Goal: Task Accomplishment & Management: Complete application form

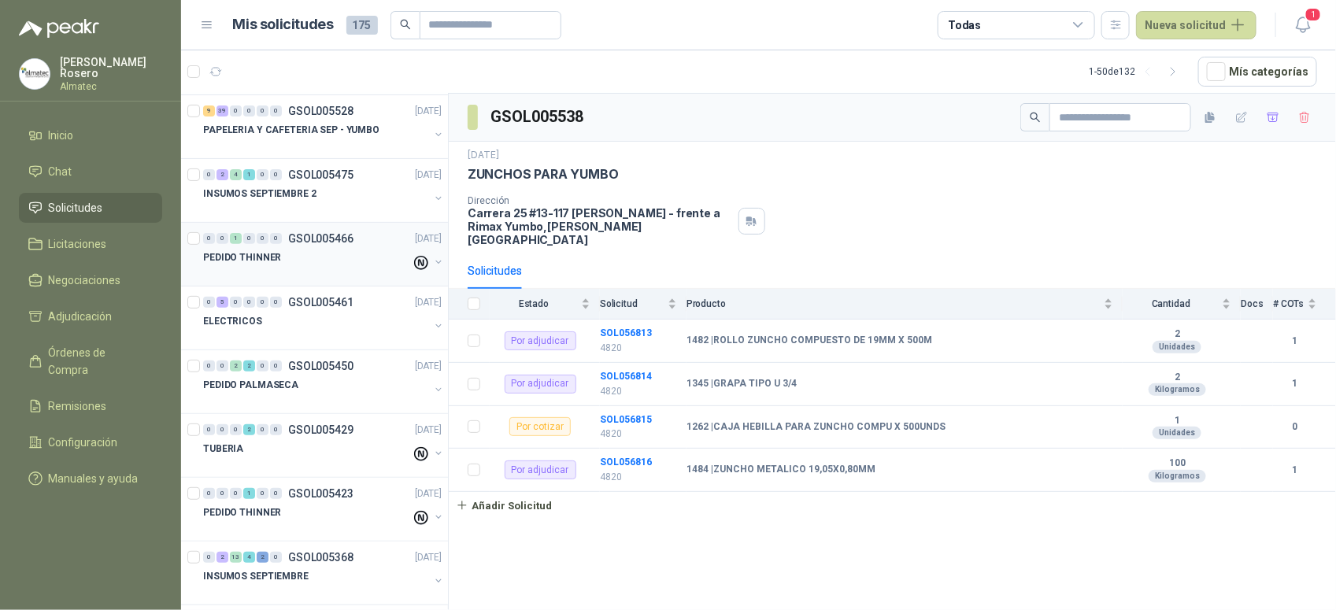
scroll to position [197, 0]
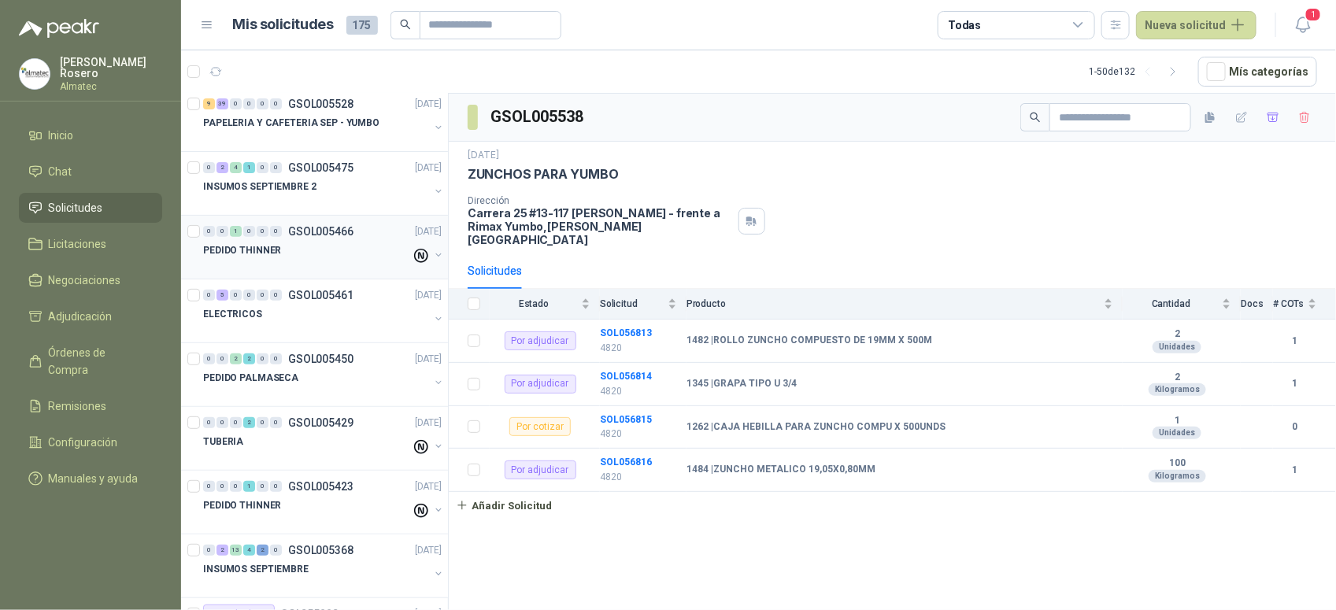
click at [321, 253] on div "PEDIDO THINNER" at bounding box center [307, 250] width 208 height 19
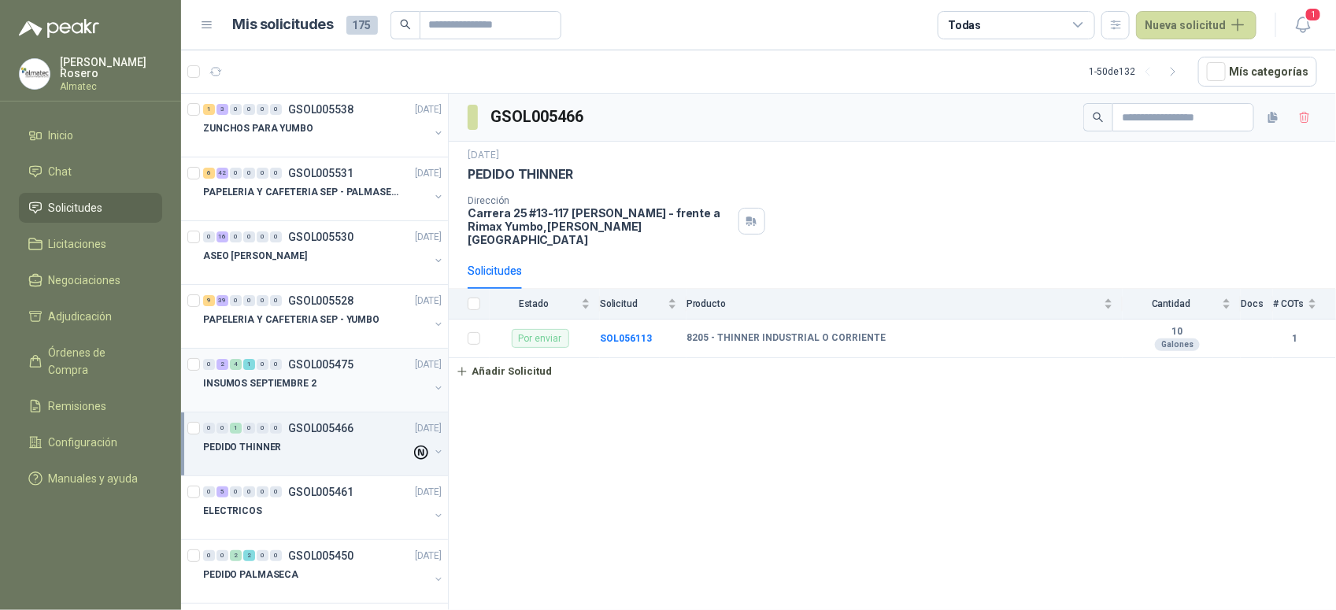
click at [299, 391] on p "INSUMOS SEPTIEMBRE 2" at bounding box center [259, 383] width 113 height 15
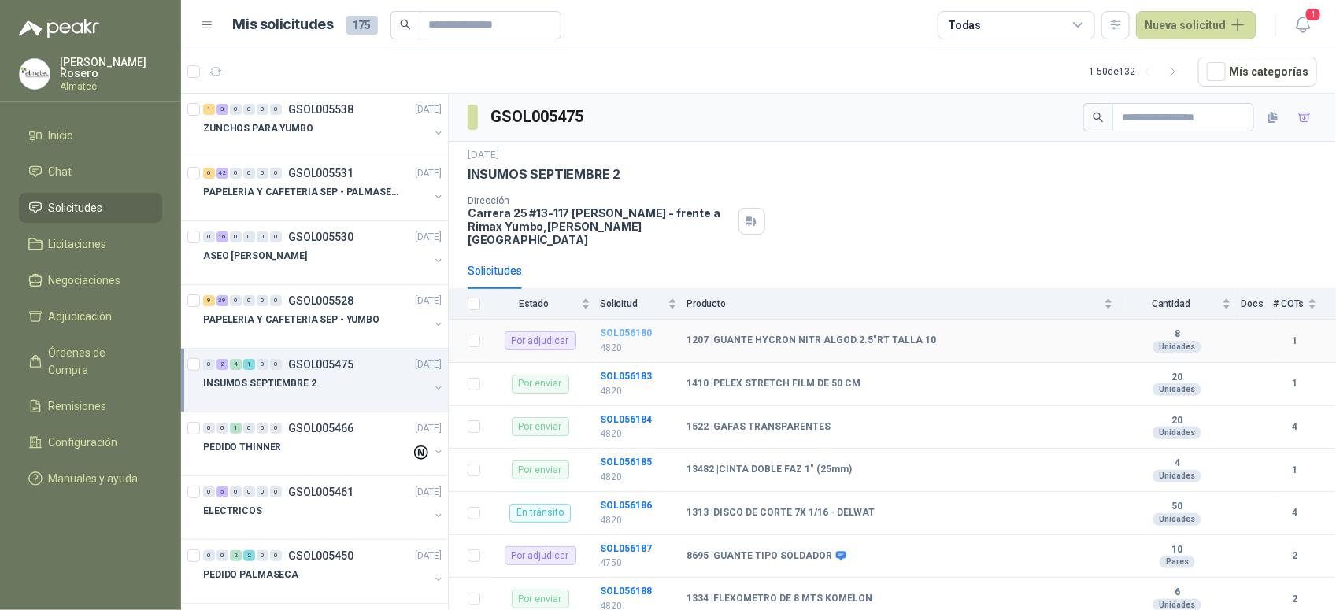
click at [618, 328] on b "SOL056180" at bounding box center [626, 333] width 52 height 11
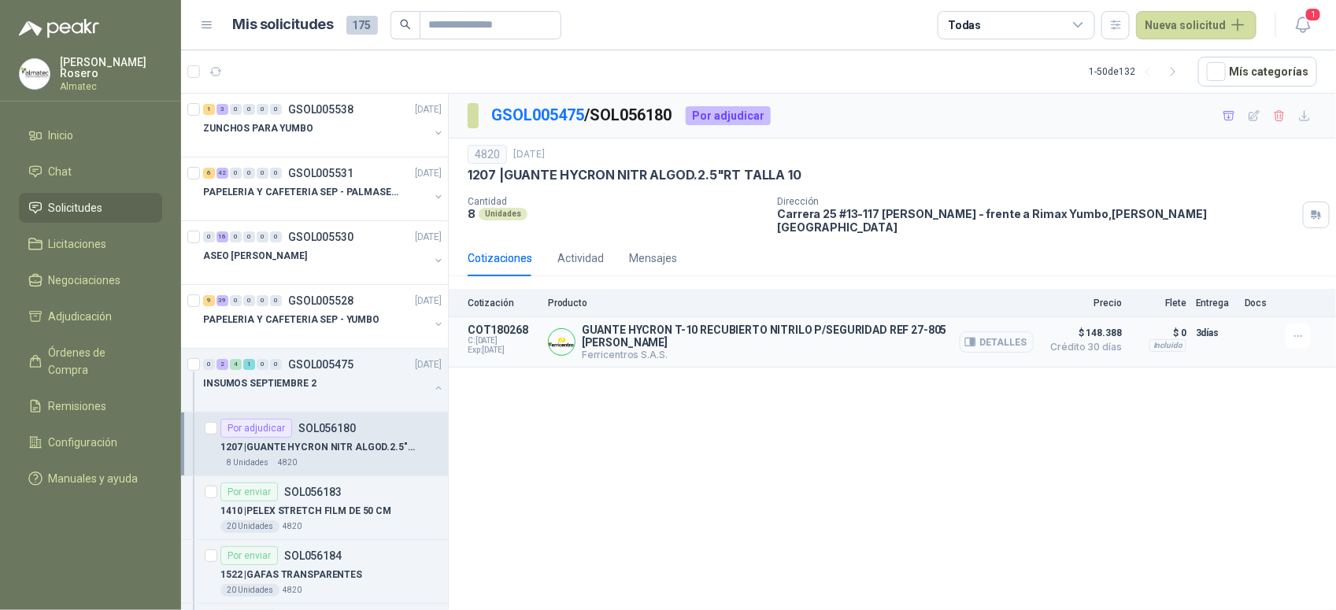
click at [998, 331] on button "Detalles" at bounding box center [997, 341] width 74 height 21
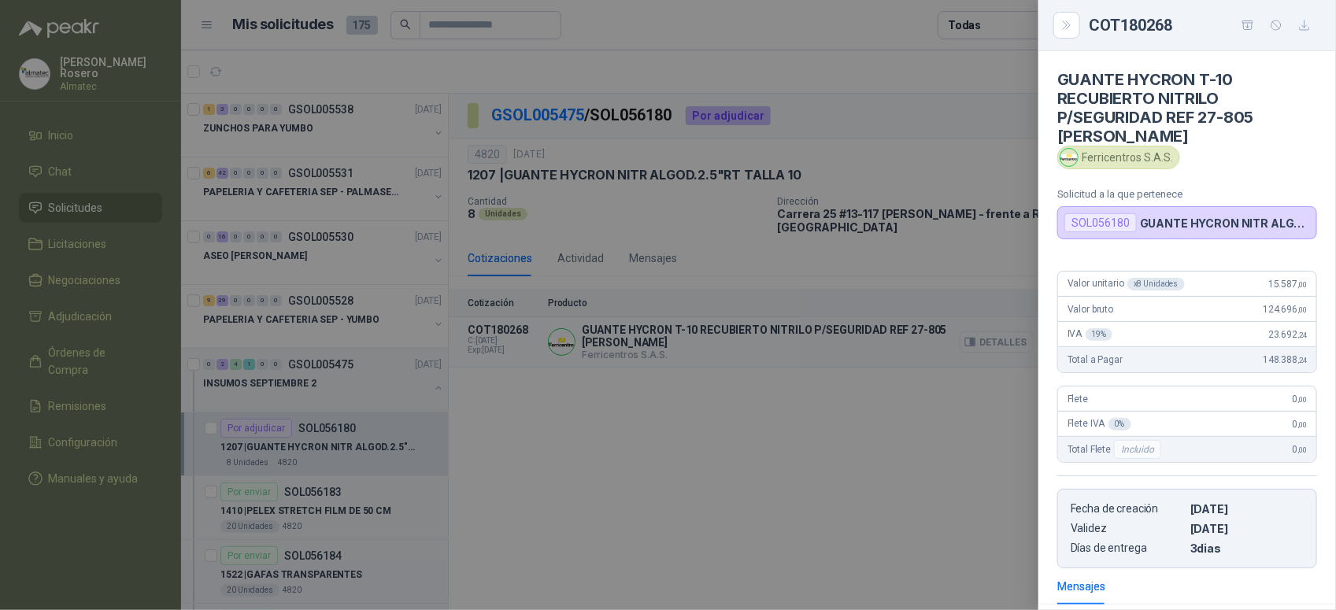
scroll to position [217, 0]
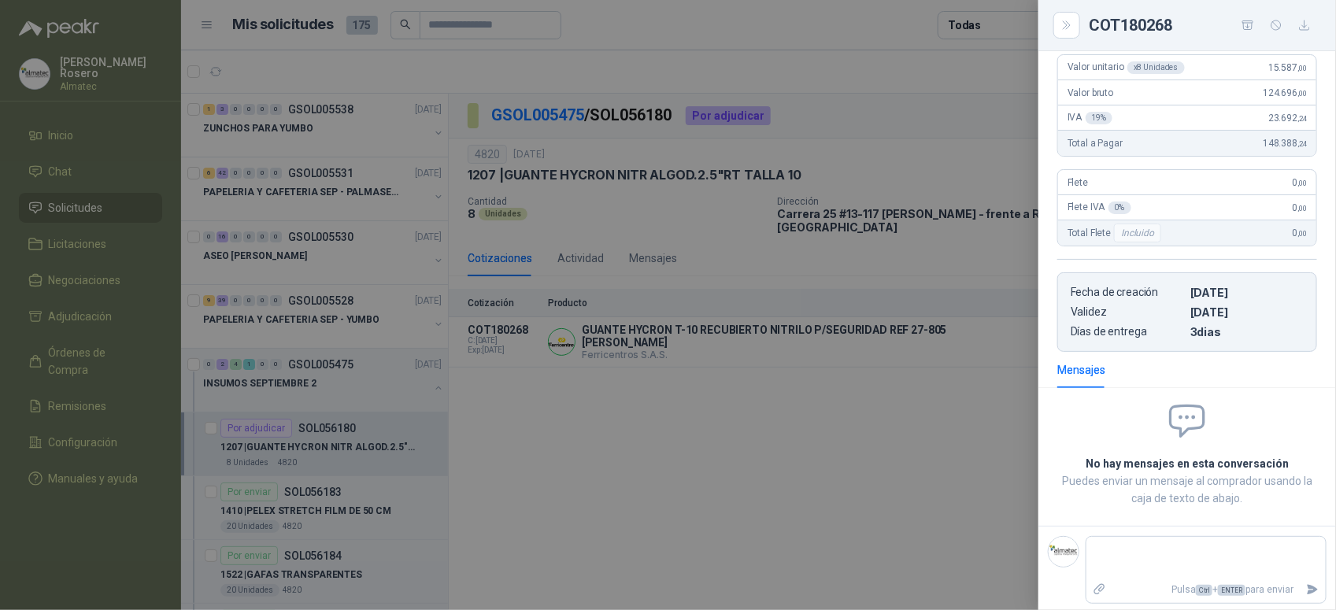
click at [942, 392] on div at bounding box center [668, 305] width 1336 height 610
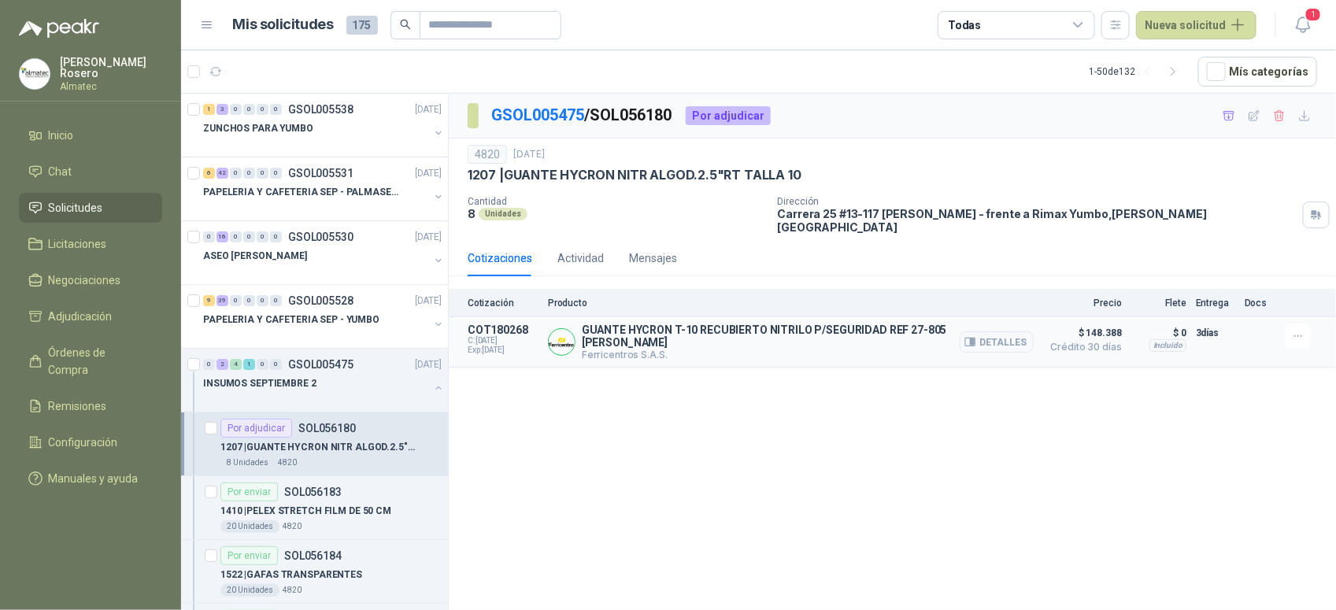
drag, startPoint x: 981, startPoint y: 320, endPoint x: 1151, endPoint y: 331, distance: 170.4
click at [589, 317] on article "COT180268 C: [DATE] Exp: [DATE] GUANTE HYCRON T-10 RECUBIERTO NITRILO P/SEGURID…" at bounding box center [892, 342] width 887 height 50
click at [994, 331] on button "Detalles" at bounding box center [997, 341] width 74 height 21
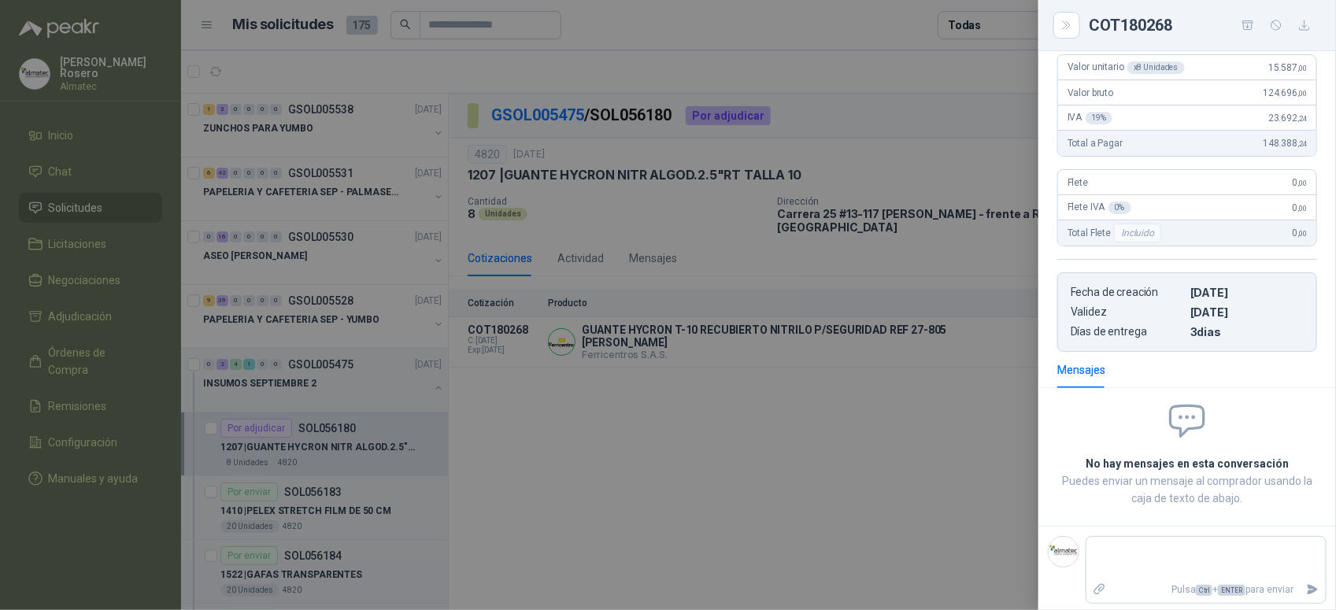
scroll to position [0, 0]
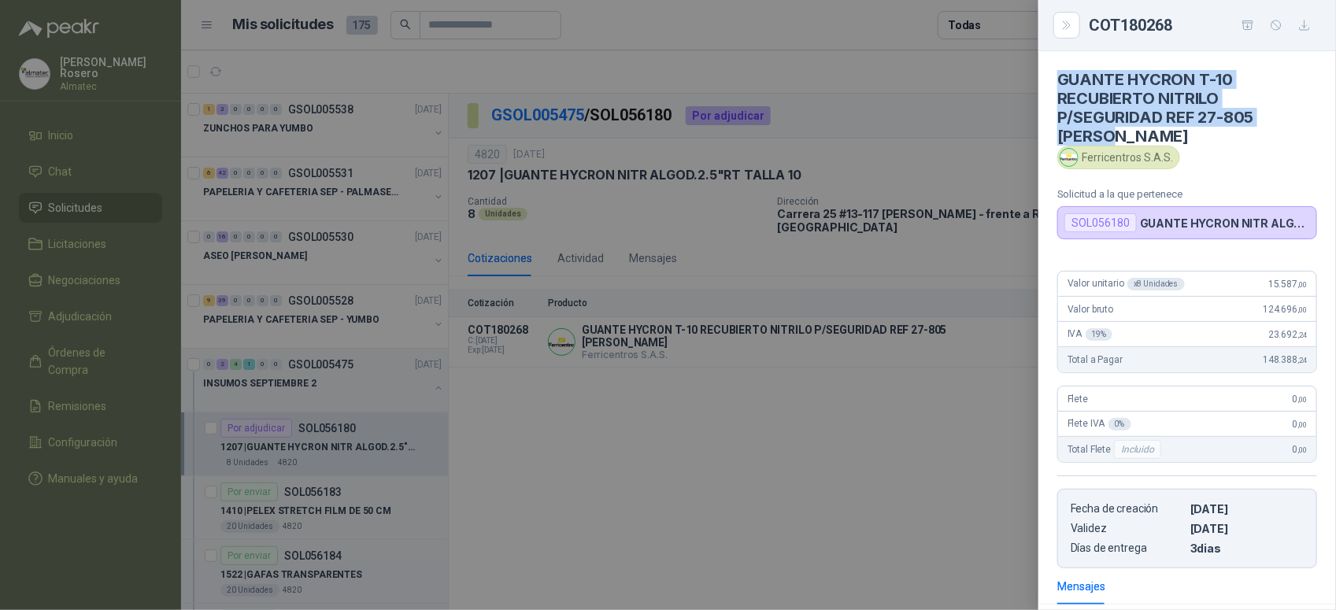
drag, startPoint x: 1148, startPoint y: 136, endPoint x: 1061, endPoint y: 72, distance: 107.6
click at [1061, 72] on h4 "GUANTE HYCRON T-10 RECUBIERTO NITRILO P/SEGURIDAD REF 27-805 [PERSON_NAME]" at bounding box center [1187, 108] width 260 height 76
copy h4 "GUANTE HYCRON T-10 RECUBIERTO NITRILO P/SEGURIDAD REF 27-805 [PERSON_NAME]"
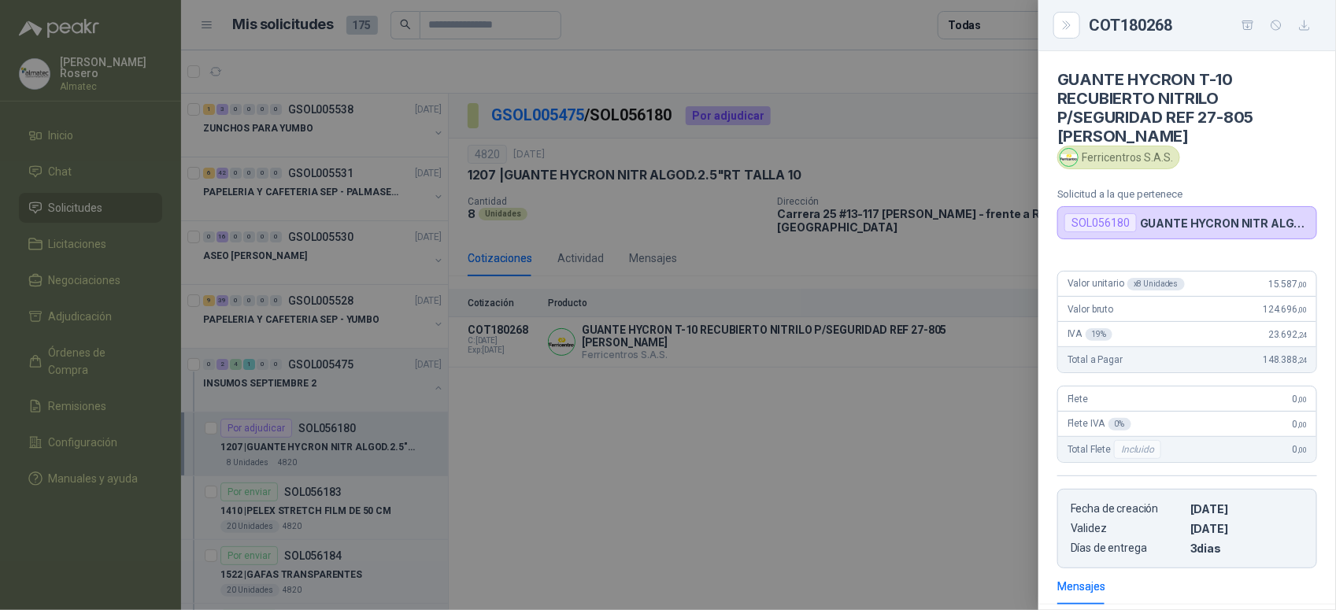
click at [694, 423] on div at bounding box center [668, 305] width 1336 height 610
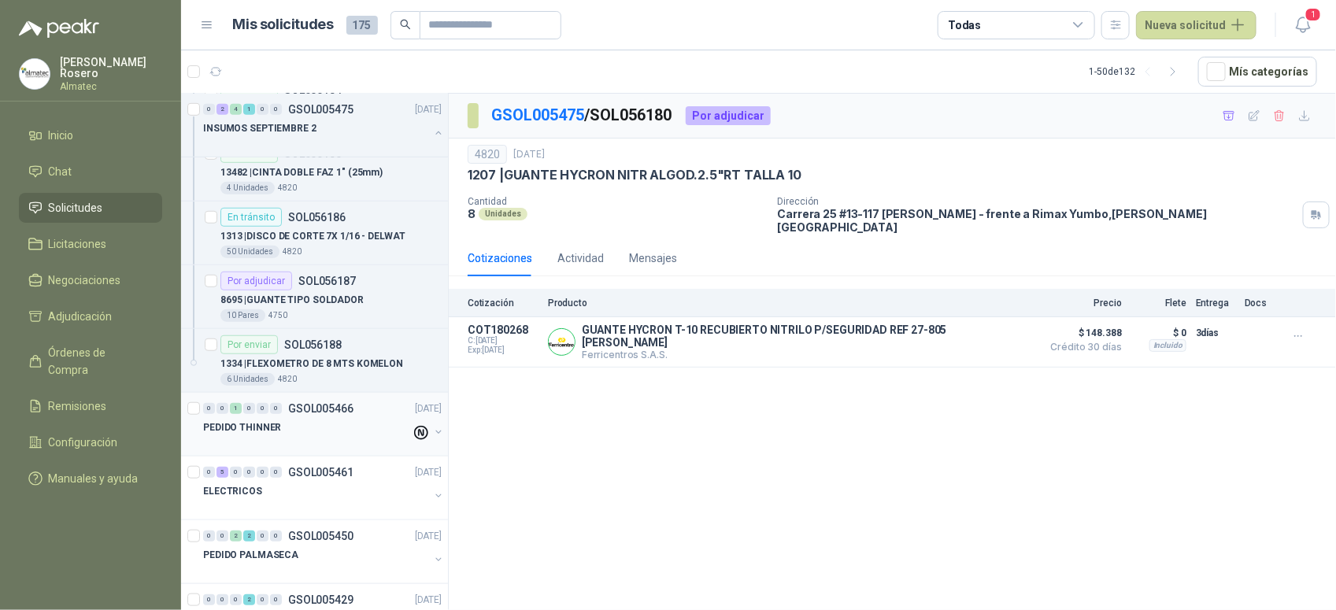
scroll to position [492, 0]
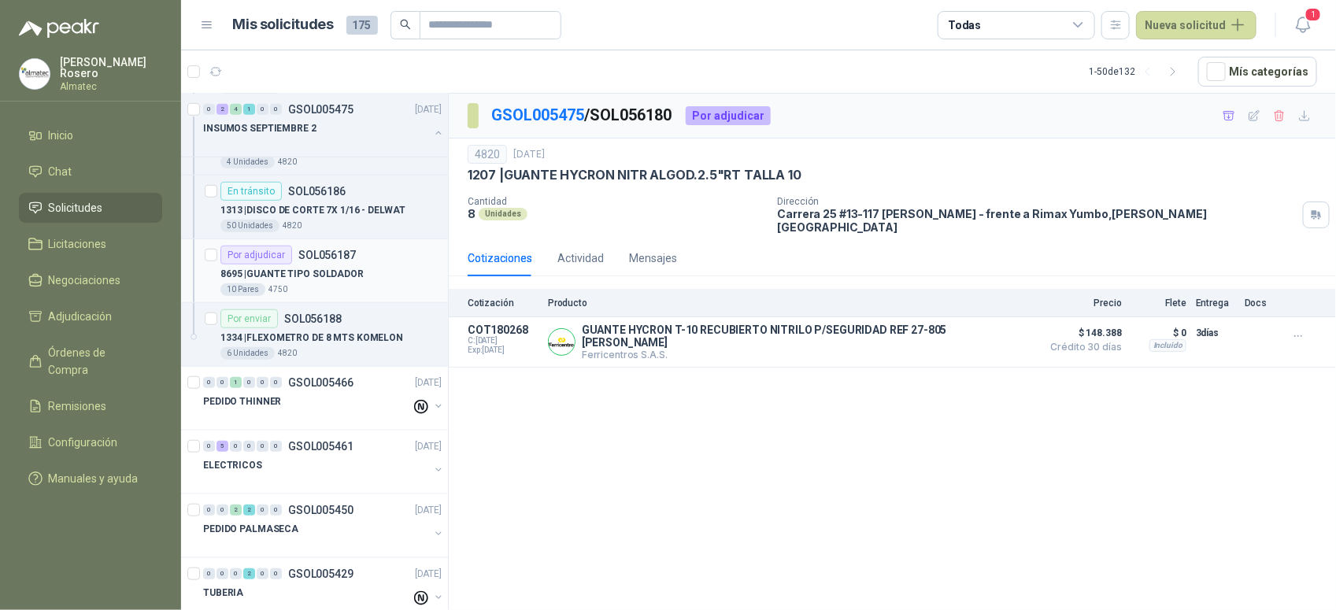
click at [351, 296] on div "10 Pares 4750" at bounding box center [330, 289] width 221 height 13
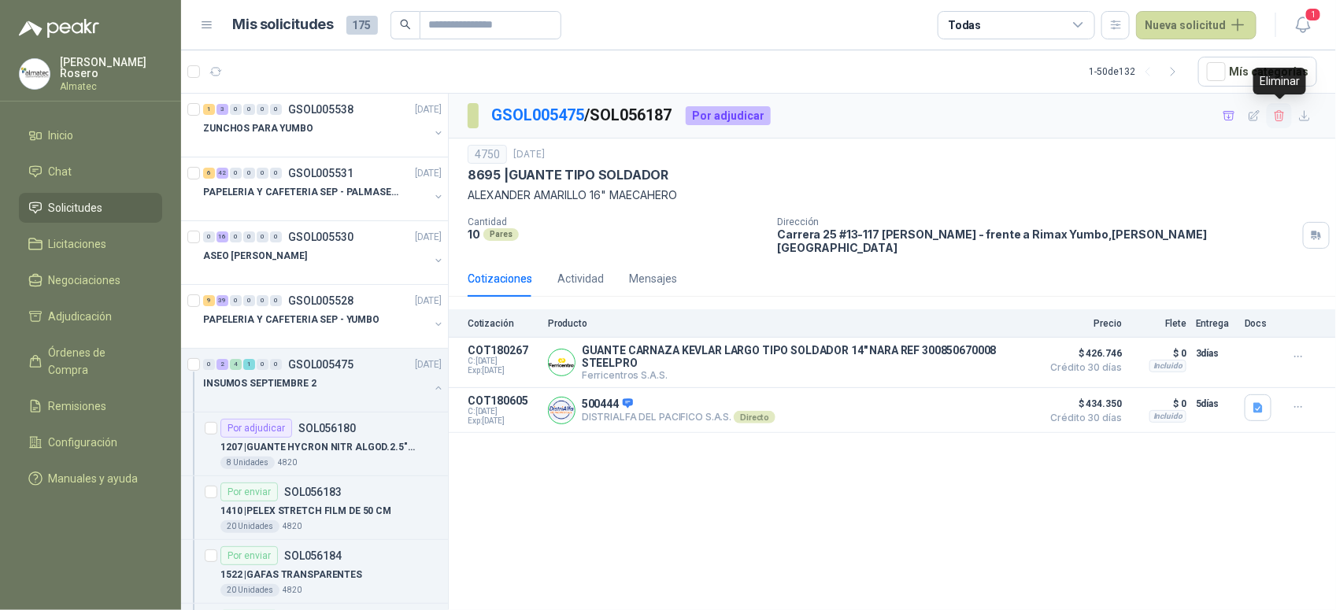
click at [1274, 117] on icon "button" at bounding box center [1279, 115] width 13 height 13
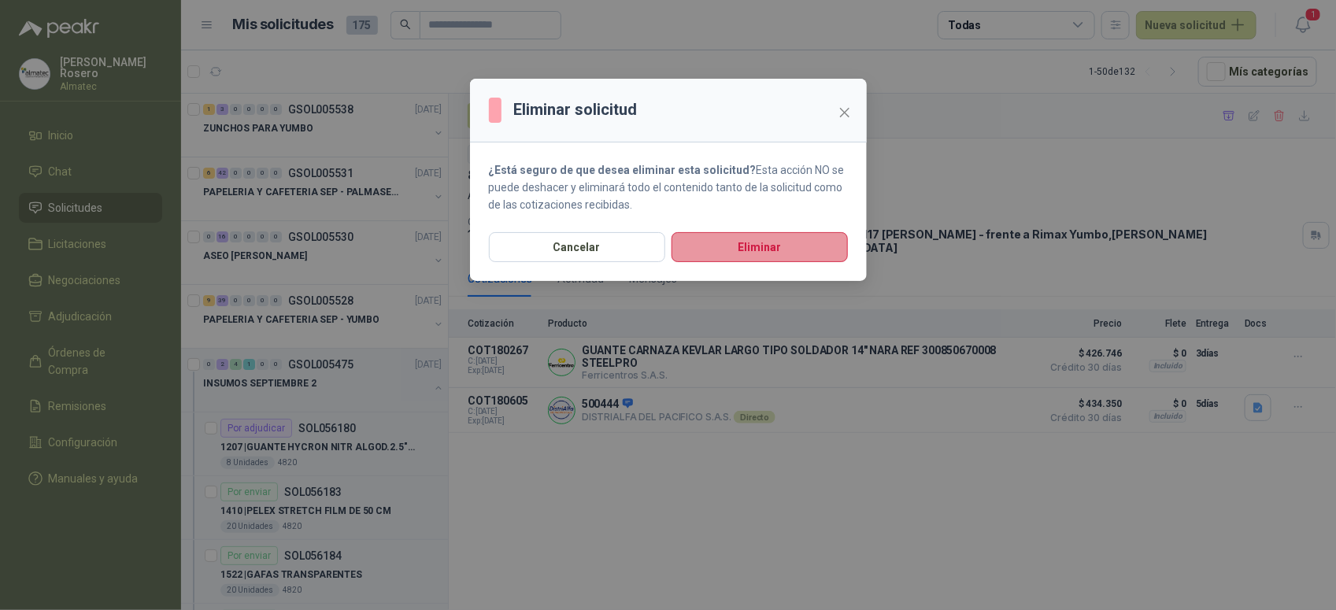
click at [807, 250] on button "Eliminar" at bounding box center [760, 247] width 176 height 30
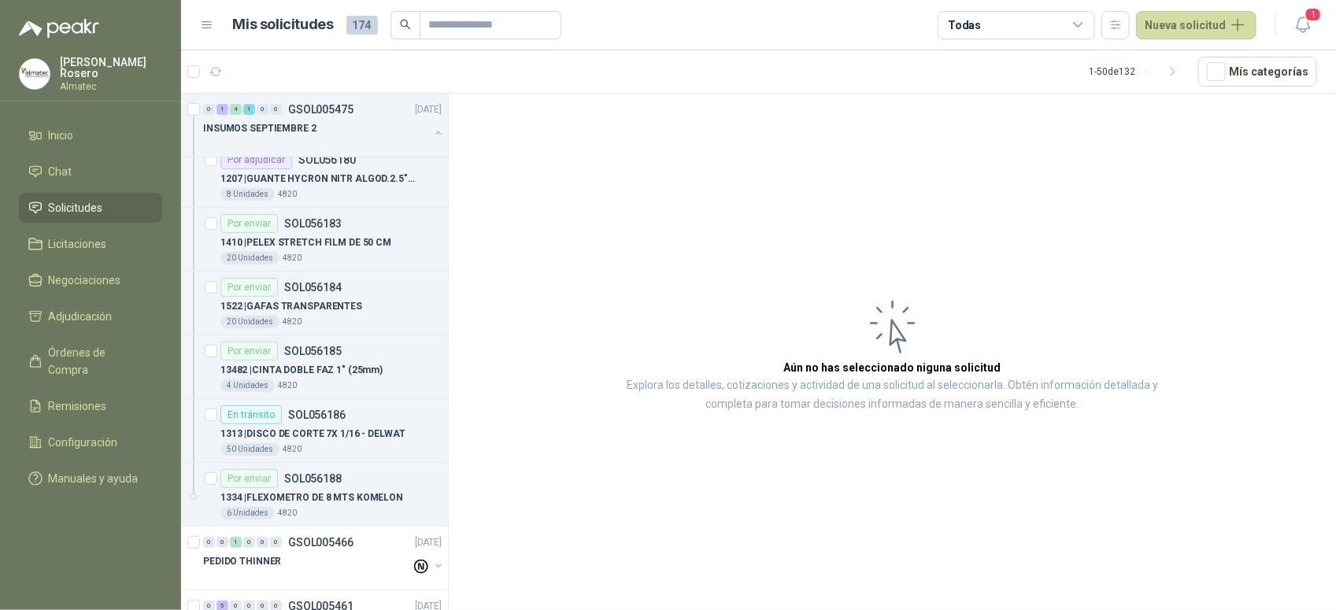
scroll to position [492, 0]
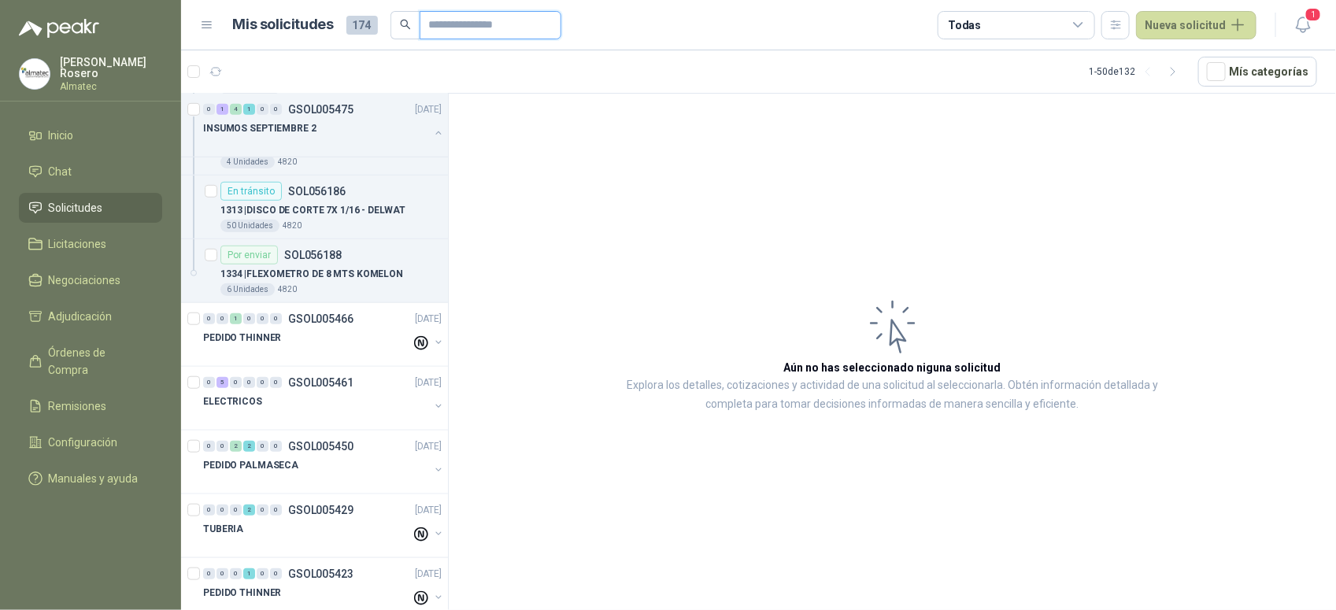
click at [455, 26] on input "text" at bounding box center [484, 25] width 110 height 27
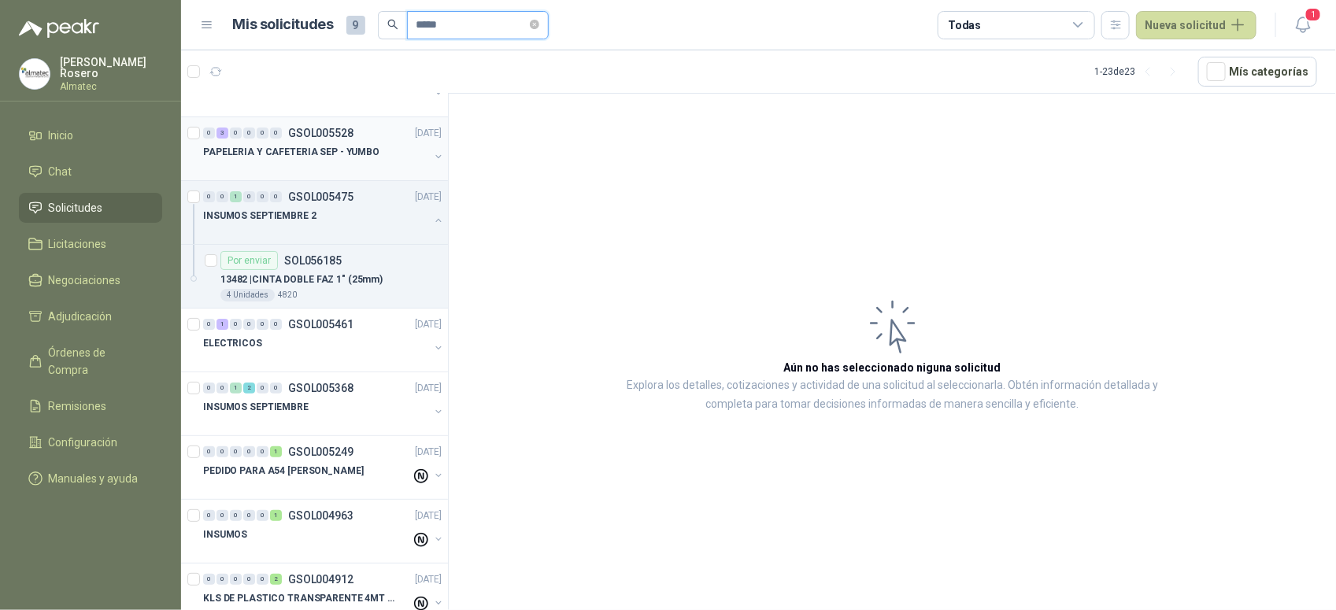
scroll to position [0, 0]
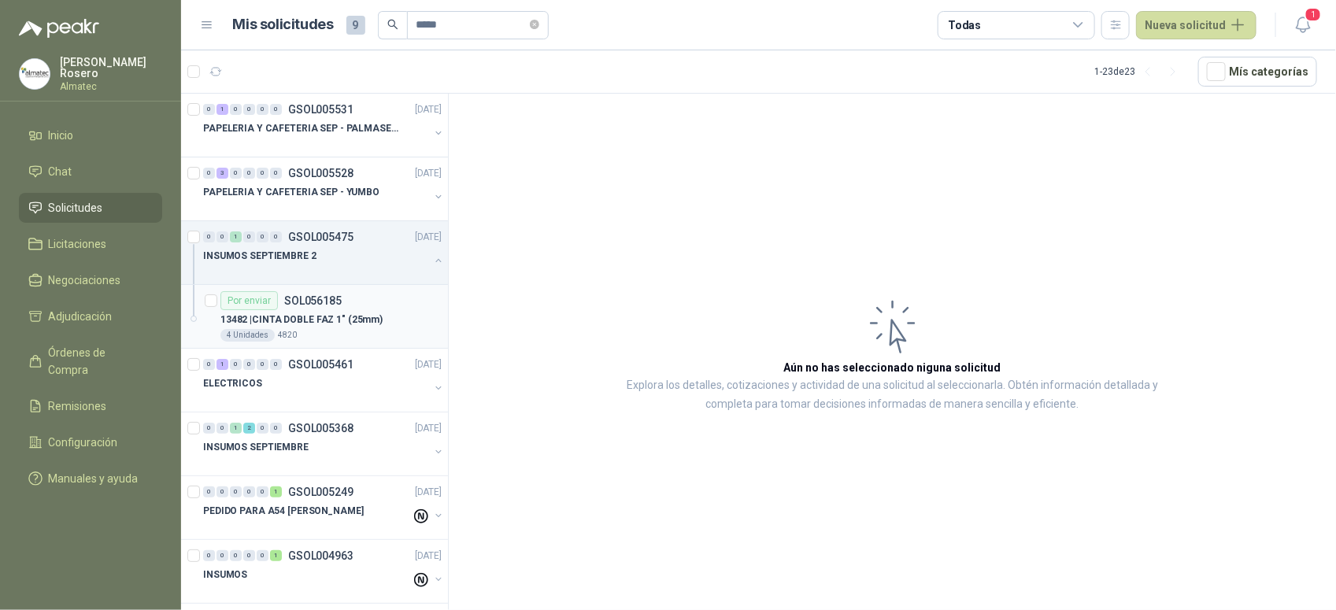
click at [333, 325] on p "13482 | CINTA DOBLE FAZ 1" (25mm)" at bounding box center [301, 320] width 162 height 15
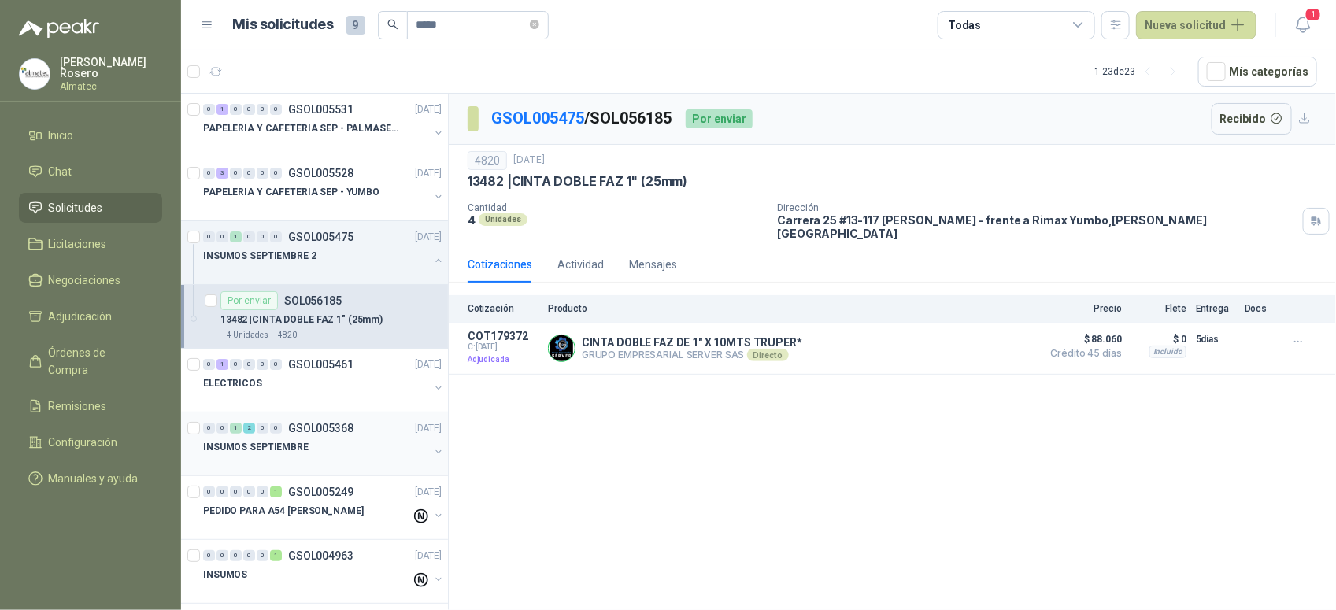
click at [336, 439] on link "0 0 1 2 0 0 GSOL005368 [DATE] INSUMOS SEPTIEMBRE" at bounding box center [324, 444] width 242 height 50
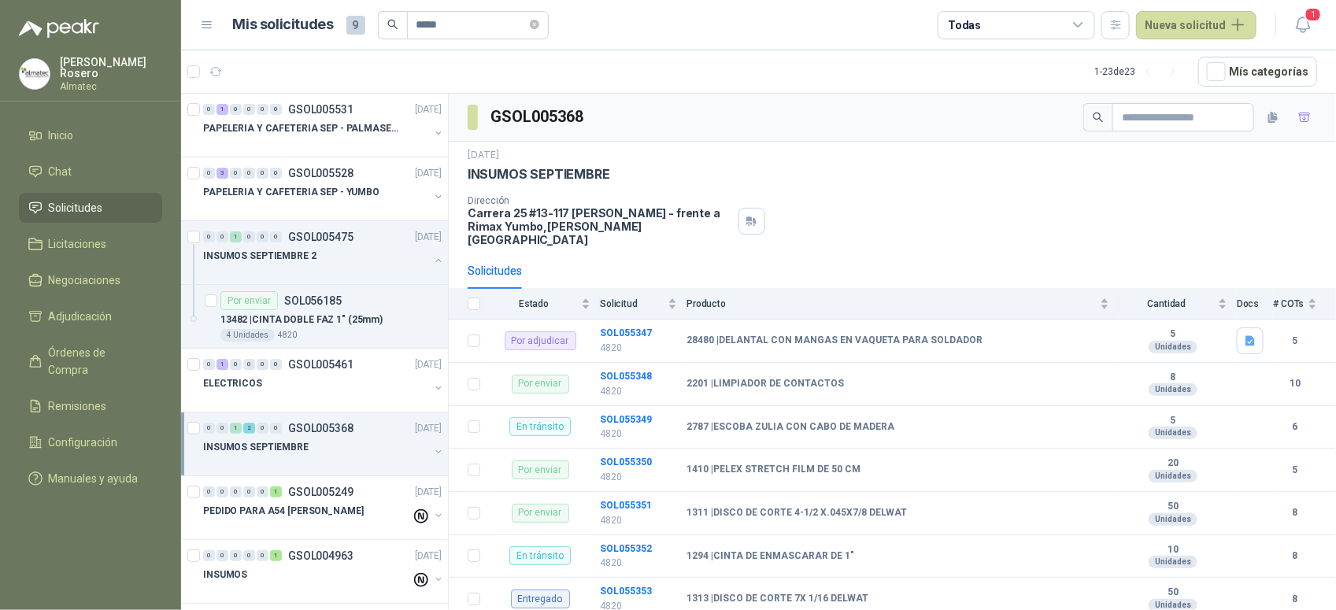
click at [432, 454] on button "button" at bounding box center [438, 452] width 13 height 13
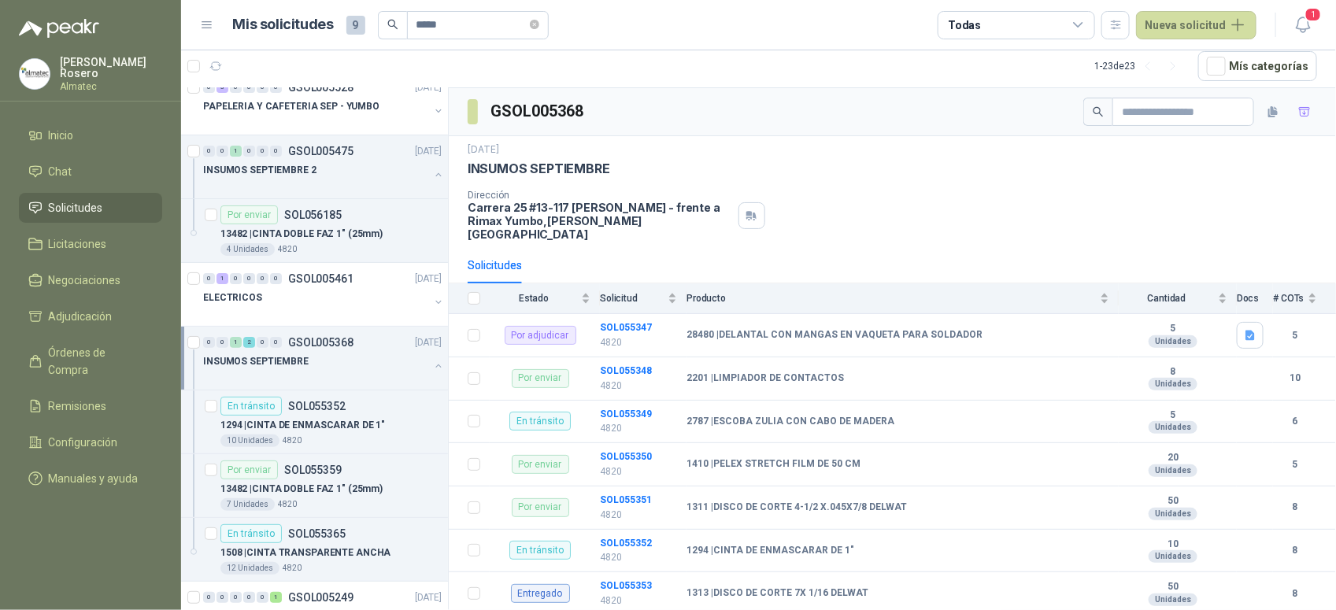
scroll to position [98, 0]
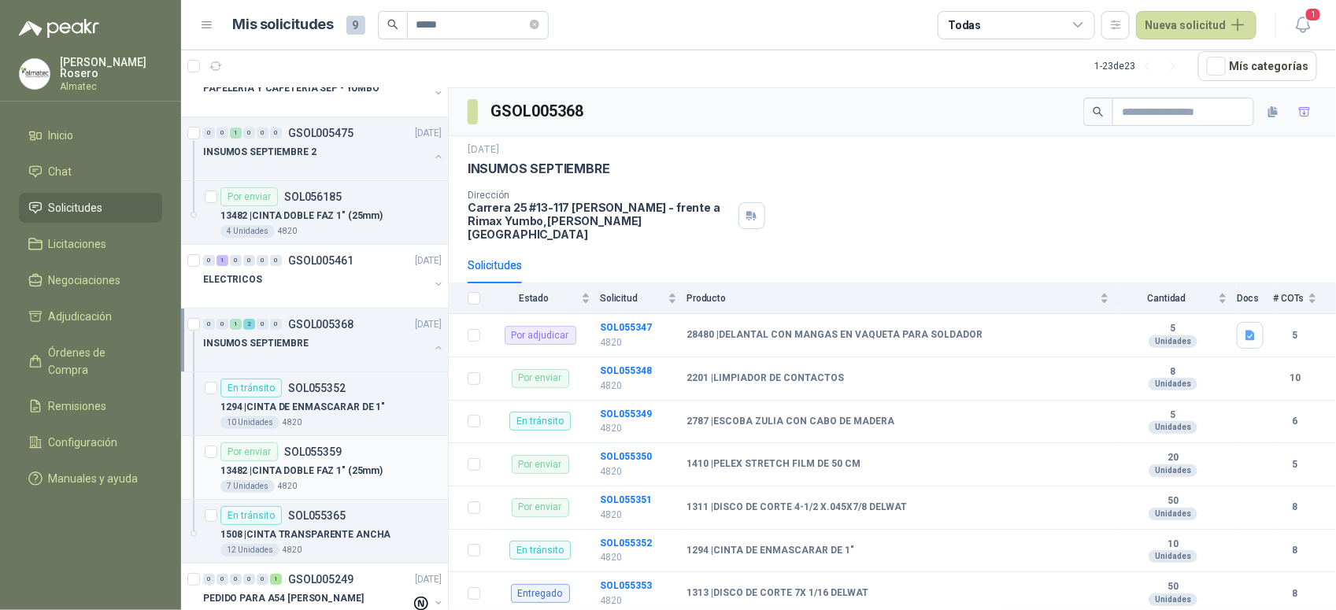
click at [358, 453] on div "Por enviar SOL055359" at bounding box center [330, 451] width 221 height 19
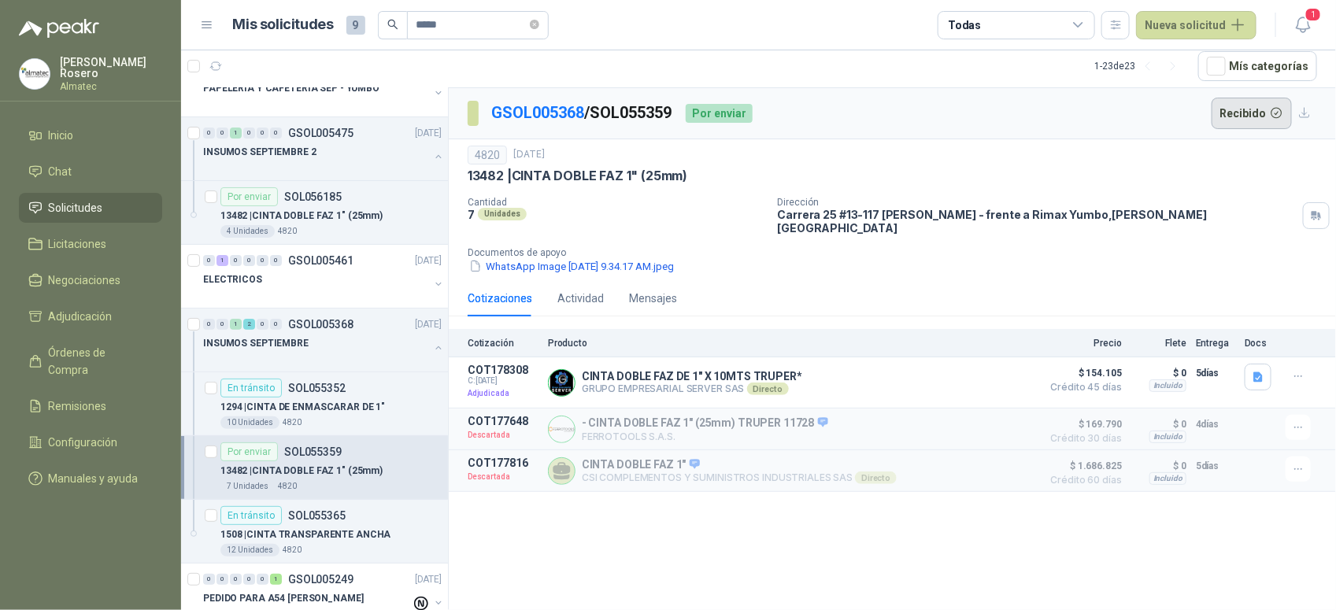
click at [1262, 114] on button "Recibido" at bounding box center [1252, 113] width 81 height 31
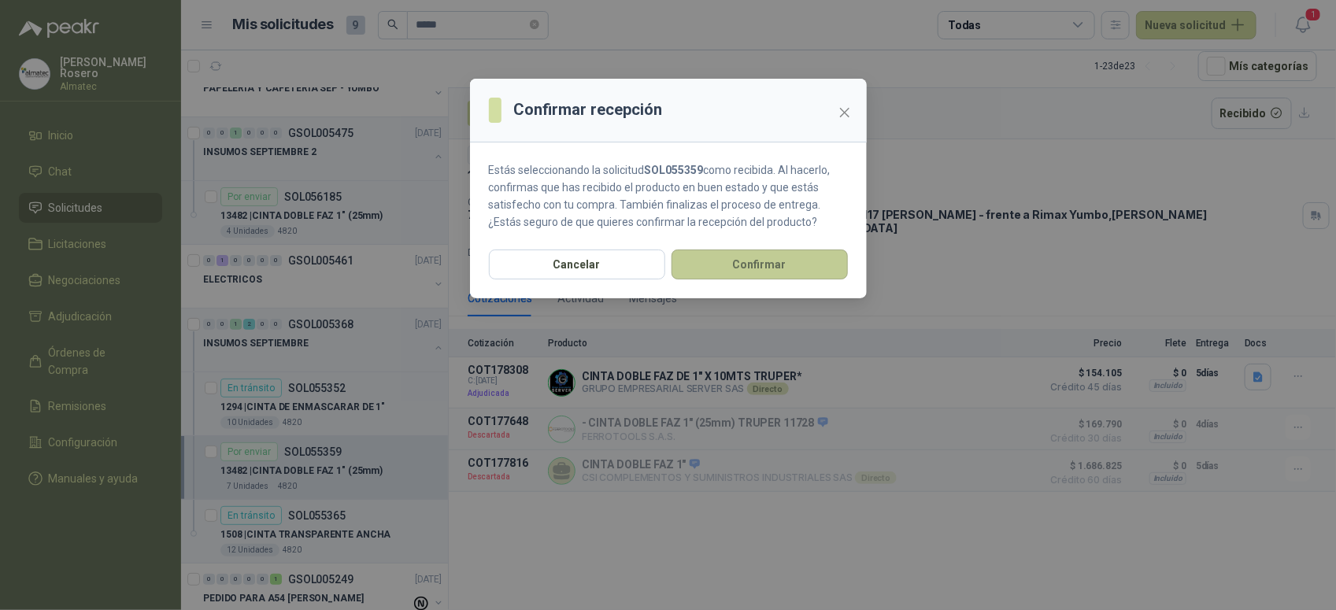
click at [750, 265] on button "Confirmar" at bounding box center [760, 265] width 176 height 30
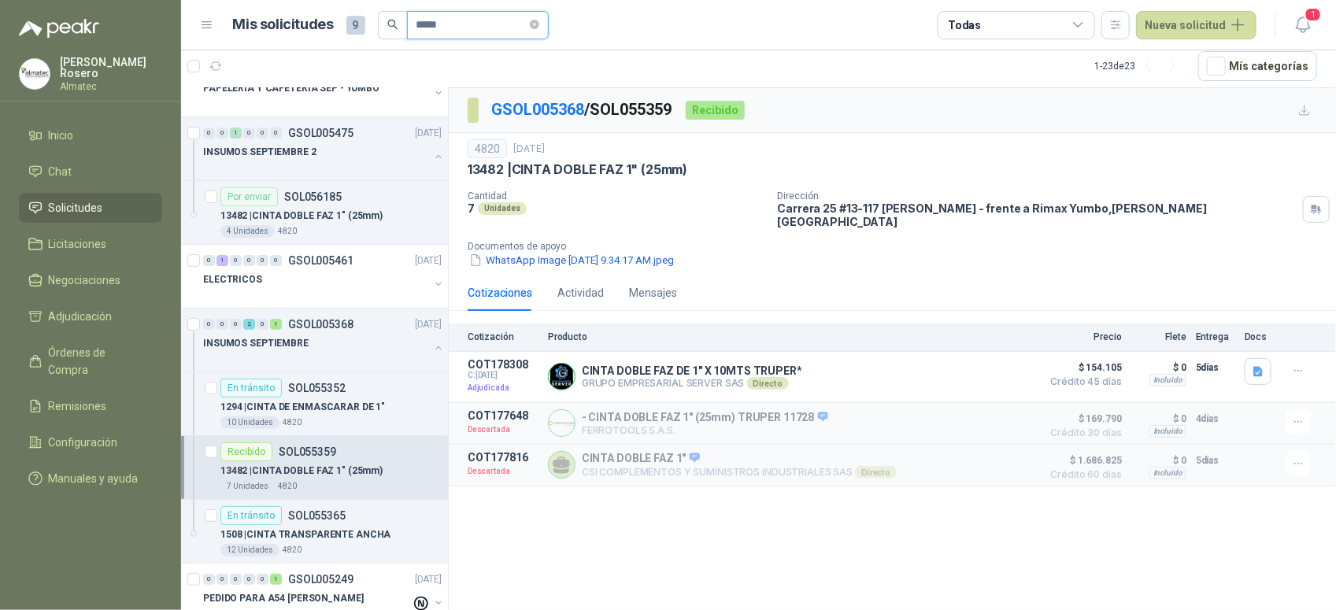
drag, startPoint x: 468, startPoint y: 21, endPoint x: 309, endPoint y: -10, distance: 162.9
click at [309, 0] on html "[PERSON_NAME] Almatec Inicio Chat Solicitudes Licitaciones Negociaciones Adjudi…" at bounding box center [668, 305] width 1336 height 610
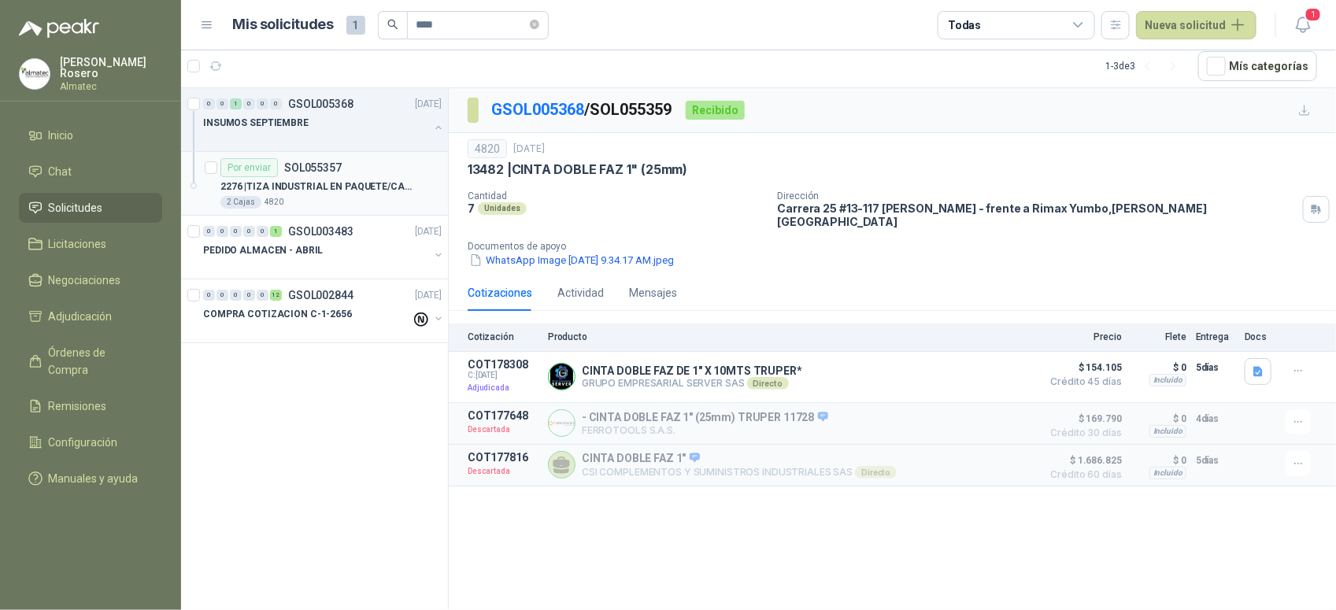
click at [327, 187] on p "2276 | TIZA INDUSTRIAL EN PAQUETE/CAJA" at bounding box center [318, 187] width 196 height 15
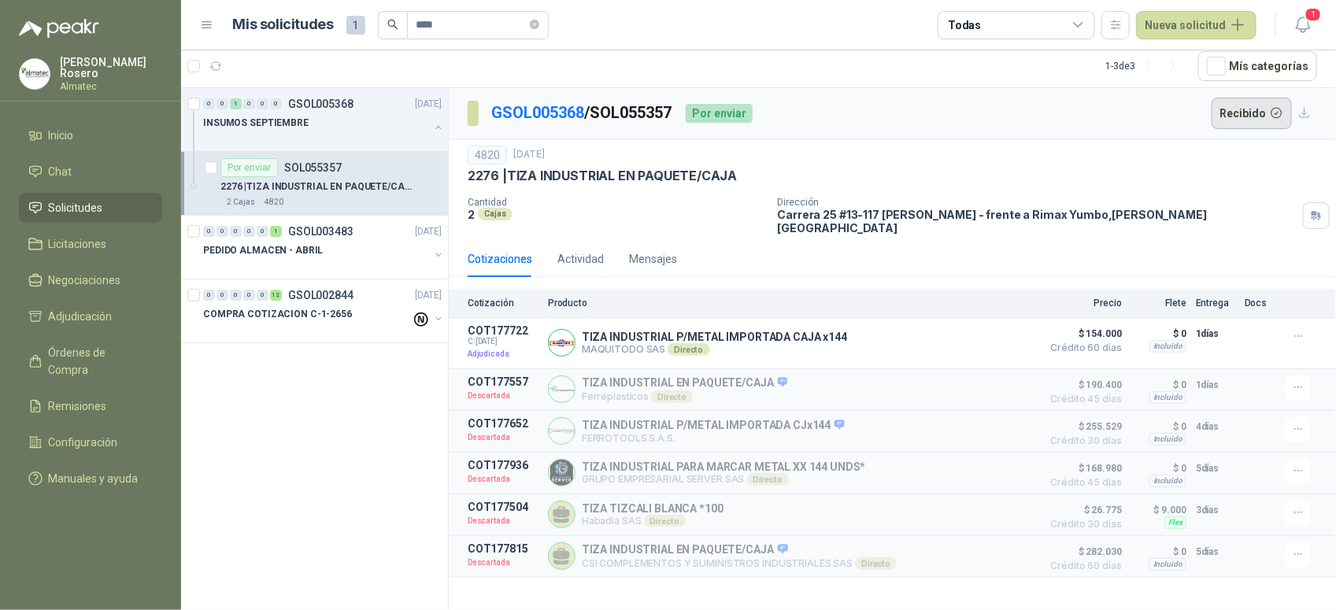
click at [1252, 116] on button "Recibido" at bounding box center [1252, 113] width 81 height 31
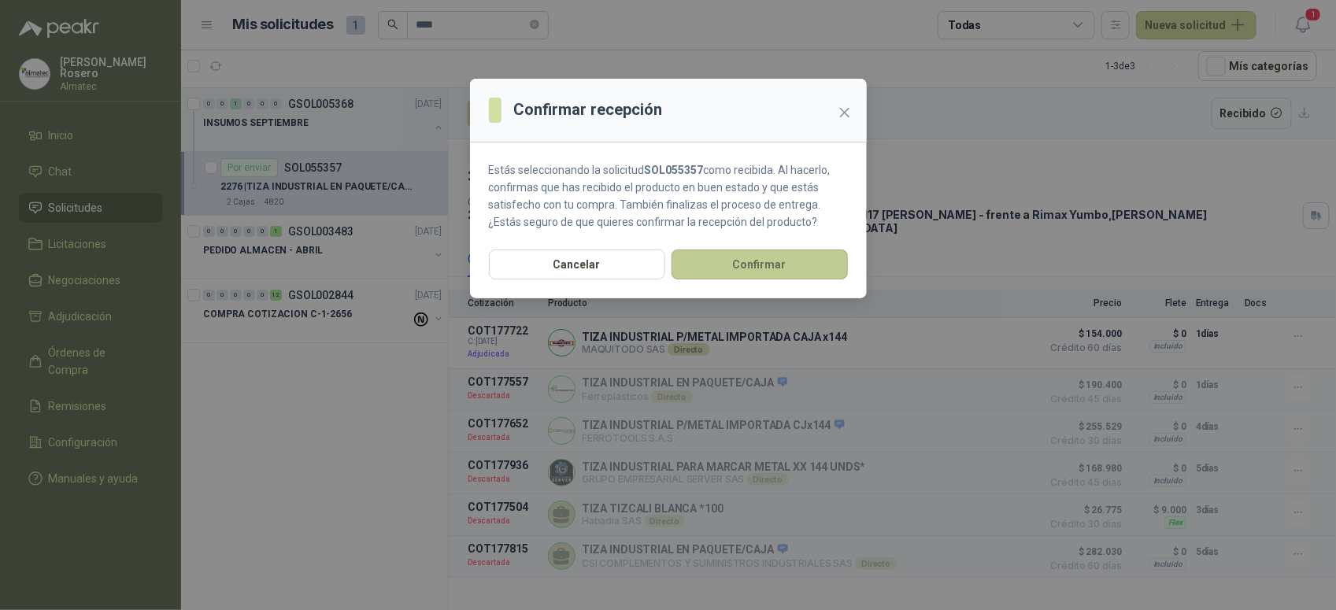
click at [734, 273] on button "Confirmar" at bounding box center [760, 265] width 176 height 30
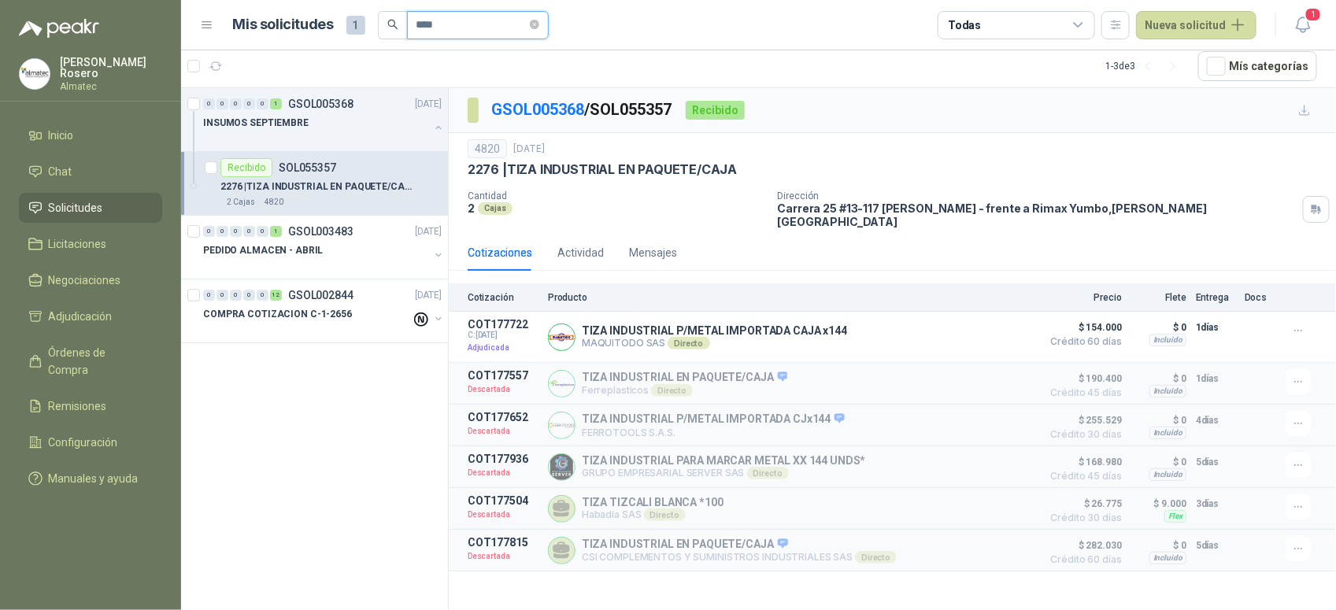
drag, startPoint x: 422, startPoint y: 24, endPoint x: 312, endPoint y: 0, distance: 112.7
click at [313, 0] on header "Mis solicitudes 1 **** Todas Nueva solicitud 1" at bounding box center [758, 25] width 1155 height 50
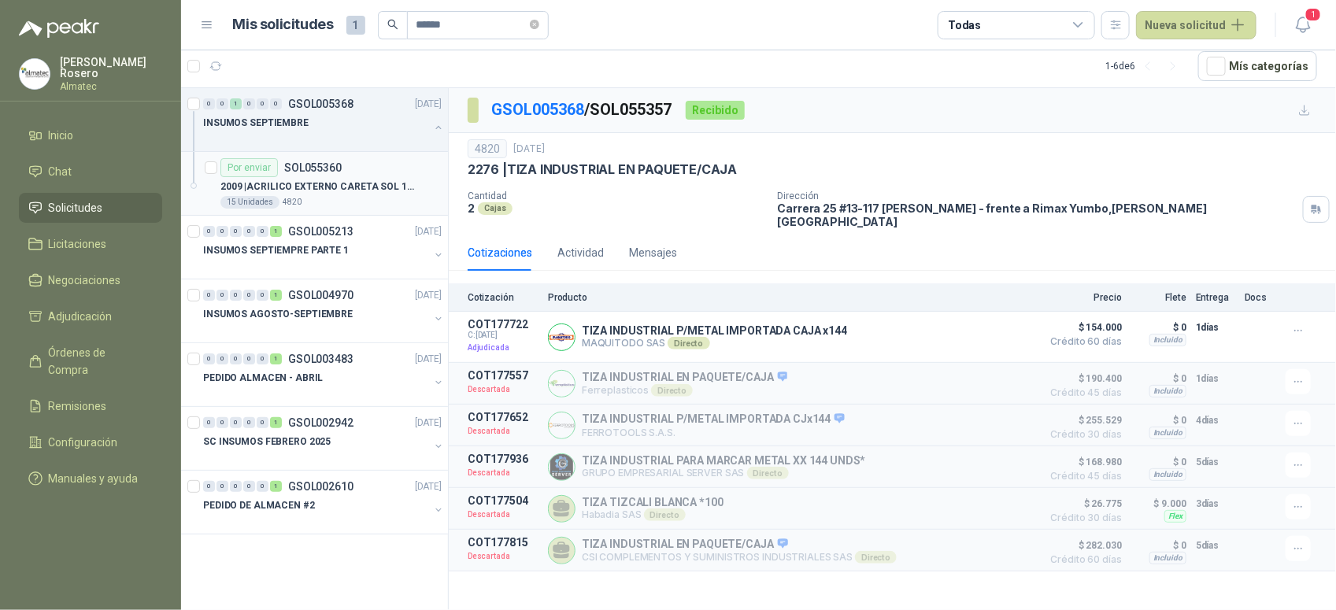
click at [391, 187] on p "2009 | ACRILICO EXTERNO CARETA SOL 11.5X9.5CM" at bounding box center [318, 187] width 196 height 15
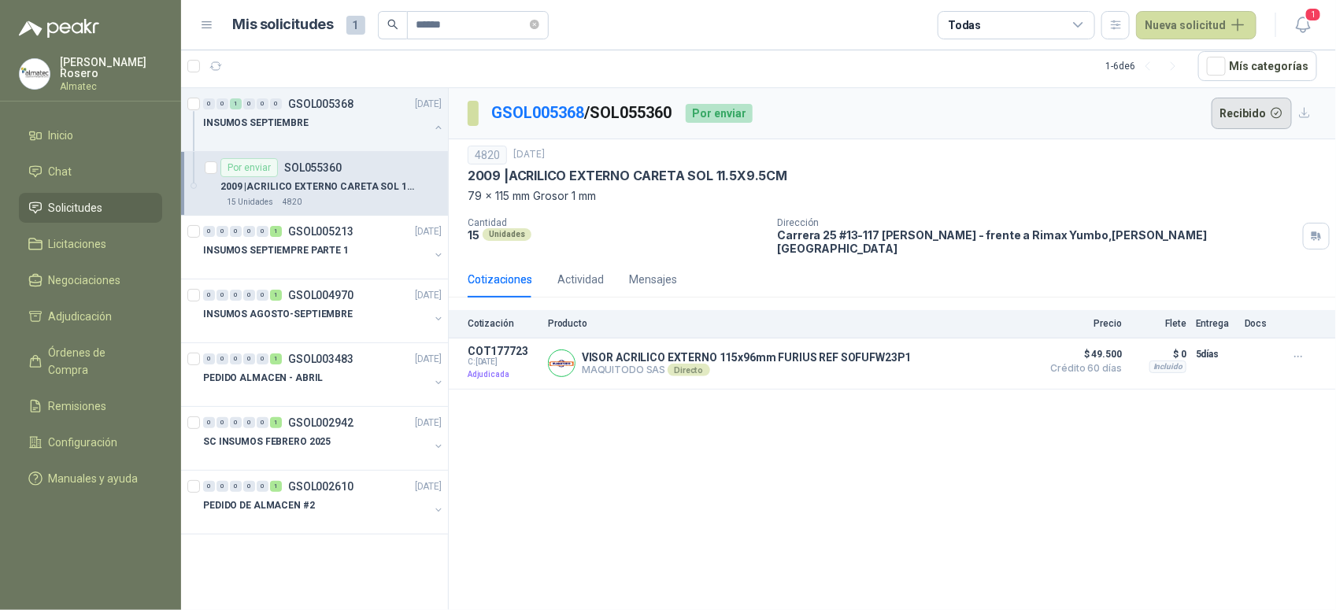
click at [1264, 120] on button "Recibido" at bounding box center [1252, 113] width 81 height 31
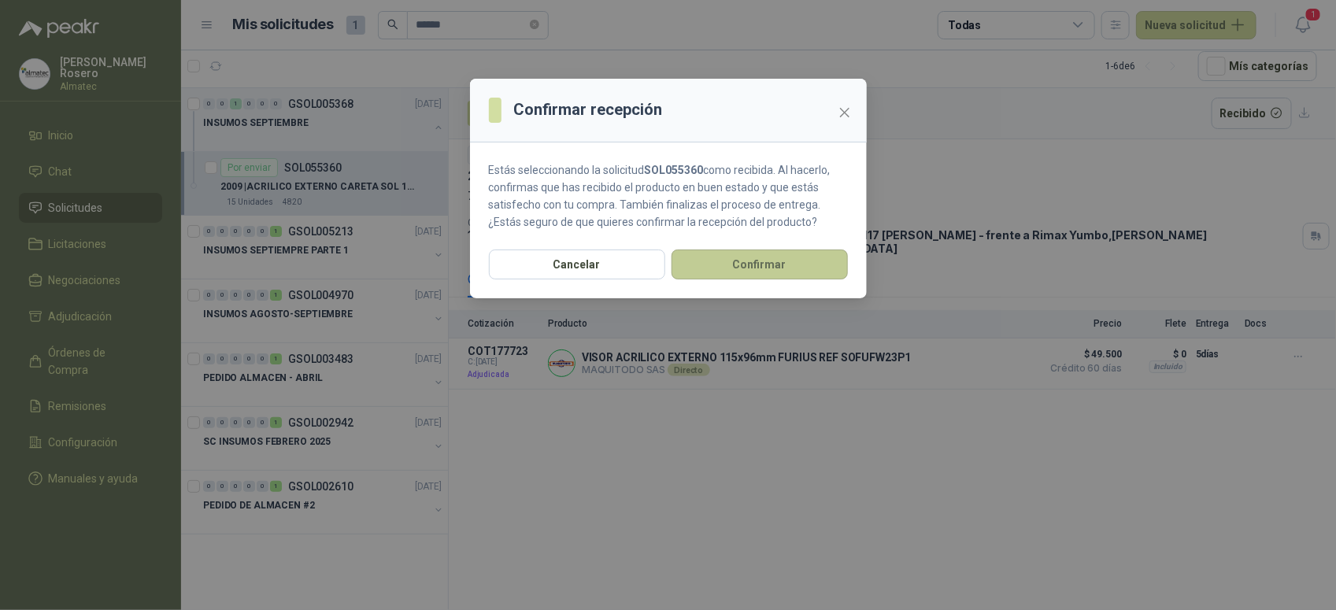
click at [750, 254] on button "Confirmar" at bounding box center [760, 265] width 176 height 30
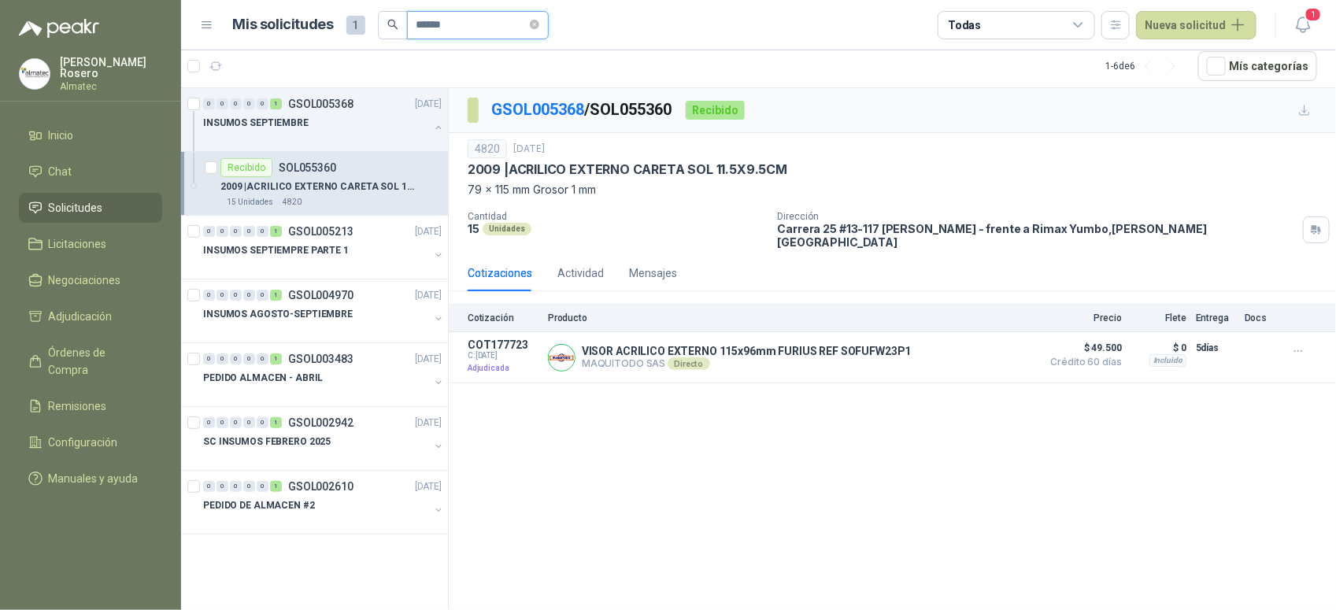
drag, startPoint x: 451, startPoint y: 28, endPoint x: 294, endPoint y: 2, distance: 159.6
click at [294, 4] on header "Mis solicitudes 1 ****** Todas Nueva solicitud 1" at bounding box center [758, 25] width 1155 height 50
type input "*"
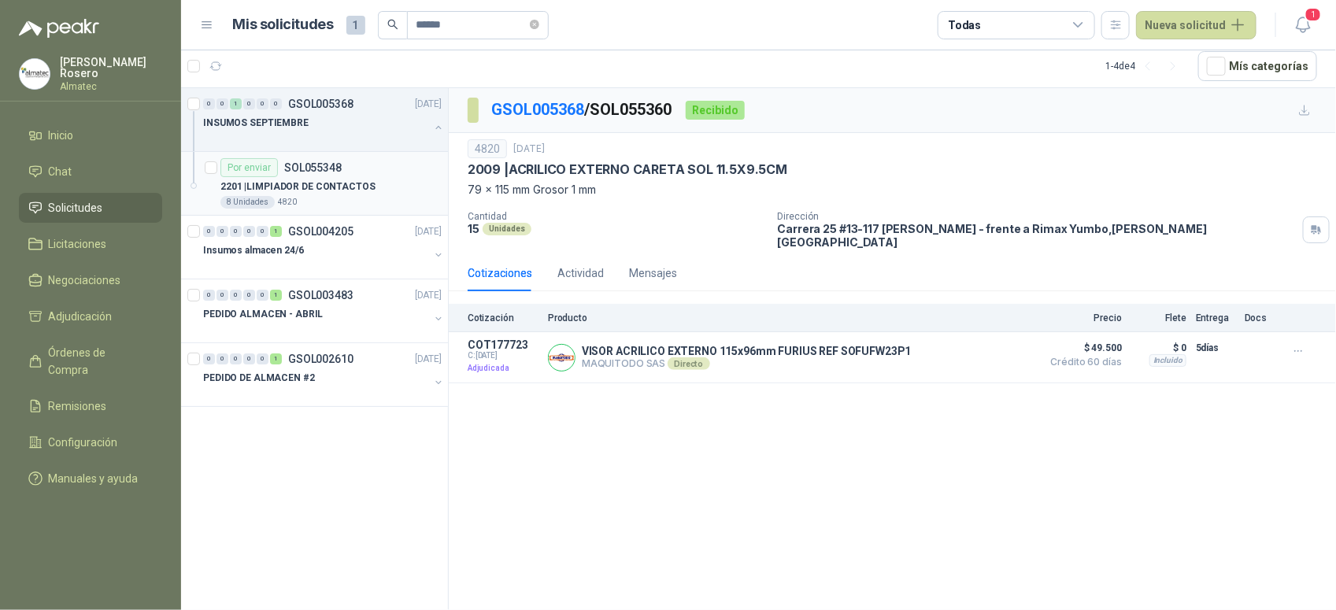
click at [303, 191] on p "2201 | LIMPIADOR DE CONTACTOS" at bounding box center [297, 187] width 155 height 15
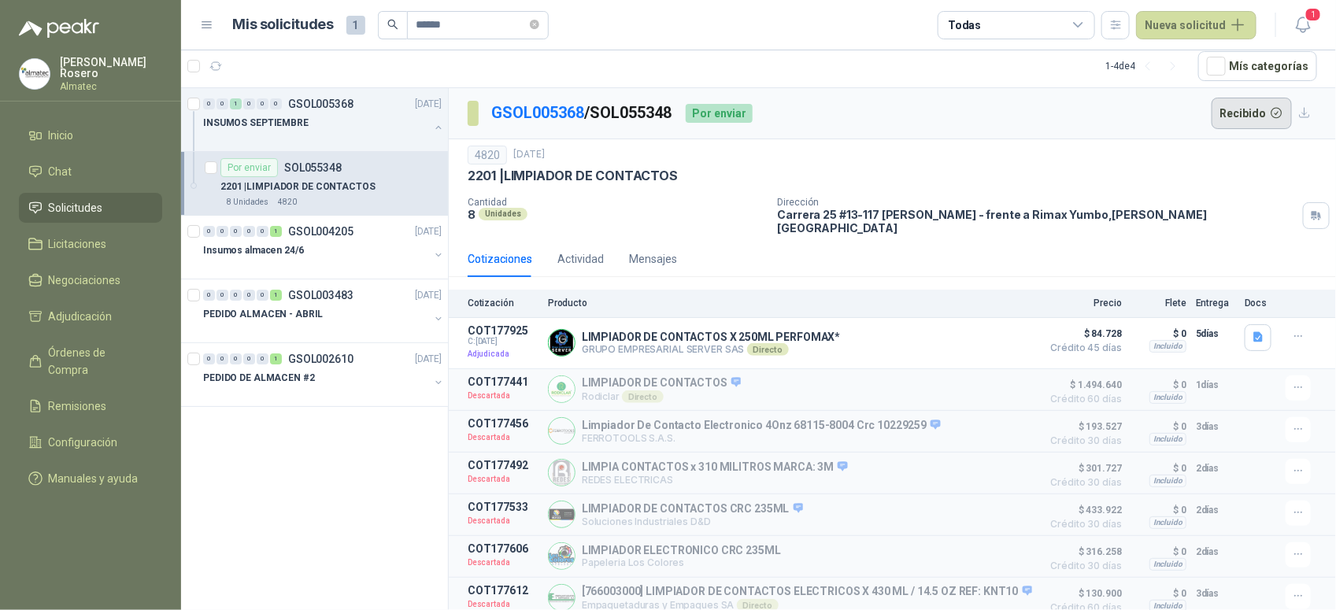
click at [1252, 115] on button "Recibido" at bounding box center [1252, 113] width 81 height 31
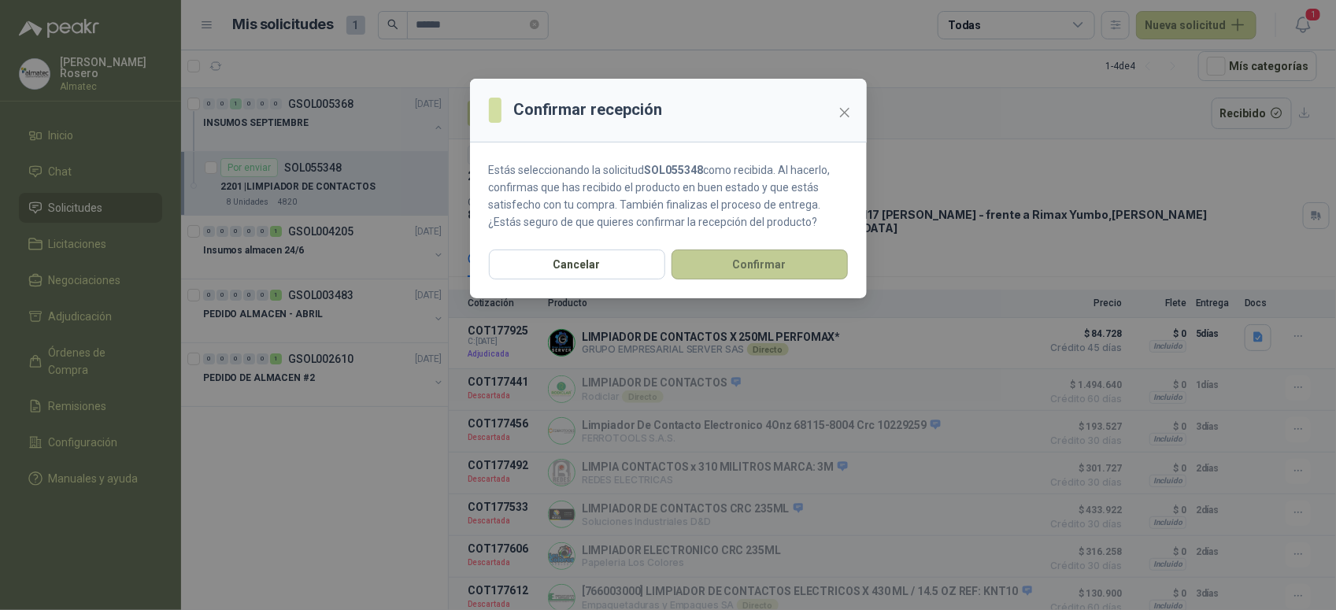
click at [753, 261] on button "Confirmar" at bounding box center [760, 265] width 176 height 30
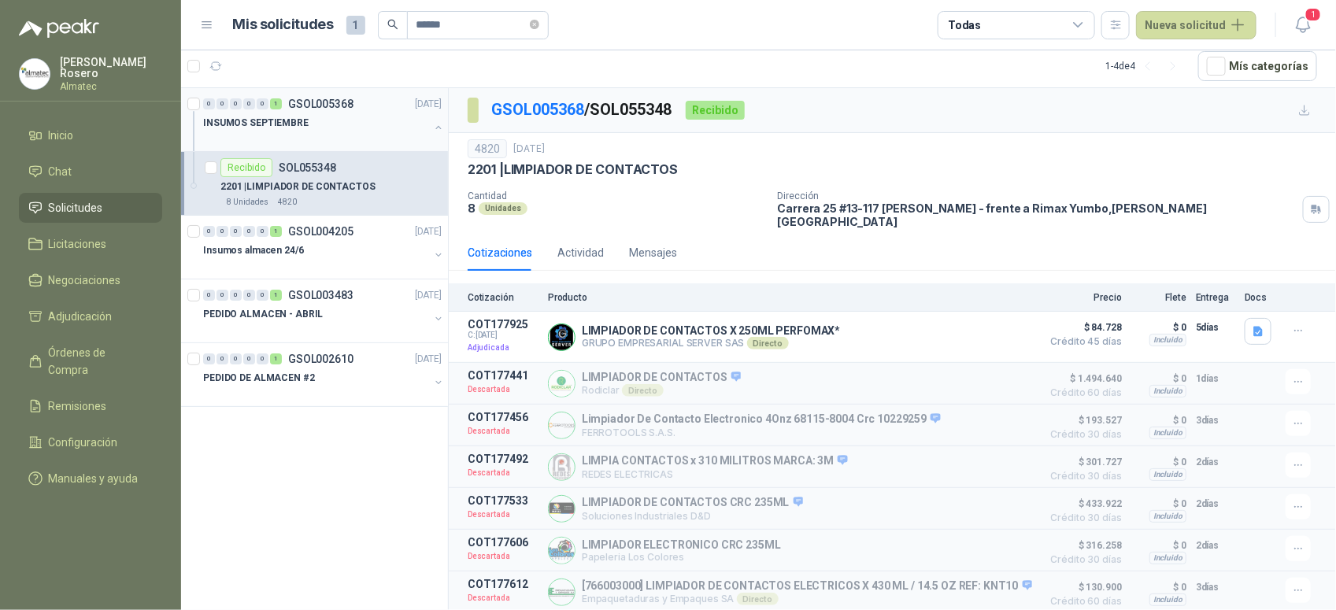
click at [435, 121] on button "button" at bounding box center [438, 127] width 13 height 13
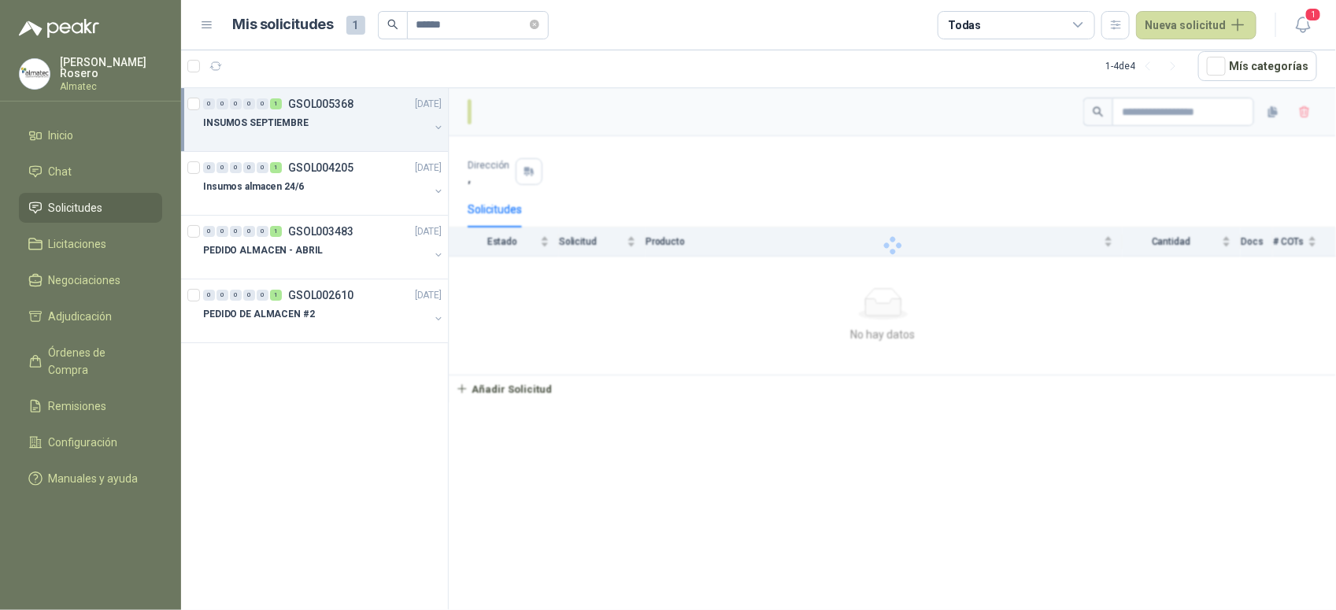
click at [335, 124] on div "INSUMOS SEPTIEMBRE" at bounding box center [316, 122] width 226 height 19
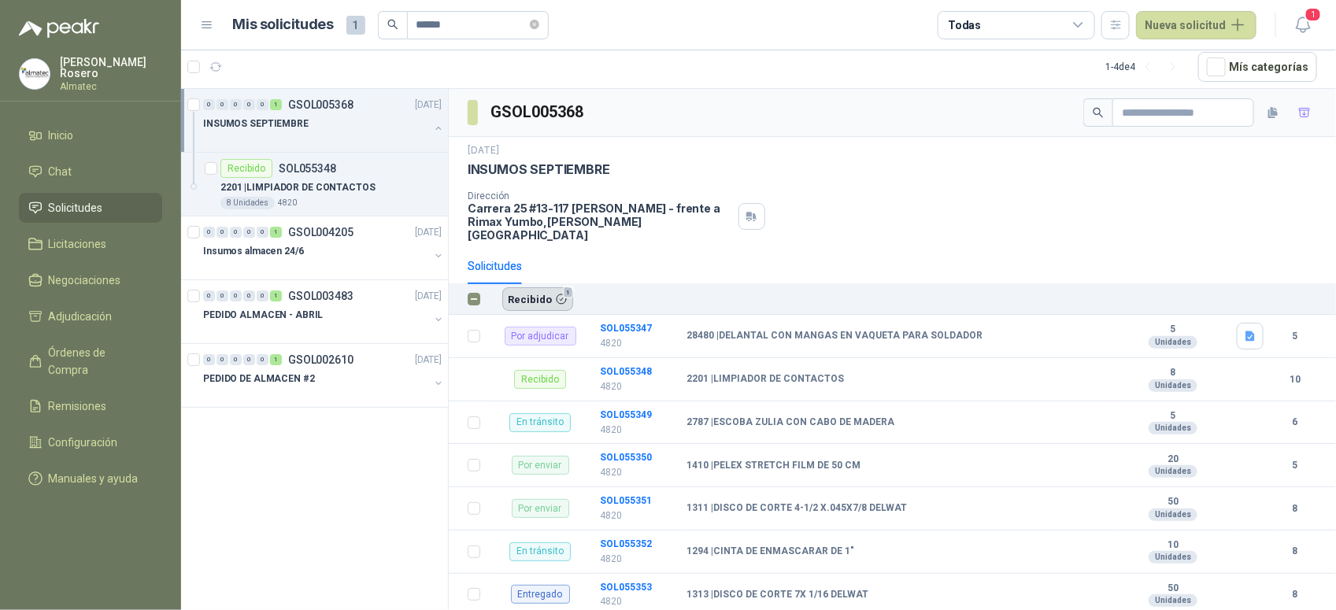
click at [551, 287] on button "Recibido 1" at bounding box center [537, 299] width 71 height 24
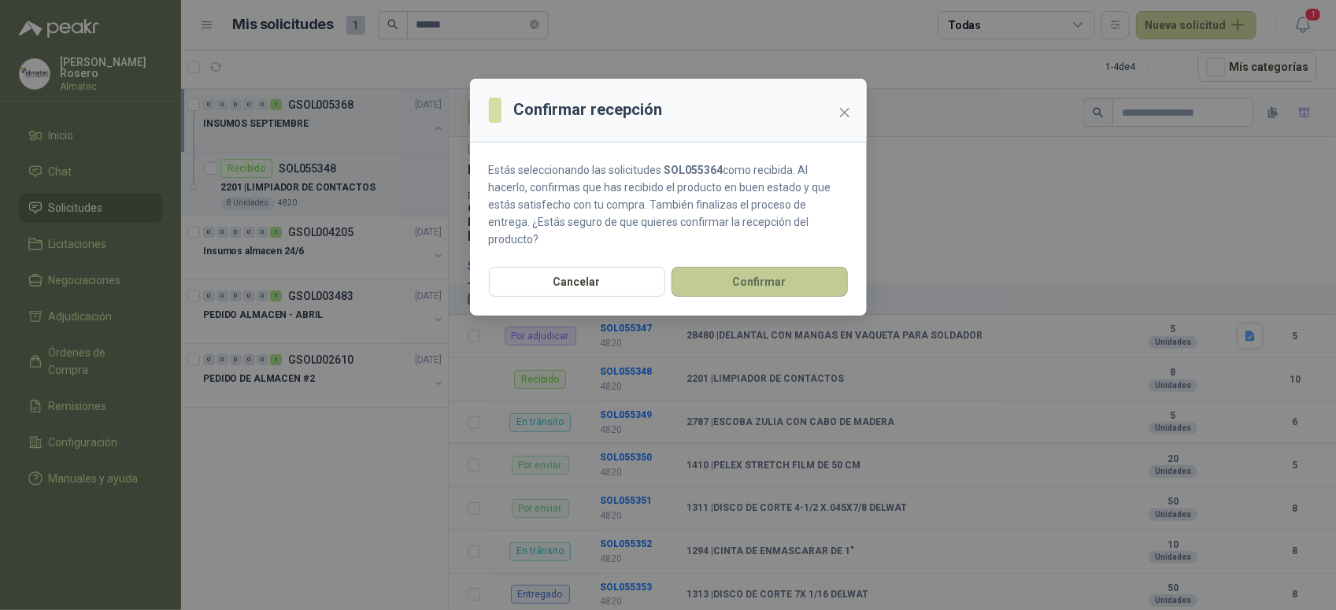
click at [736, 267] on button "Confirmar" at bounding box center [760, 282] width 176 height 30
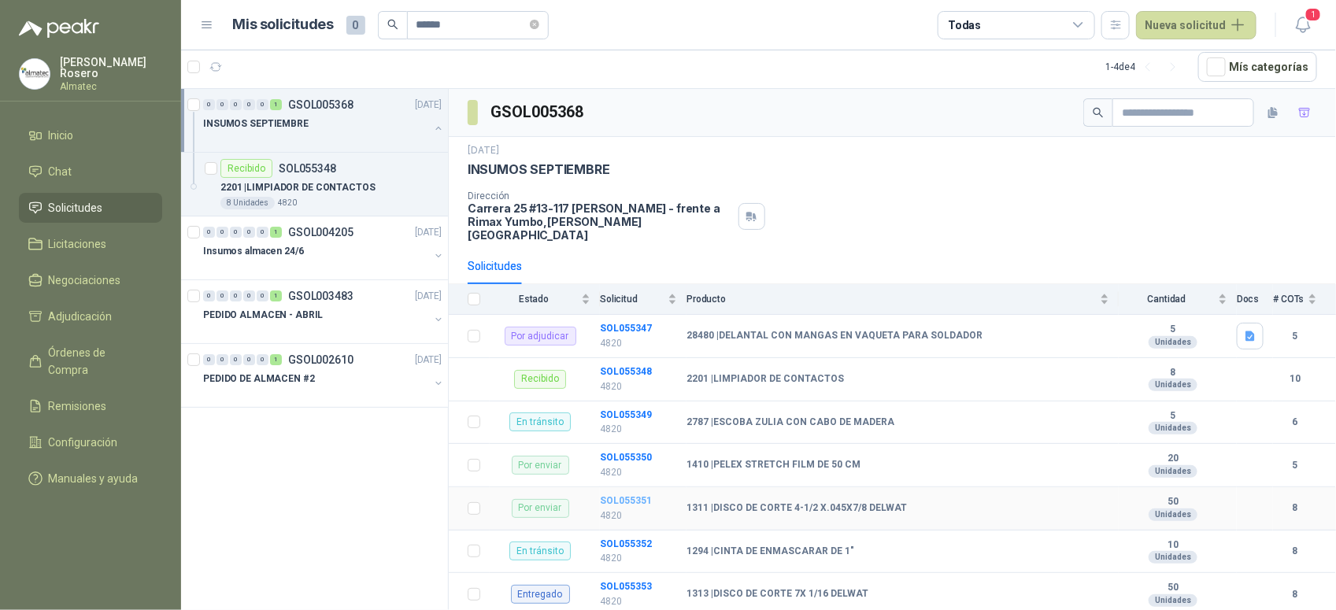
click at [627, 495] on b "SOL055351" at bounding box center [626, 500] width 52 height 11
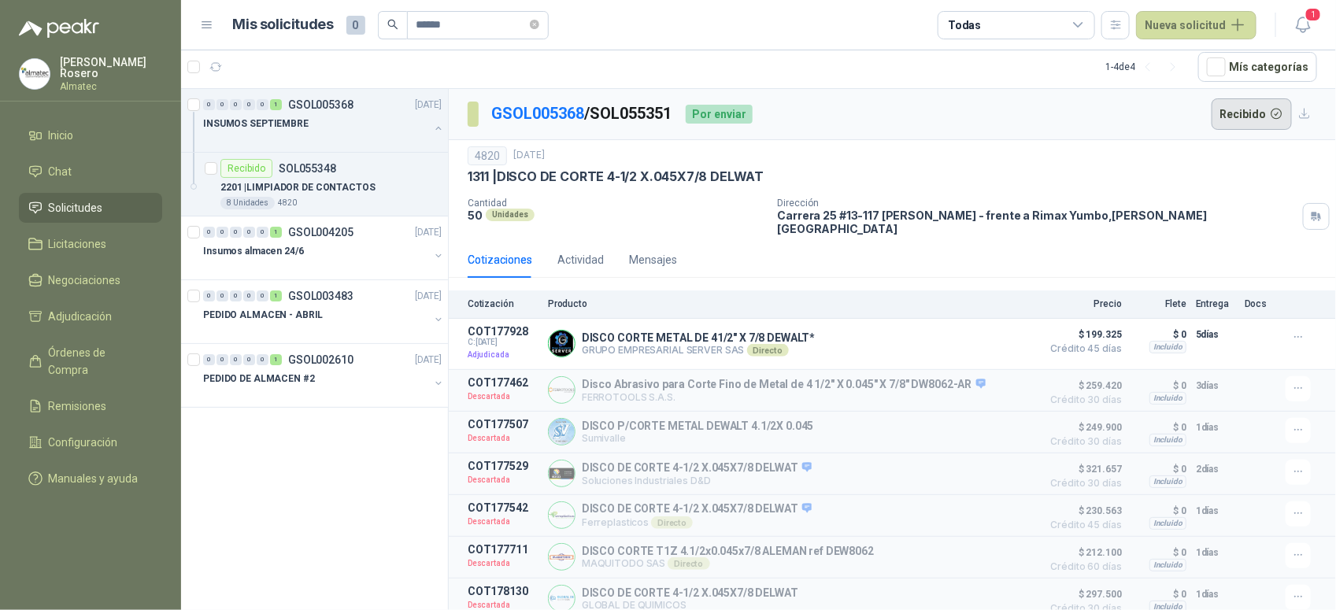
click at [1249, 116] on button "Recibido" at bounding box center [1252, 113] width 81 height 31
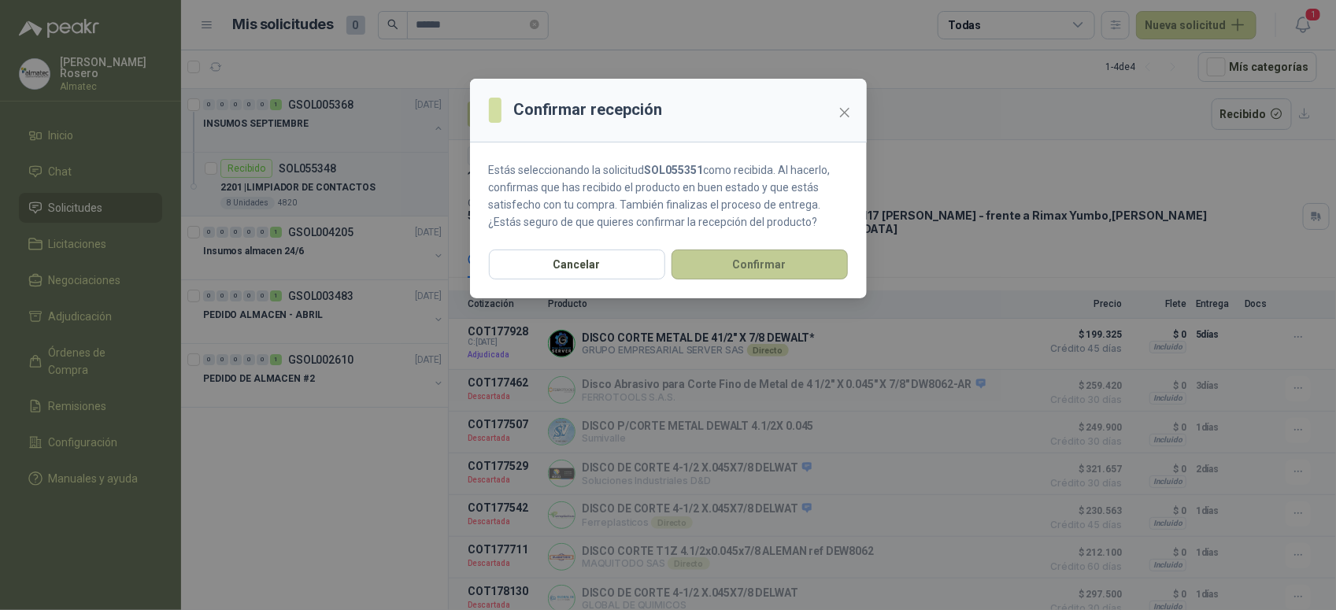
click at [736, 272] on button "Confirmar" at bounding box center [760, 265] width 176 height 30
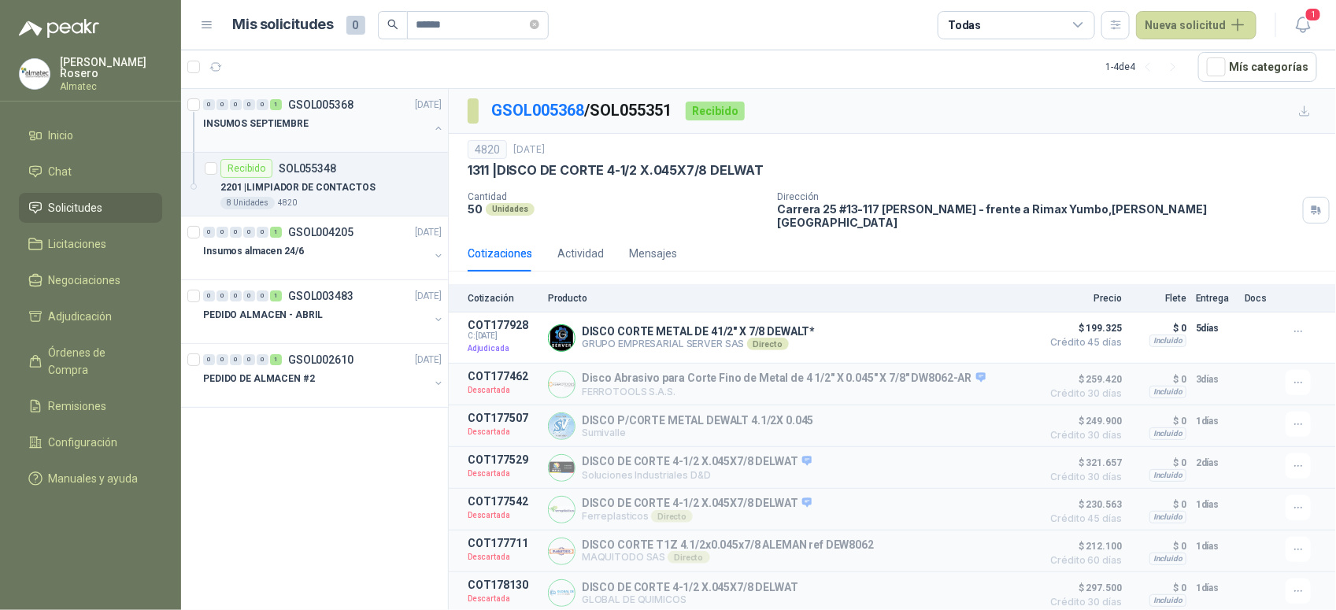
click at [349, 139] on div at bounding box center [316, 139] width 226 height 13
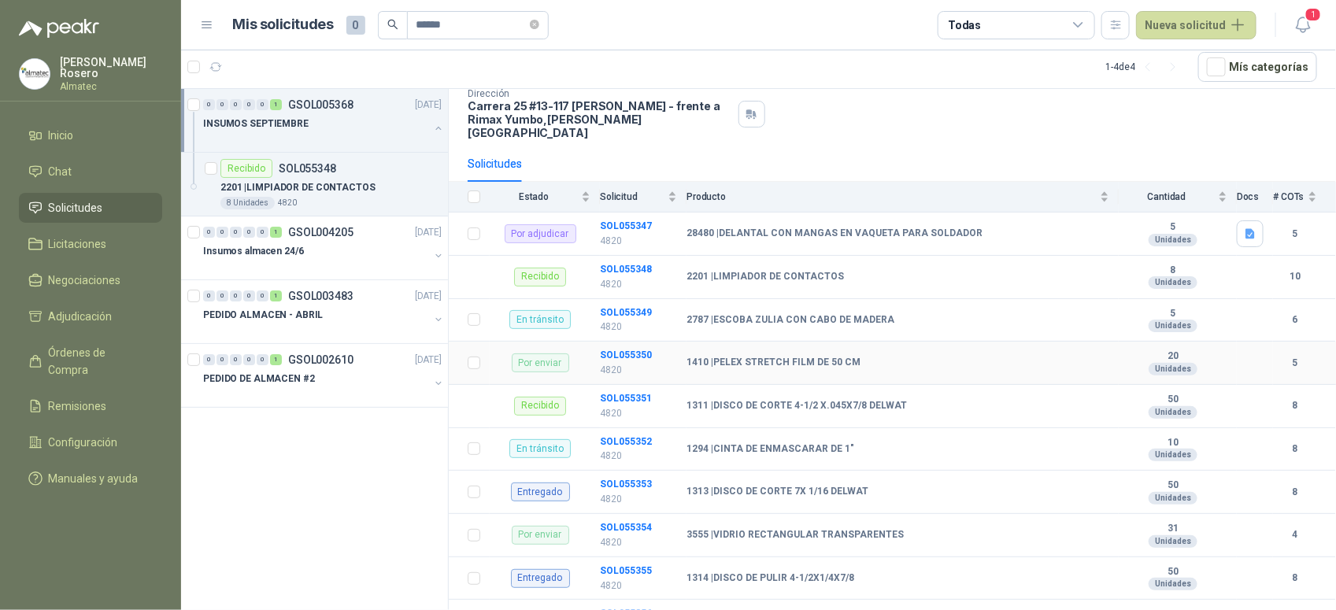
scroll to position [295, 0]
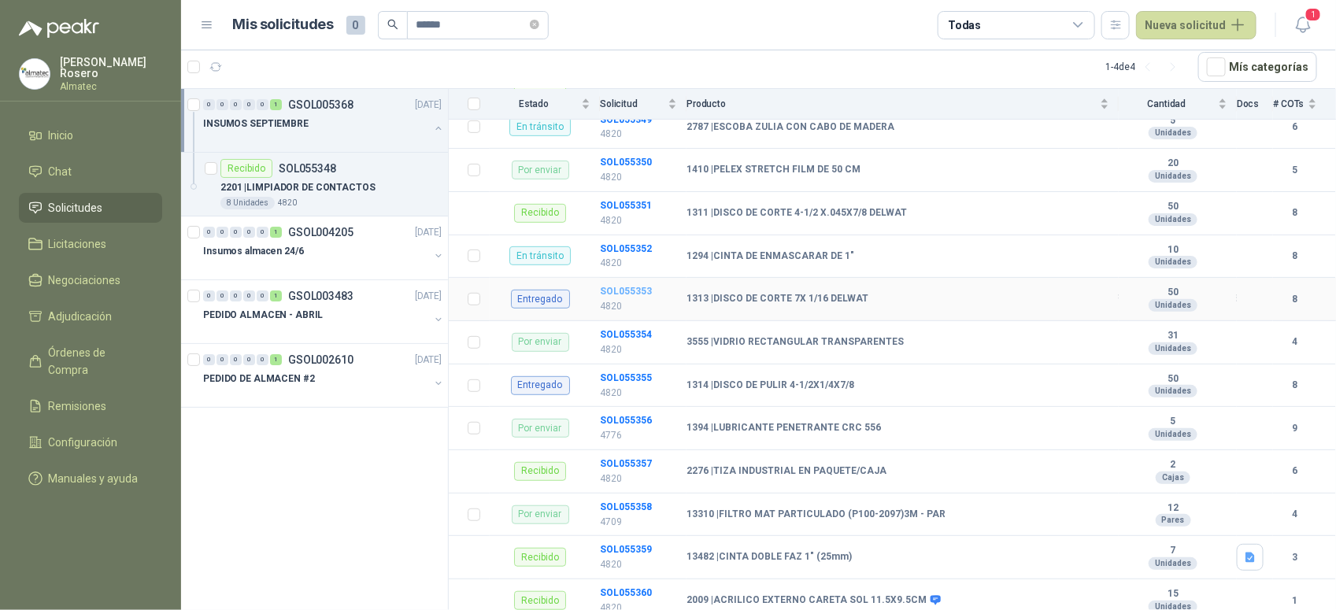
click at [627, 286] on b "SOL055353" at bounding box center [626, 291] width 52 height 11
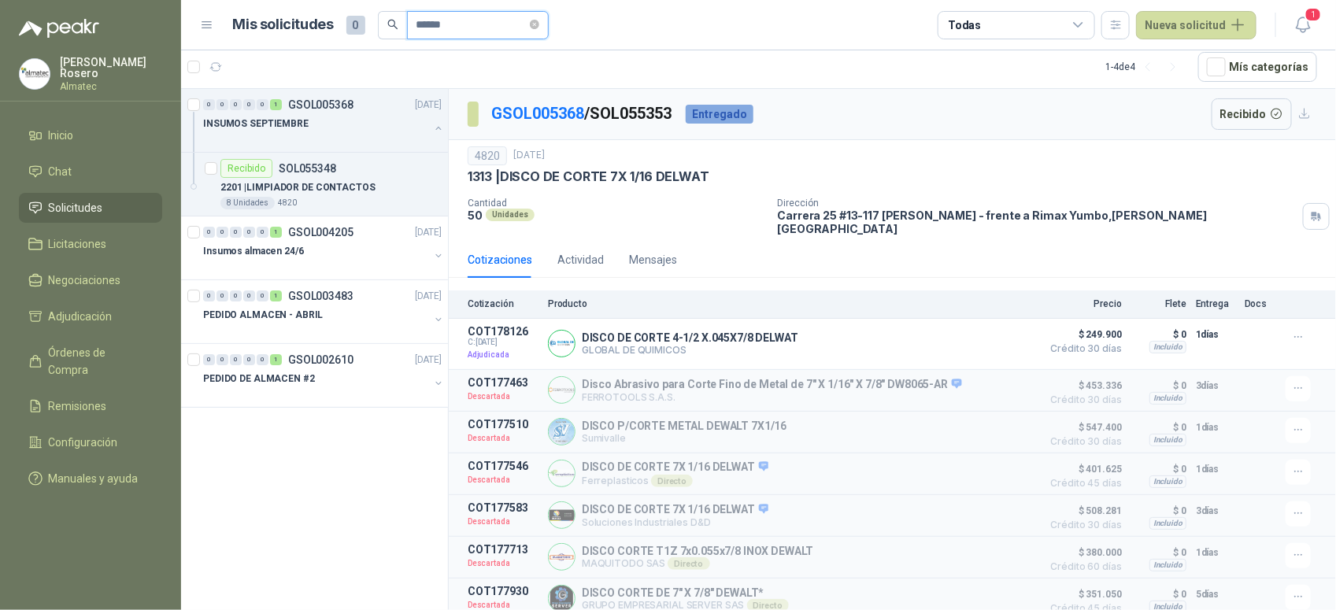
drag, startPoint x: 446, startPoint y: 26, endPoint x: 339, endPoint y: 12, distance: 108.0
click at [339, 12] on div "Mis solicitudes 0 ******" at bounding box center [391, 25] width 316 height 28
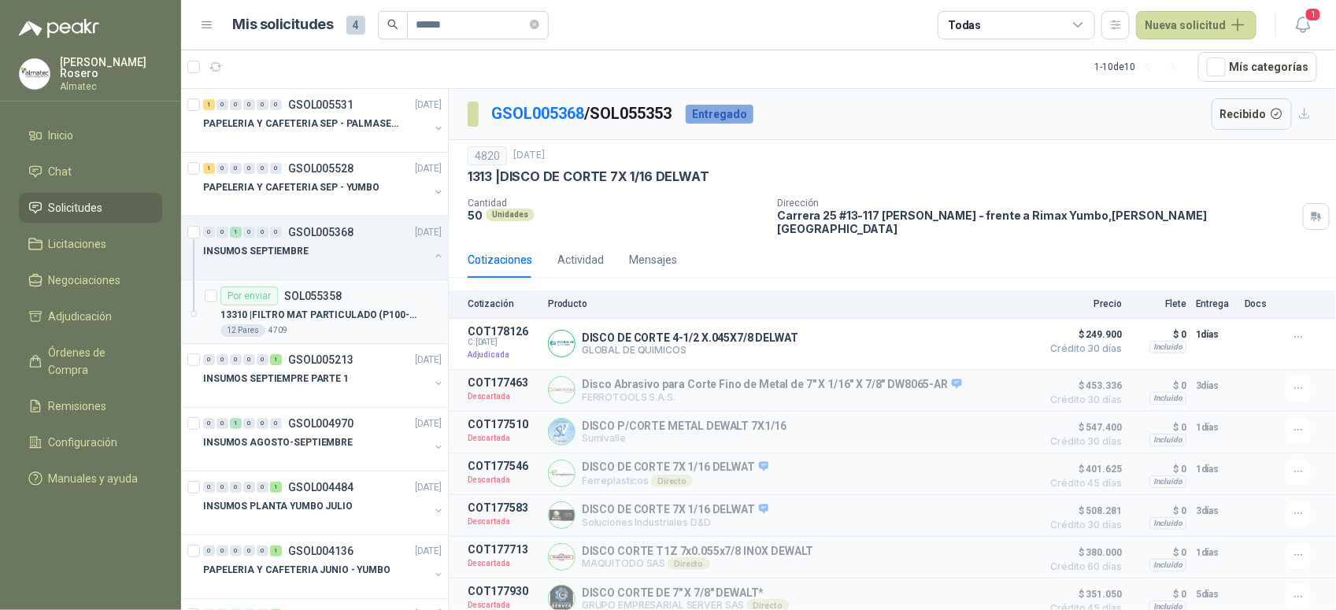
click at [320, 317] on p "13310 | FILTRO MAT PARTICULADO (P100-2097)3M - PAR" at bounding box center [318, 315] width 196 height 15
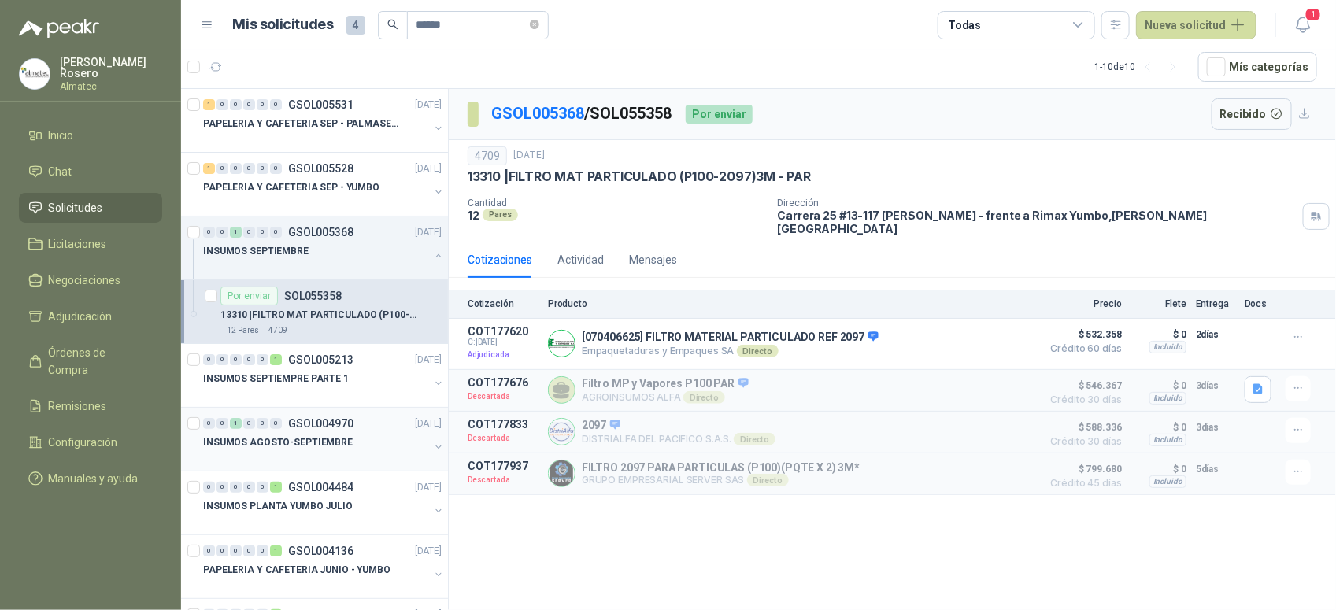
click at [432, 443] on button "button" at bounding box center [438, 447] width 13 height 13
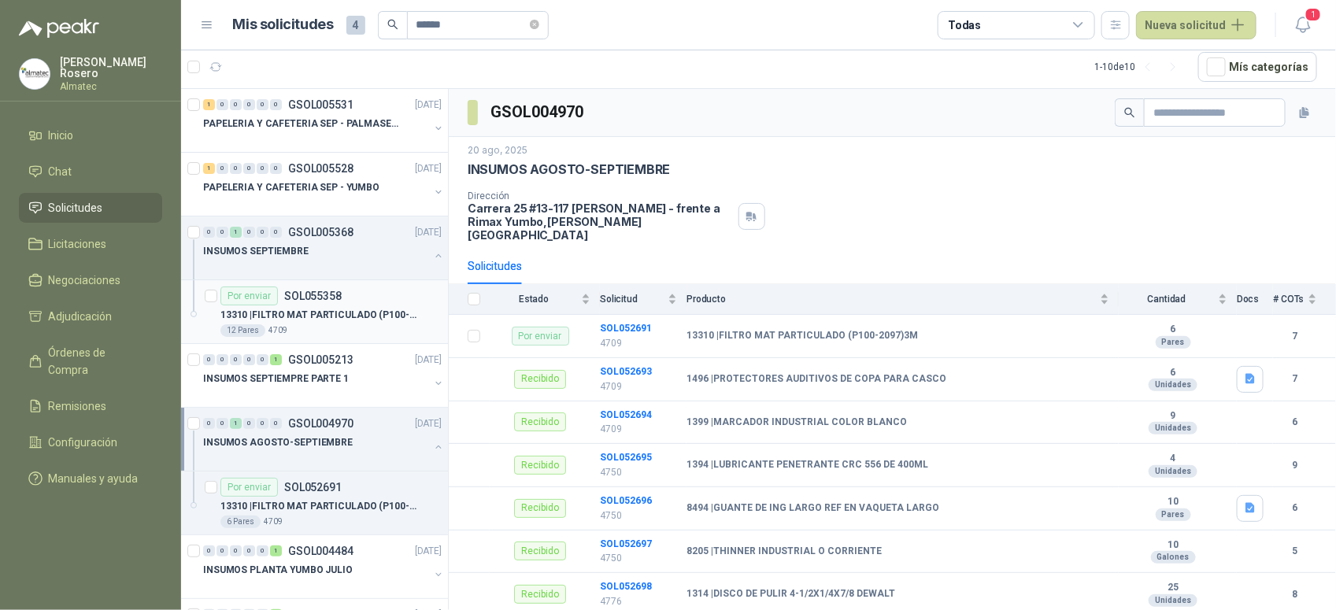
click at [320, 325] on div "12 Pares 4709" at bounding box center [330, 330] width 221 height 13
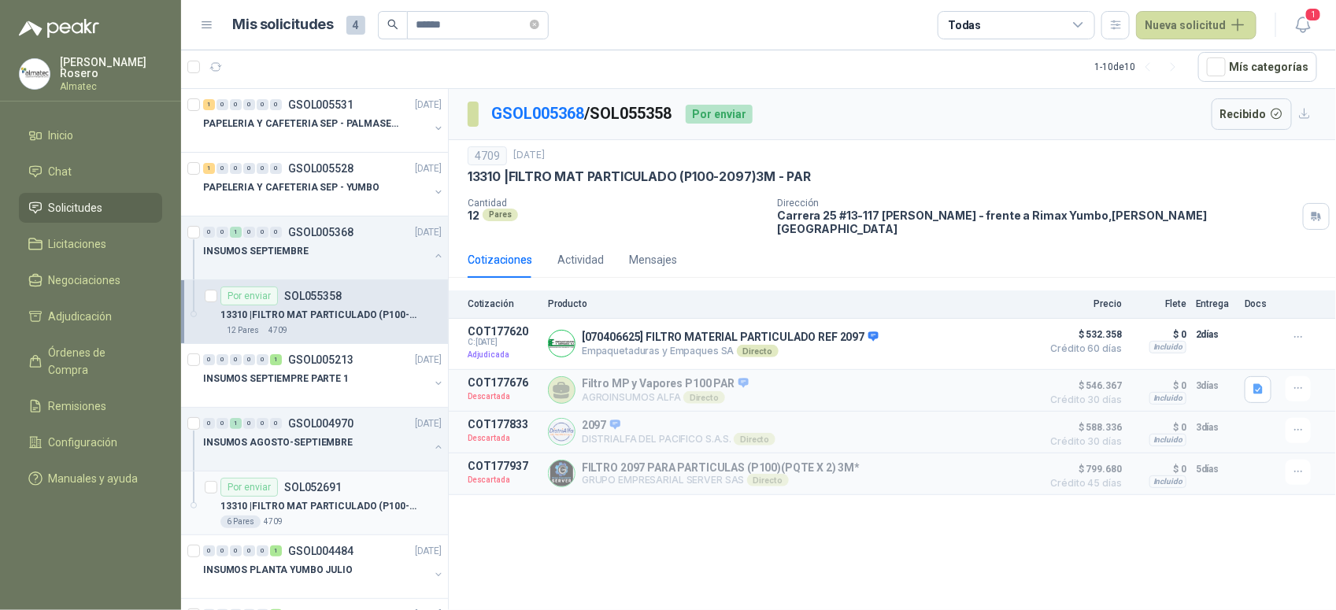
click at [320, 493] on p "SOL052691" at bounding box center [312, 487] width 57 height 11
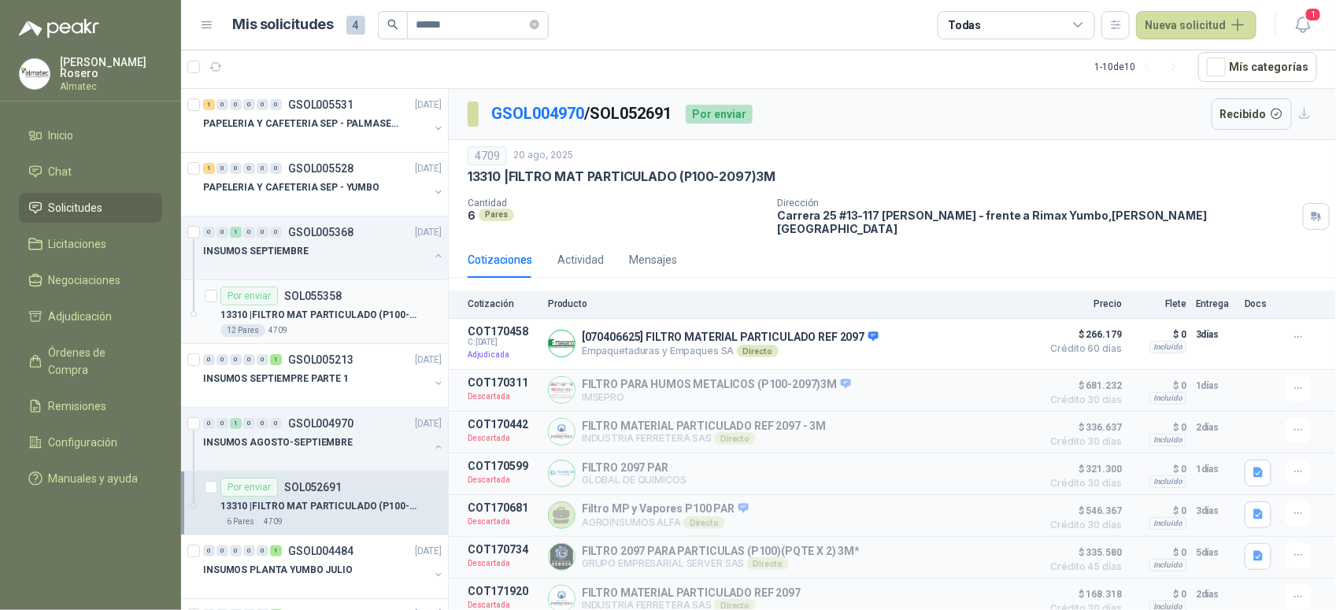
click at [313, 320] on p "13310 | FILTRO MAT PARTICULADO (P100-2097)3M - PAR" at bounding box center [318, 315] width 196 height 15
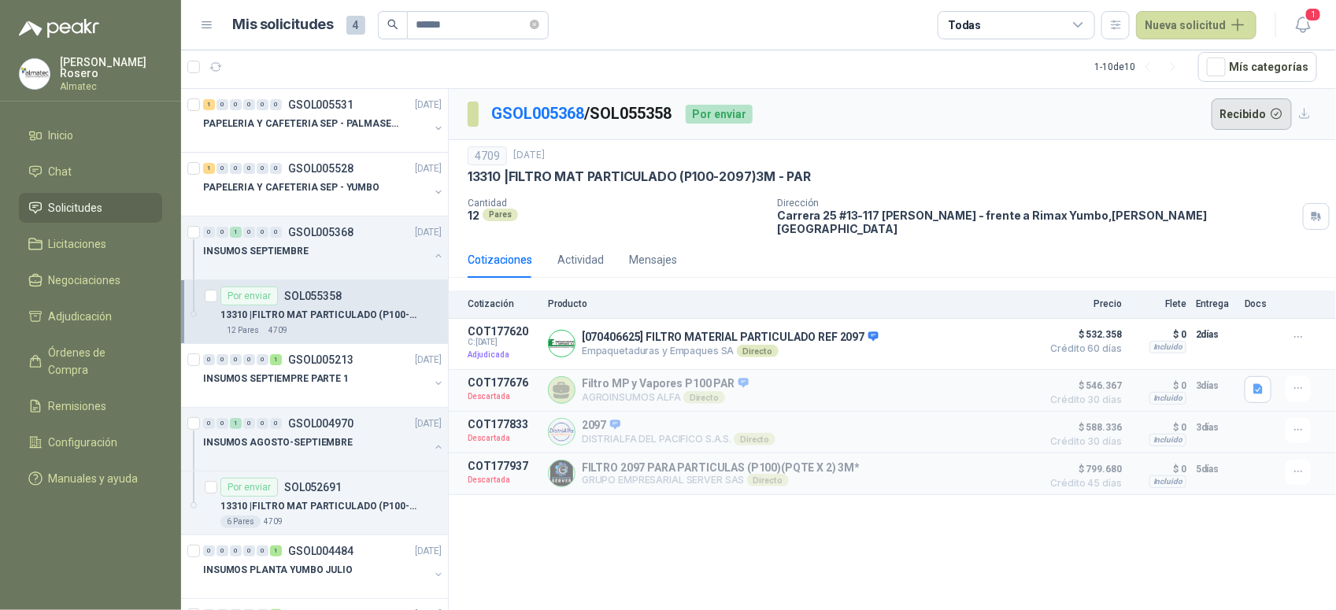
click at [1245, 116] on button "Recibido" at bounding box center [1252, 113] width 81 height 31
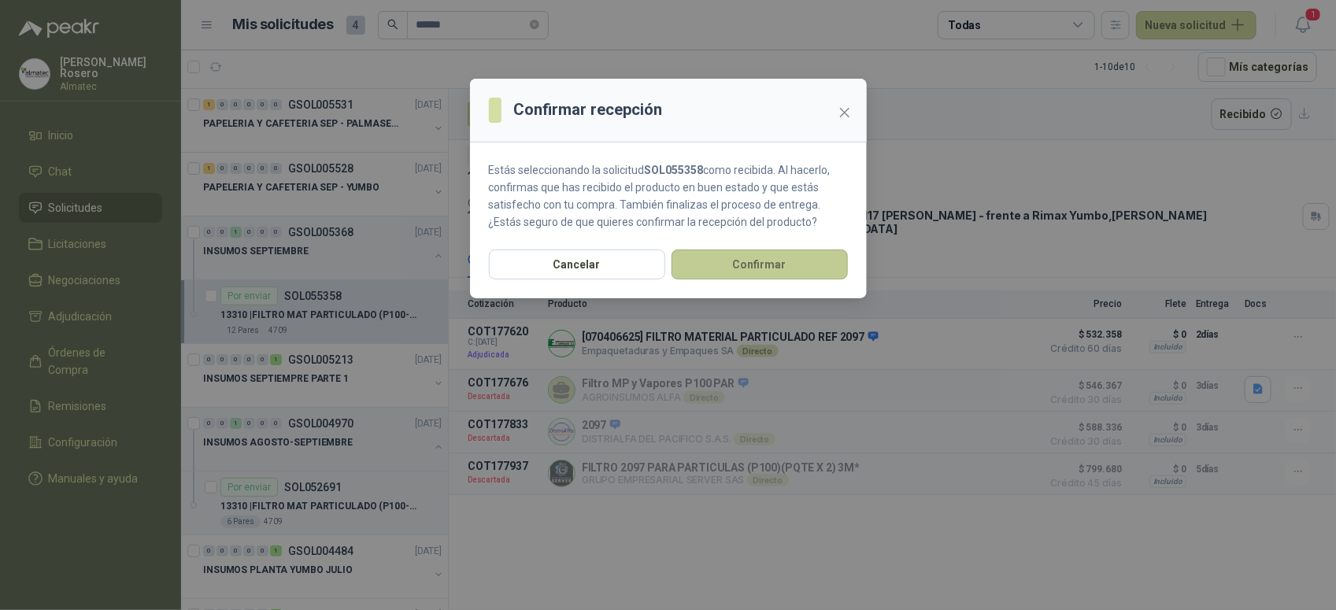
click at [770, 264] on button "Confirmar" at bounding box center [760, 265] width 176 height 30
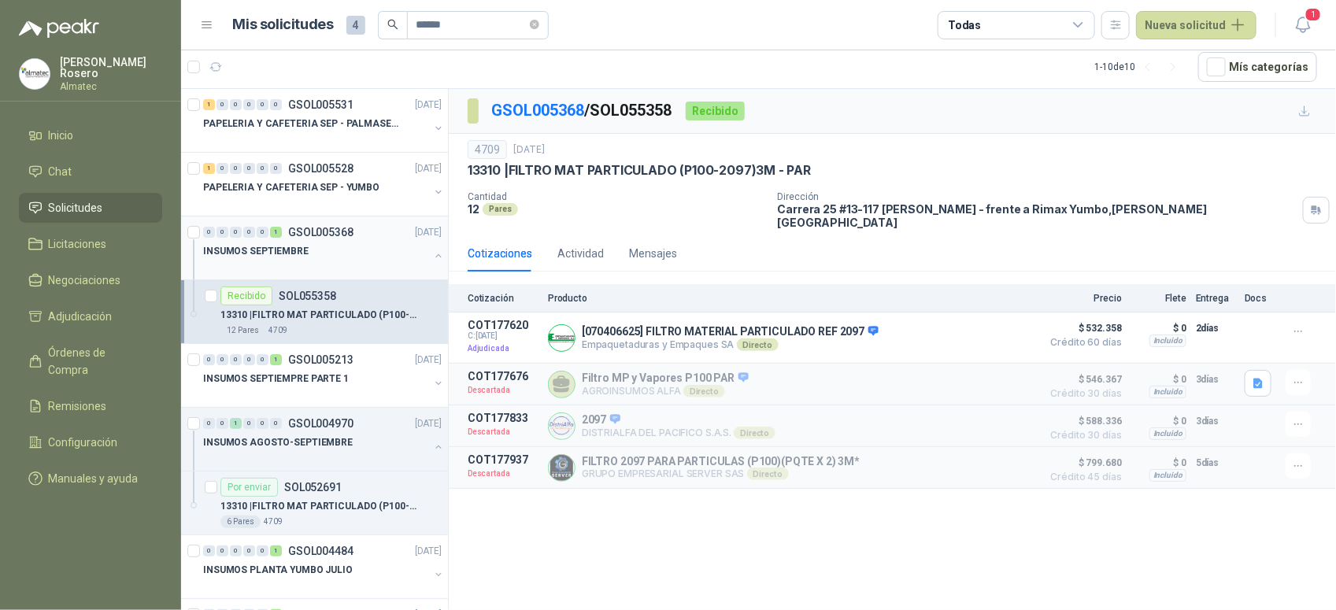
click at [433, 261] on icon "button" at bounding box center [438, 255] width 11 height 11
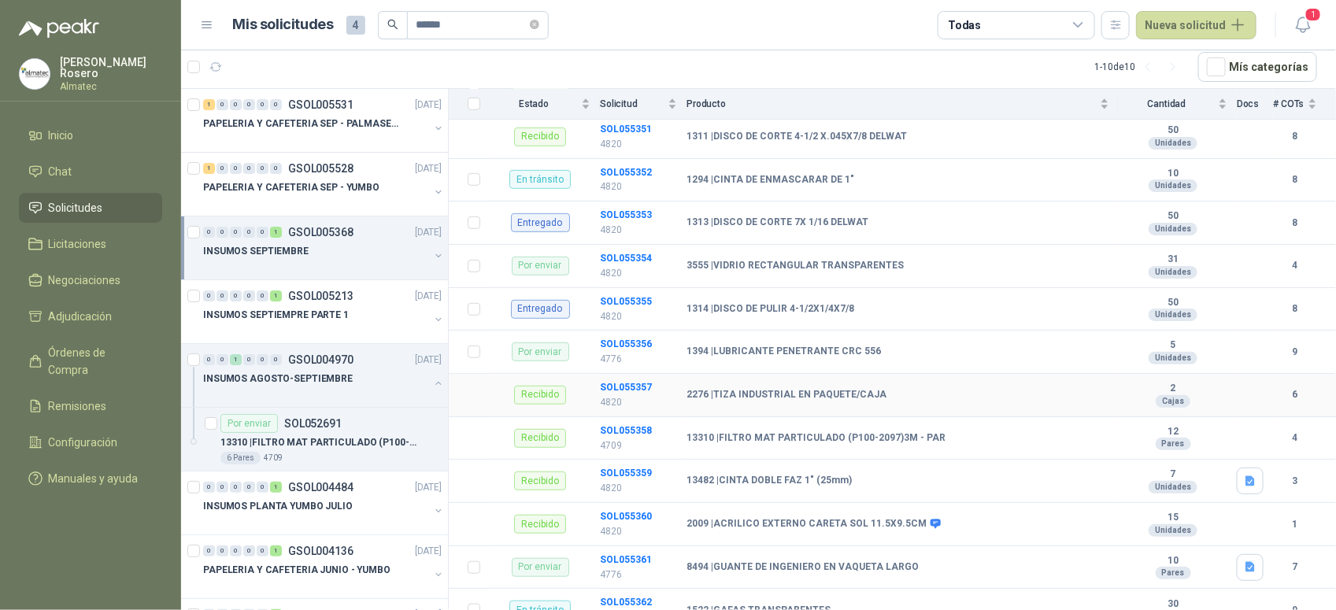
scroll to position [394, 0]
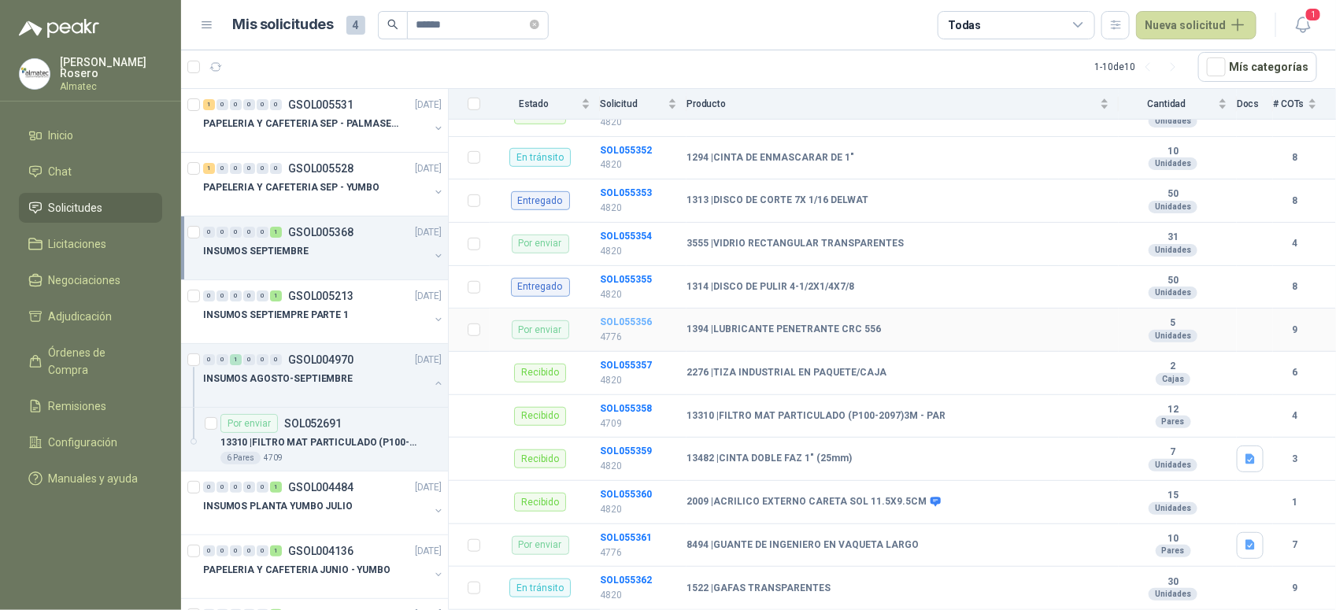
click at [639, 317] on b "SOL055356" at bounding box center [626, 322] width 52 height 11
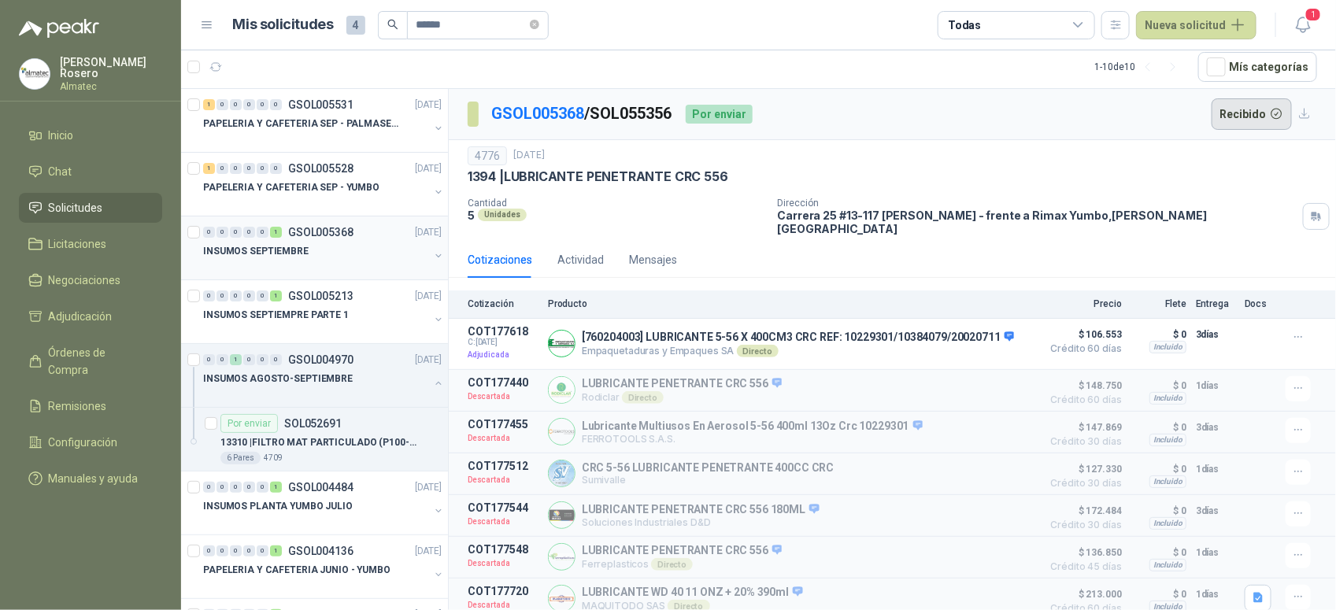
click at [1237, 112] on button "Recibido" at bounding box center [1252, 113] width 81 height 31
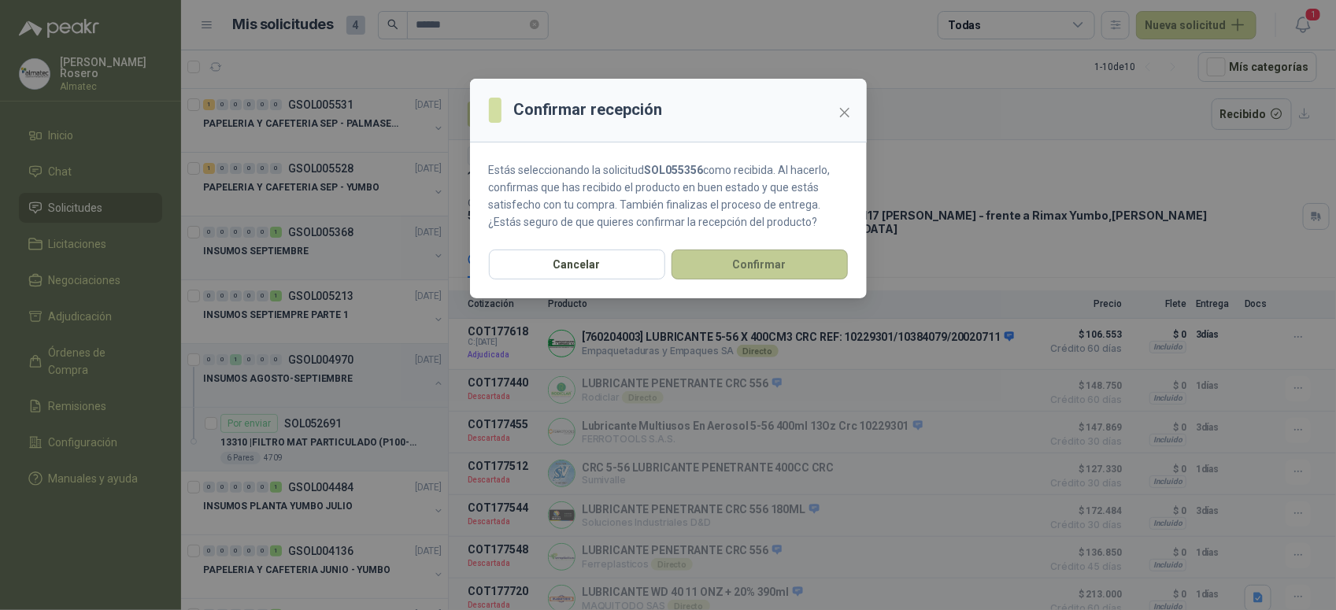
click at [772, 273] on button "Confirmar" at bounding box center [760, 265] width 176 height 30
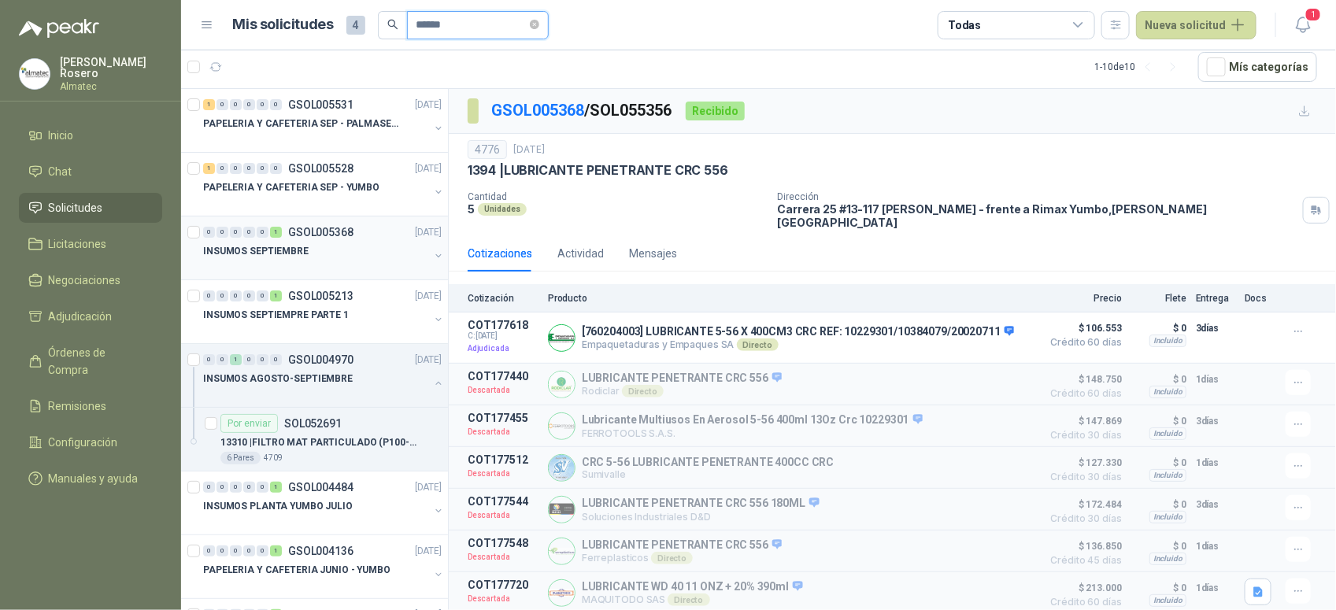
drag, startPoint x: 471, startPoint y: 20, endPoint x: 123, endPoint y: -70, distance: 359.6
click at [123, 0] on html "[PERSON_NAME] Almatec Inicio Chat Solicitudes Licitaciones Negociaciones Adjudi…" at bounding box center [668, 305] width 1336 height 610
type input "*****"
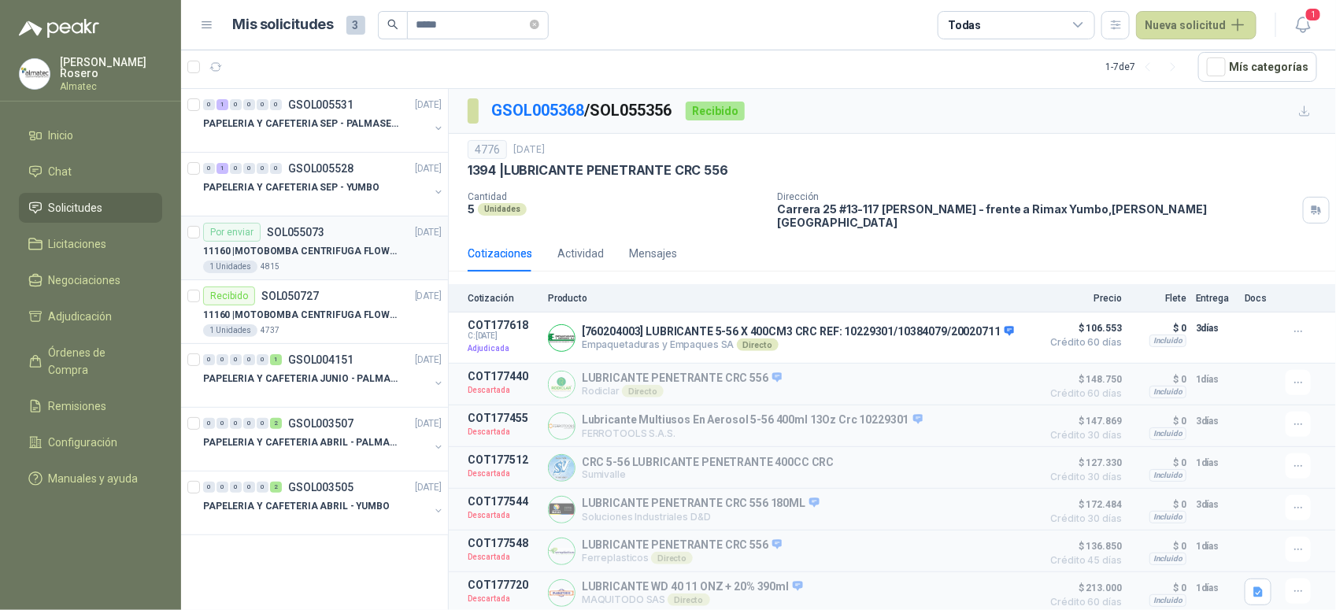
click at [317, 246] on p "11160 | MOTOBOMBA CENTRIFUGA FLOWPRESS 1.5HP-220" at bounding box center [301, 251] width 196 height 15
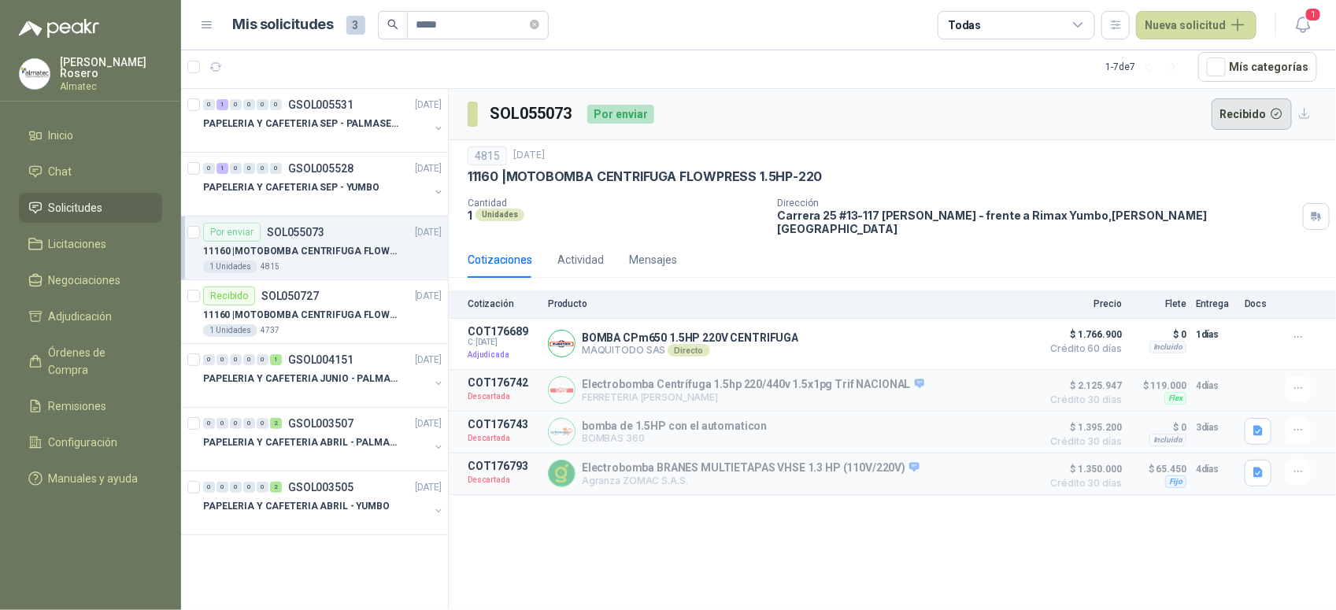
click at [1249, 113] on button "Recibido" at bounding box center [1252, 113] width 81 height 31
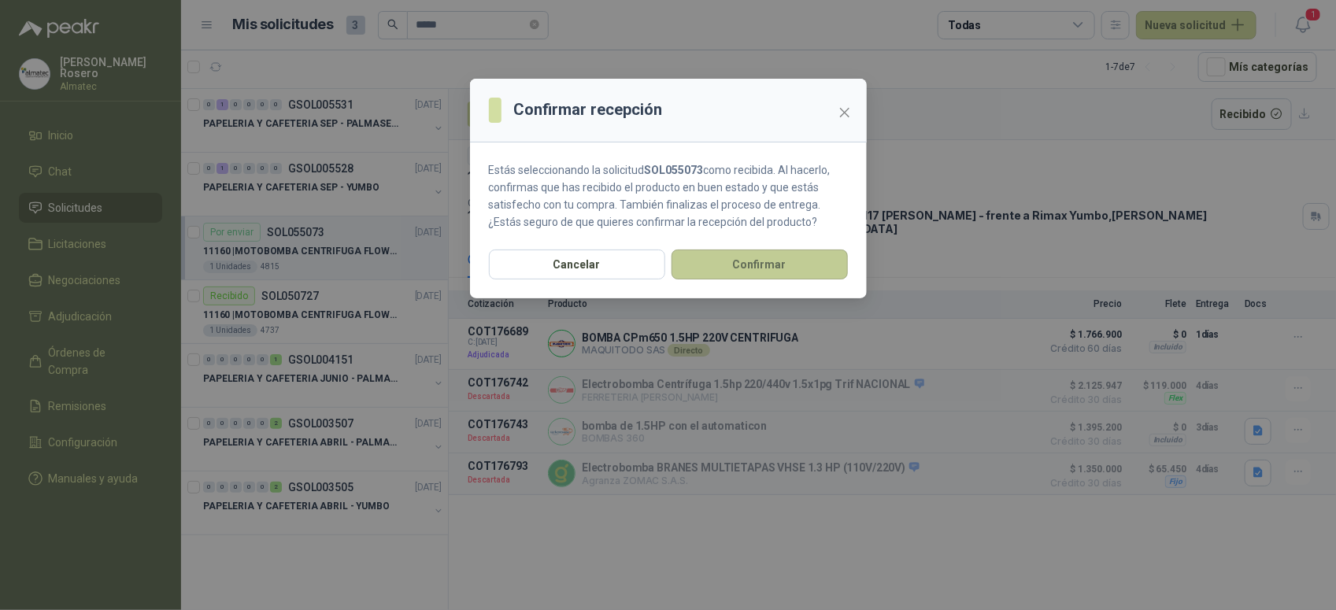
click at [762, 274] on button "Confirmar" at bounding box center [760, 265] width 176 height 30
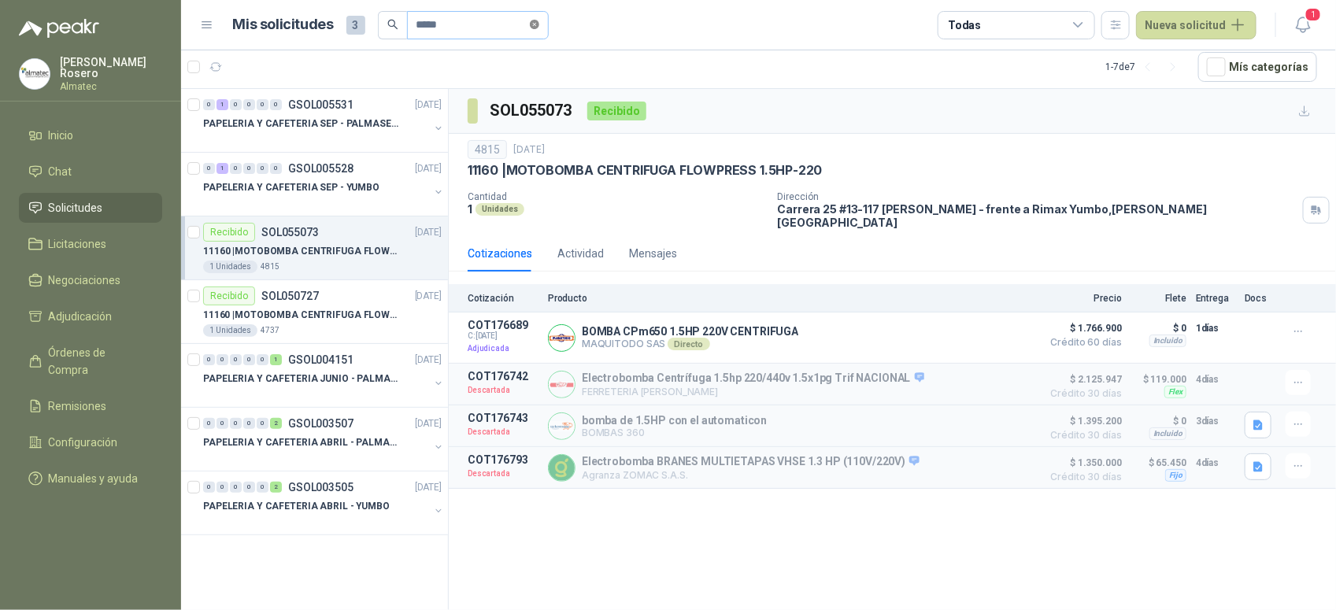
click at [539, 22] on icon "close-circle" at bounding box center [534, 24] width 9 height 9
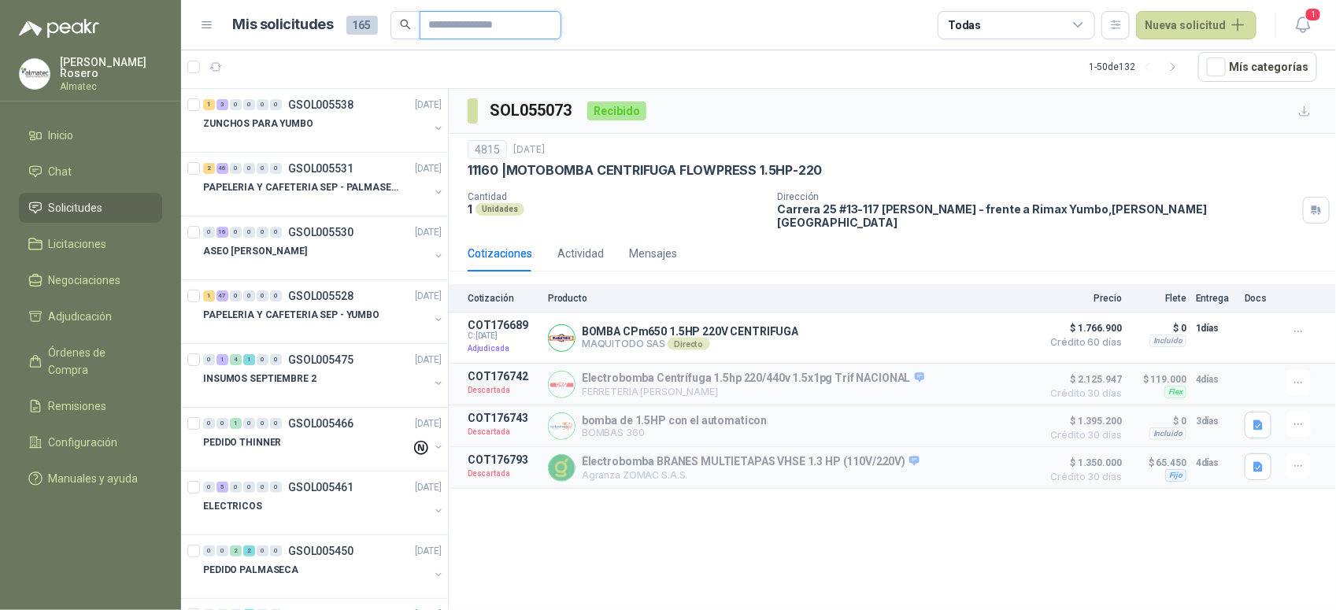
drag, startPoint x: 483, startPoint y: 24, endPoint x: 483, endPoint y: 10, distance: 14.2
click at [483, 20] on input "text" at bounding box center [484, 25] width 110 height 27
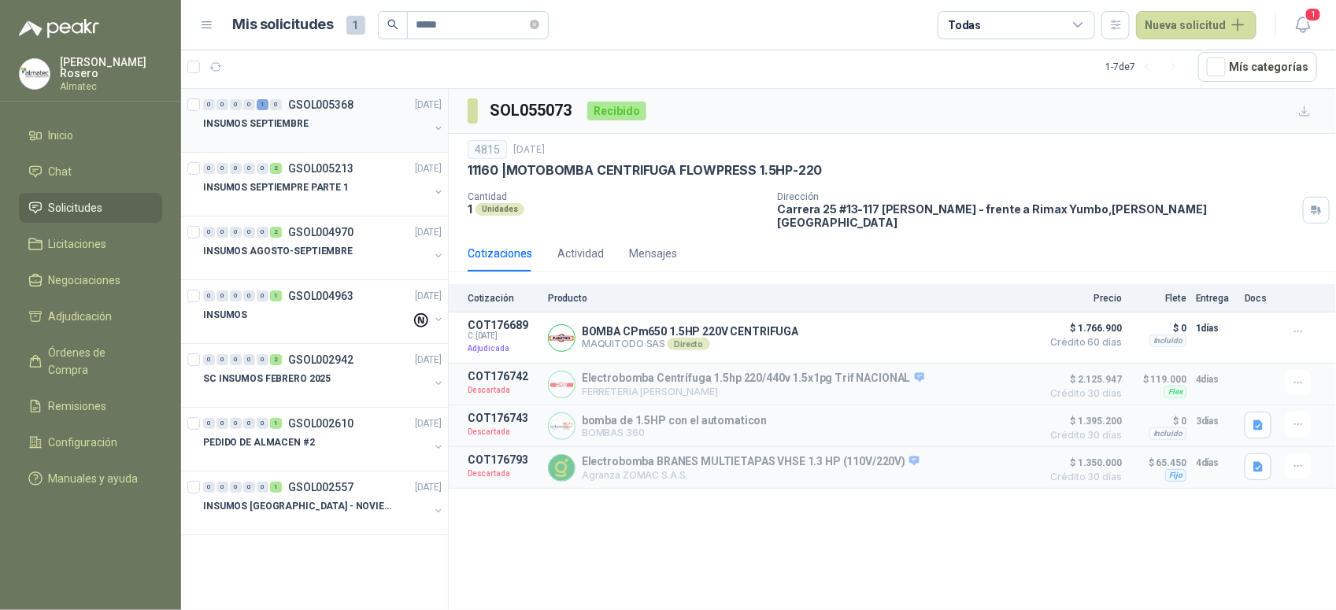
click at [291, 131] on p "INSUMOS SEPTIEMBRE" at bounding box center [256, 124] width 106 height 15
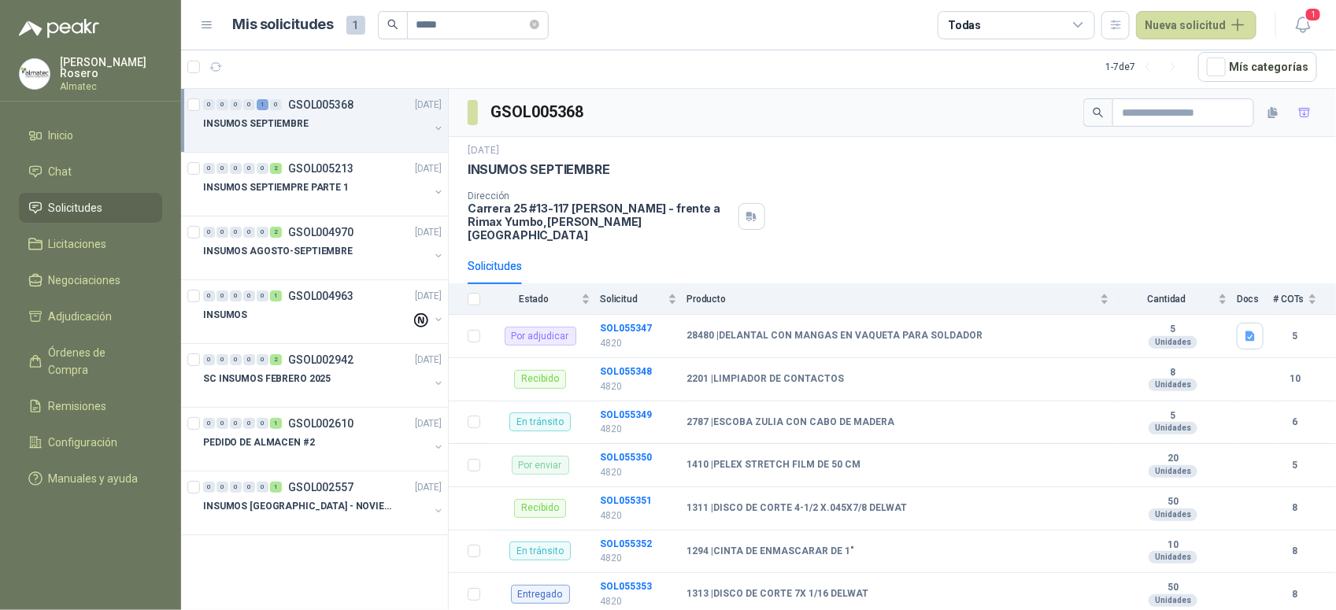
click at [439, 124] on button "button" at bounding box center [438, 128] width 13 height 13
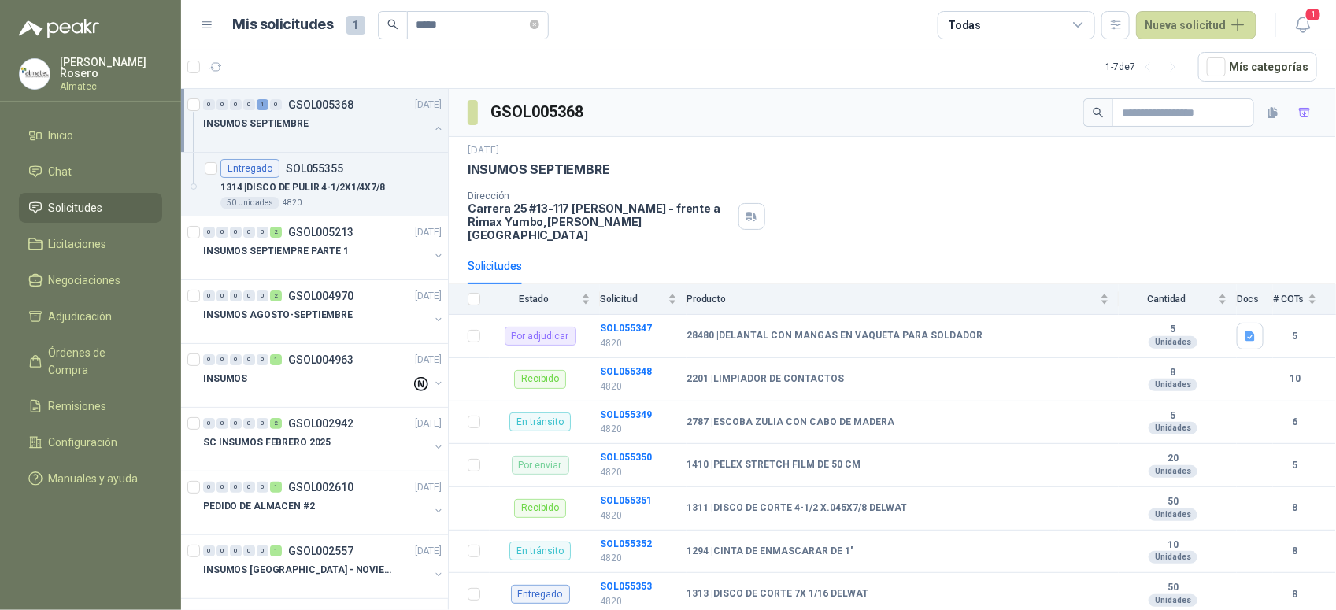
scroll to position [6, 0]
click at [340, 191] on p "1314 | DISCO DE PULIR 4-1/2X1/4X7/8" at bounding box center [302, 187] width 165 height 15
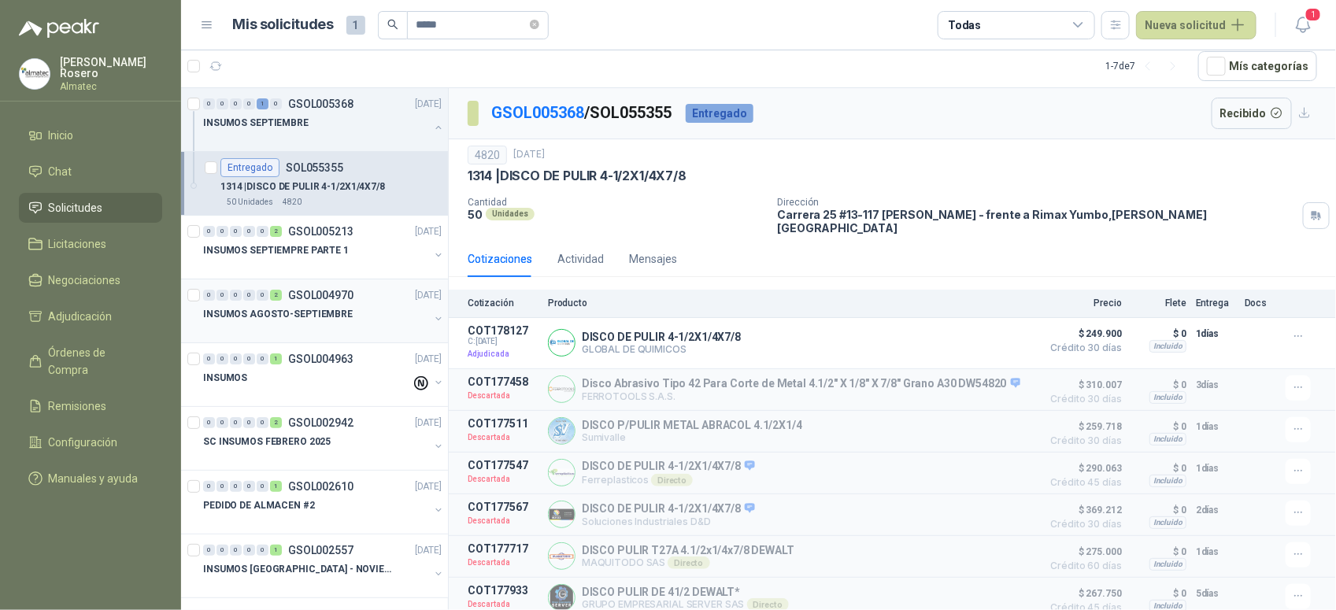
scroll to position [12, 0]
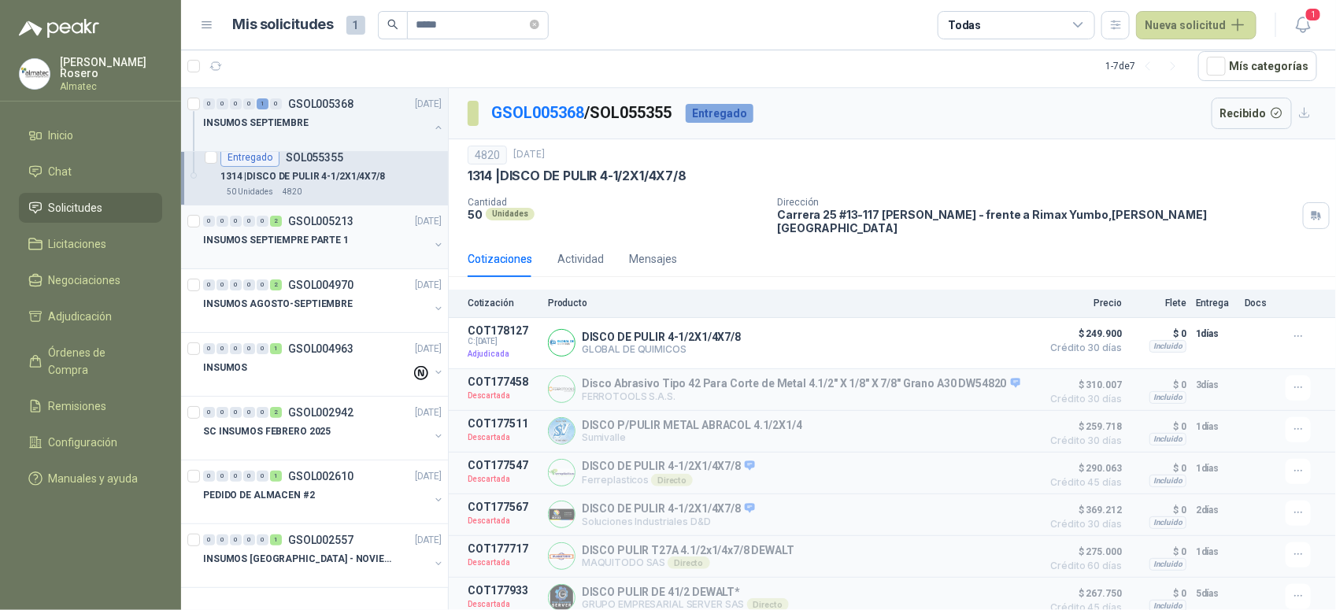
click at [406, 231] on div "INSUMOS SEPTIEMPRE PARTE 1" at bounding box center [316, 240] width 226 height 19
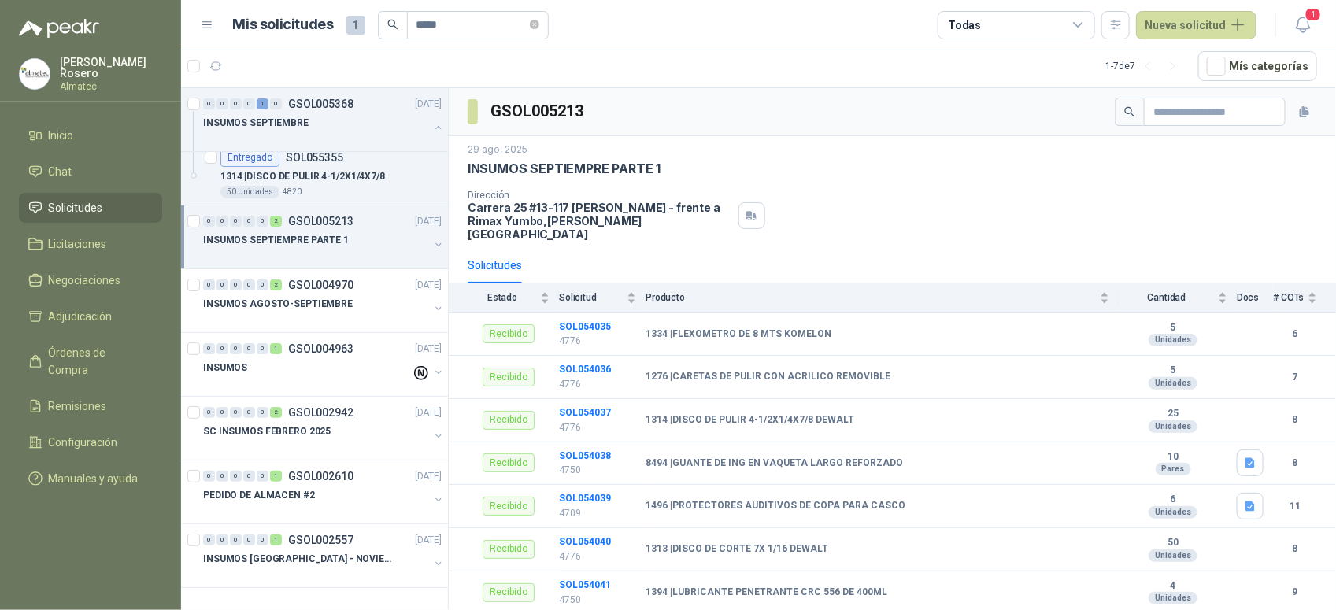
click at [432, 244] on button "button" at bounding box center [438, 245] width 13 height 13
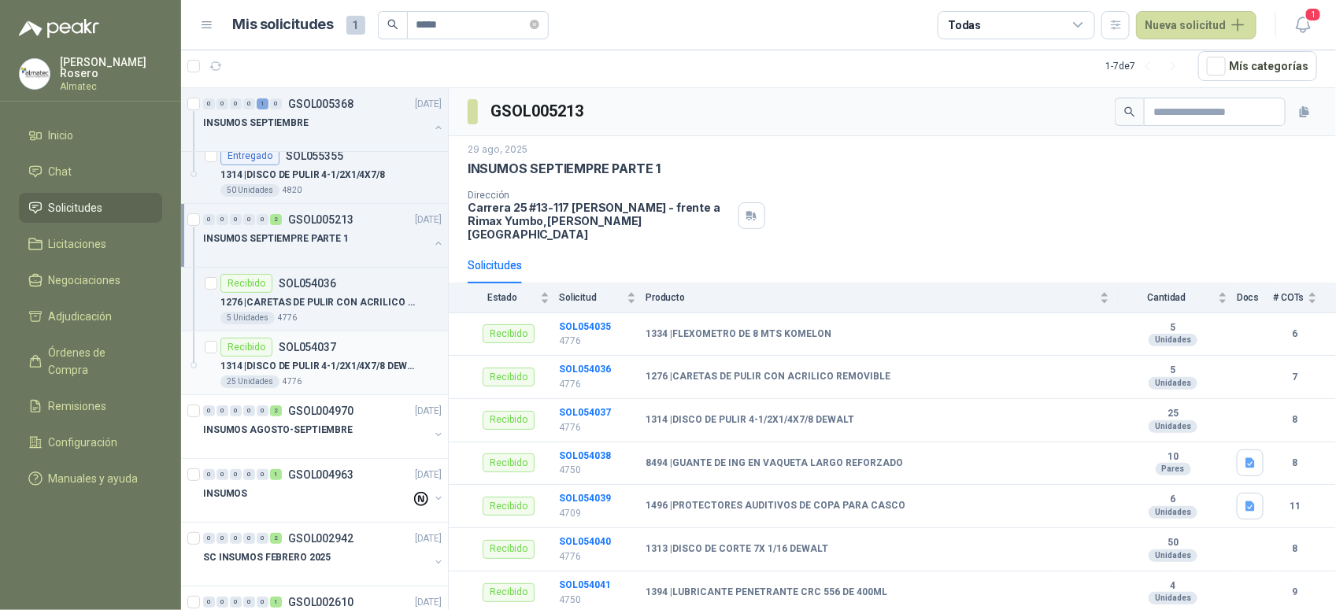
click at [344, 345] on div "Recibido SOL054037" at bounding box center [330, 347] width 221 height 19
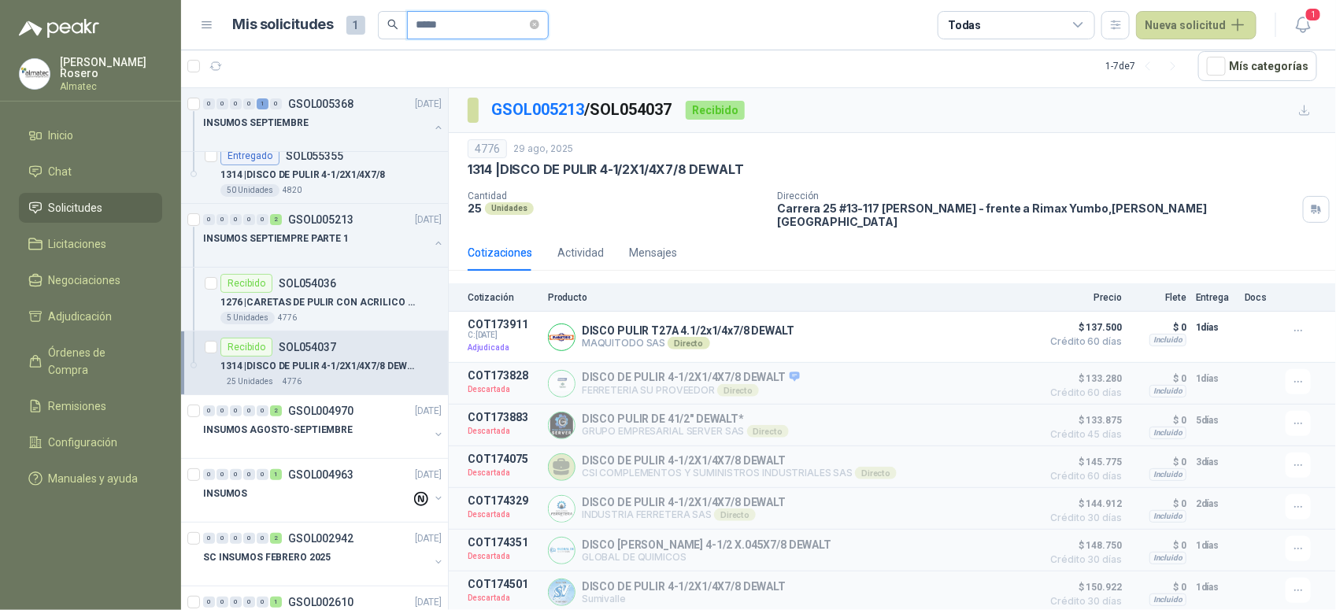
drag, startPoint x: 453, startPoint y: 24, endPoint x: 211, endPoint y: -13, distance: 244.7
click at [211, 0] on html "[PERSON_NAME] Almatec Inicio Chat Solicitudes Licitaciones Negociaciones Adjudi…" at bounding box center [668, 305] width 1336 height 610
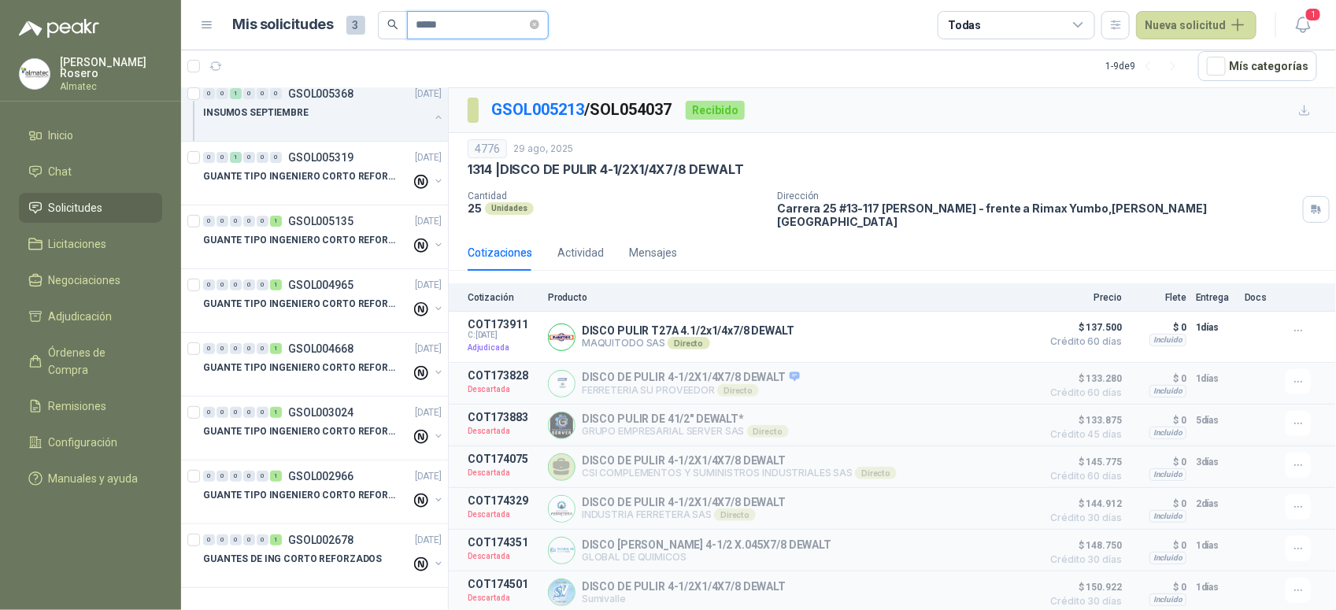
scroll to position [76, 0]
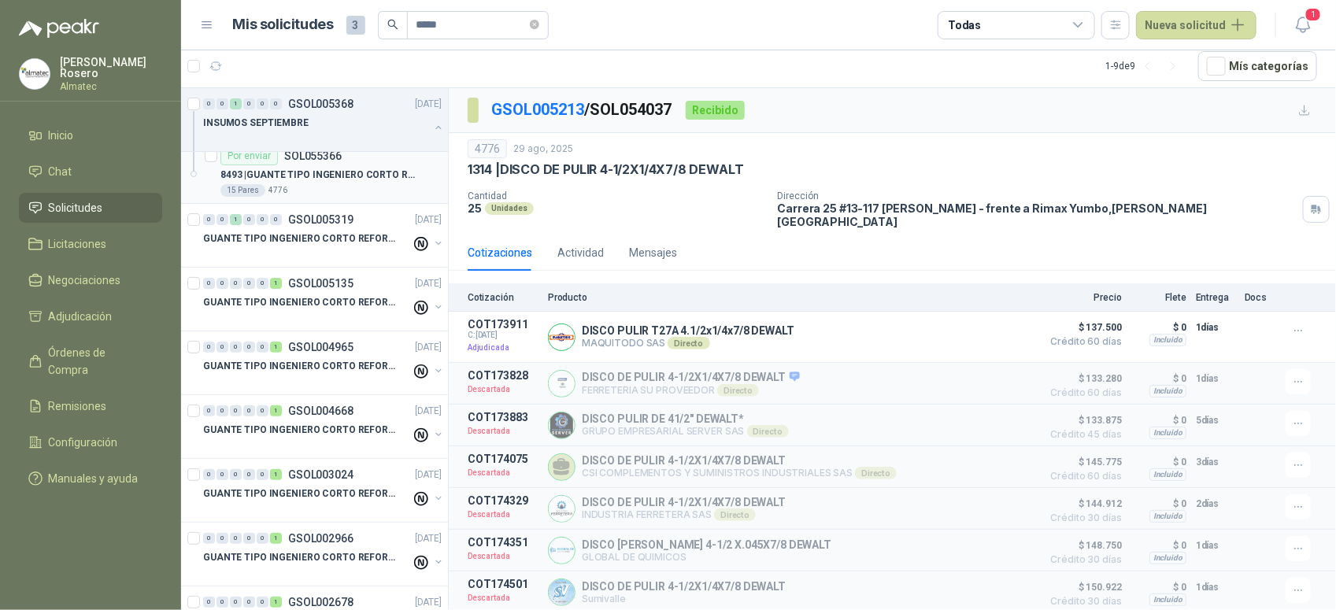
click at [339, 181] on p "8493 | GUANTE TIPO INGENIERO CORTO REFORZADO" at bounding box center [318, 175] width 196 height 15
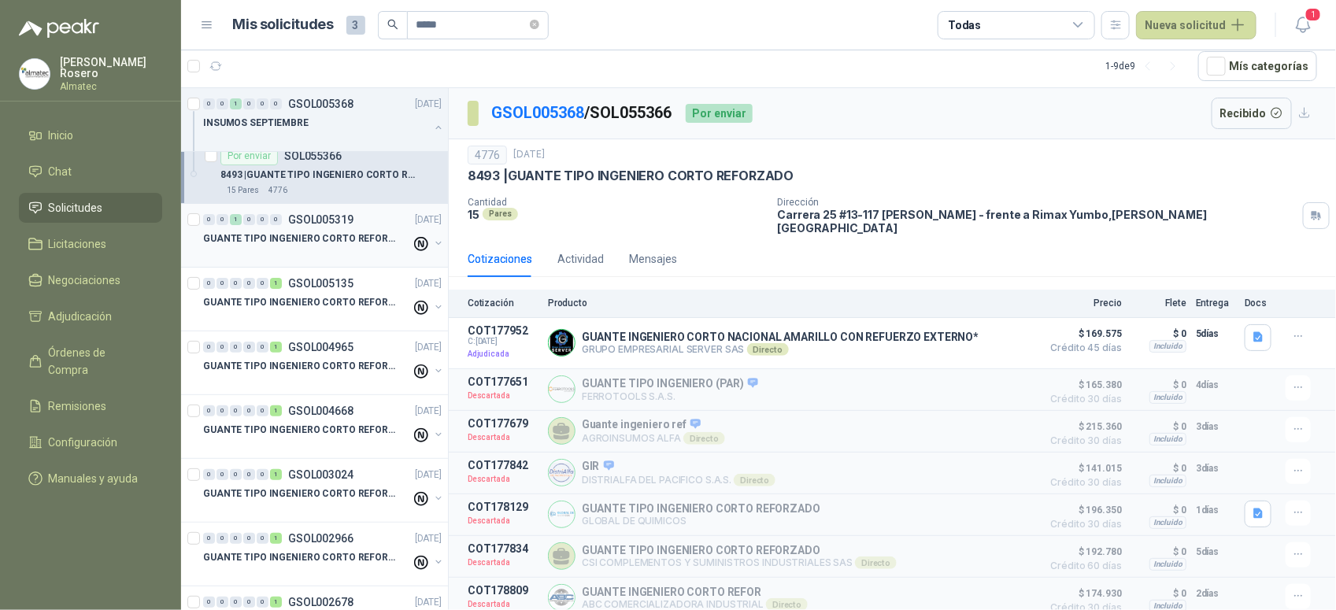
click at [374, 231] on p "GUANTE TIPO INGENIERO CORTO REFORZADO" at bounding box center [301, 238] width 196 height 15
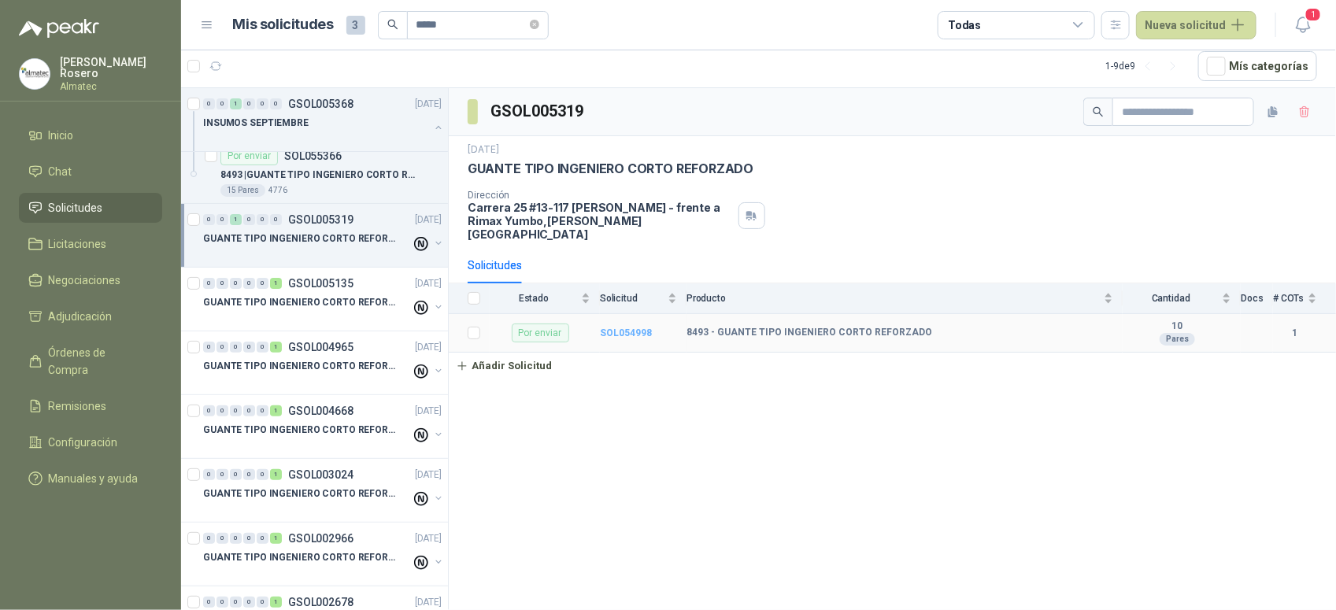
click at [639, 328] on b "SOL054998" at bounding box center [626, 333] width 52 height 11
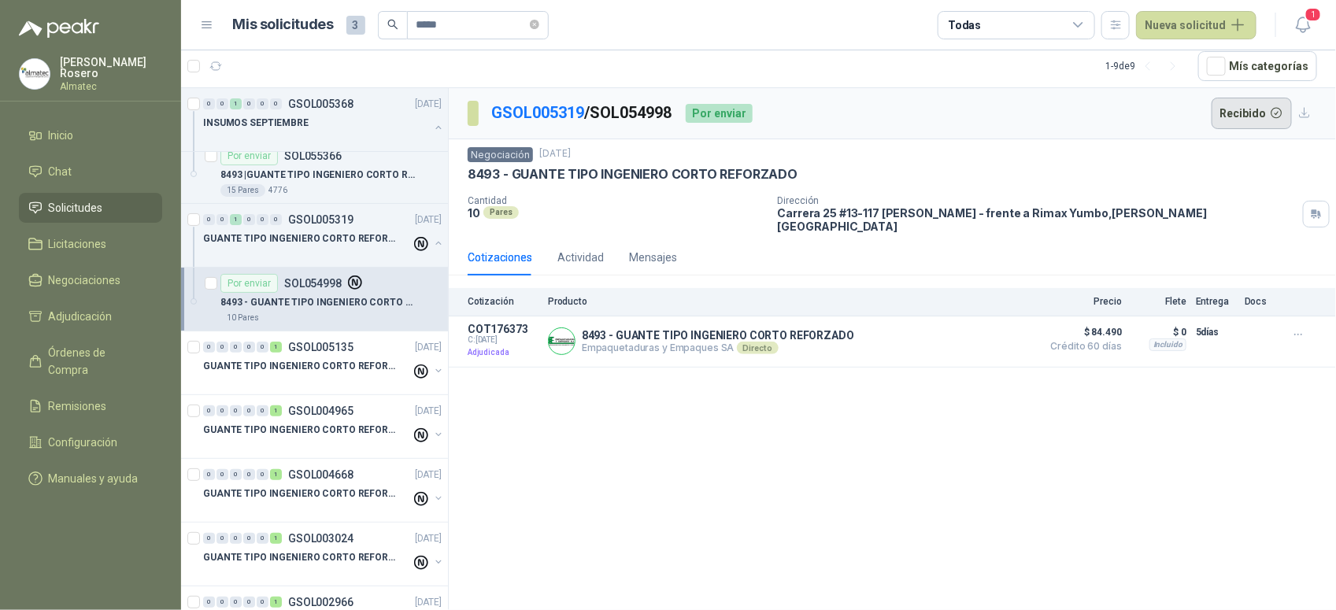
click at [1265, 117] on button "Recibido" at bounding box center [1252, 113] width 81 height 31
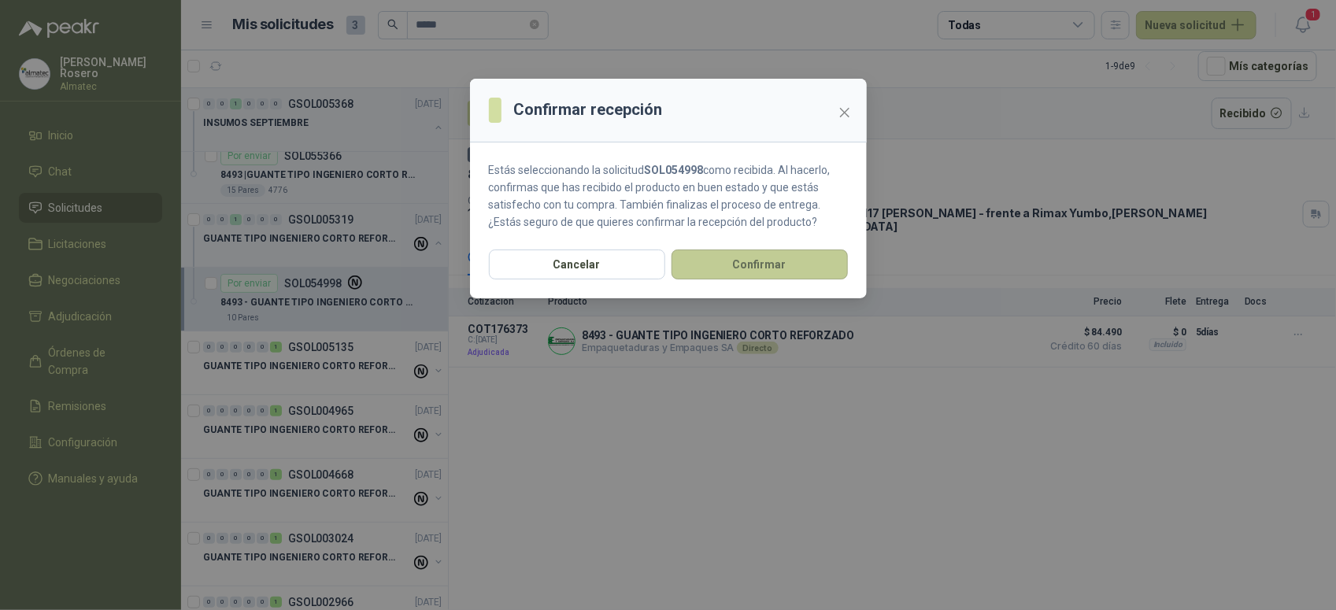
click at [746, 264] on button "Confirmar" at bounding box center [760, 265] width 176 height 30
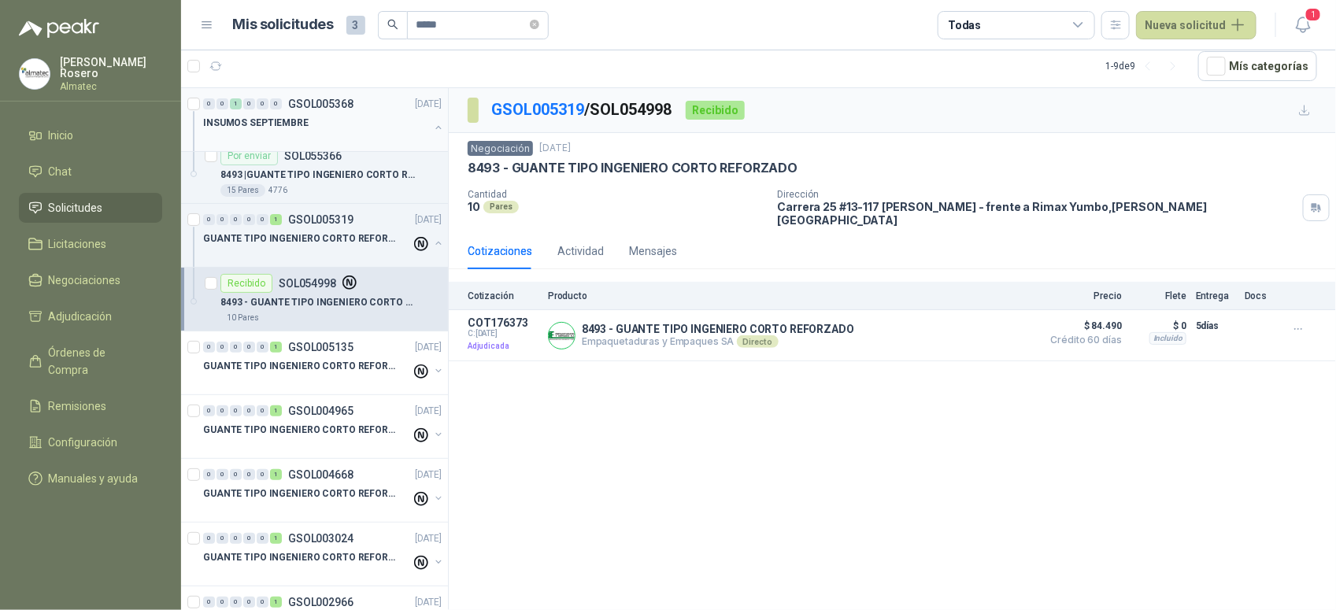
click at [347, 143] on div at bounding box center [316, 138] width 226 height 13
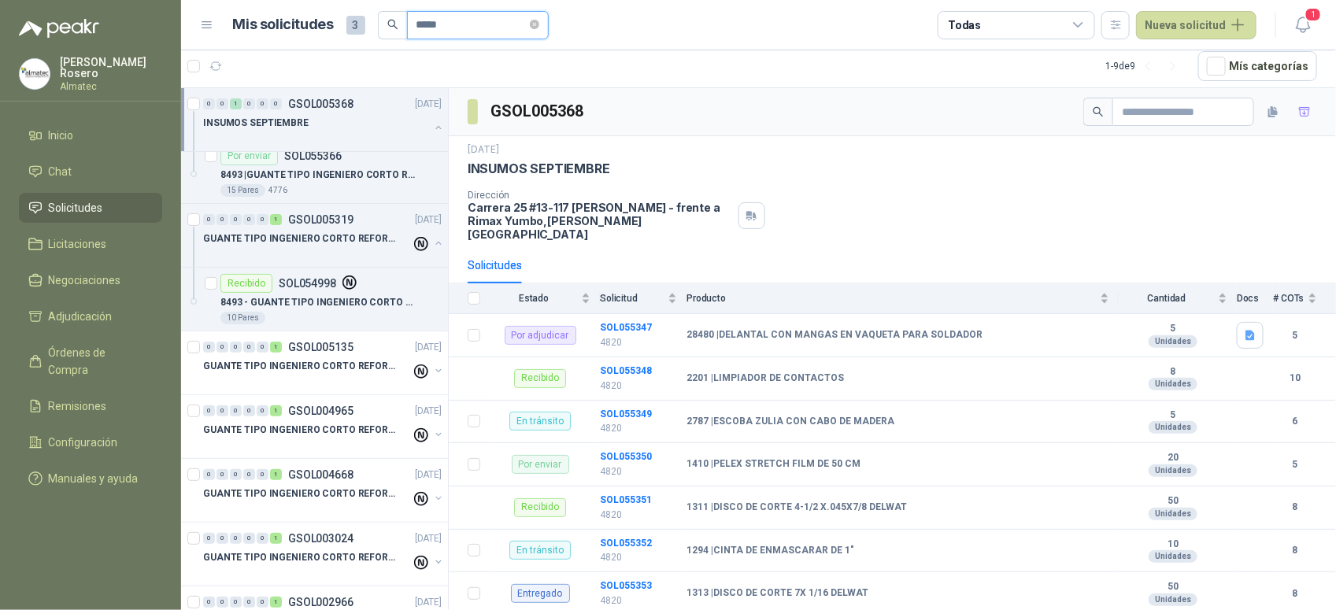
drag, startPoint x: 459, startPoint y: 26, endPoint x: 348, endPoint y: 10, distance: 112.1
click at [348, 11] on div "Mis solicitudes 3 *****" at bounding box center [391, 25] width 316 height 28
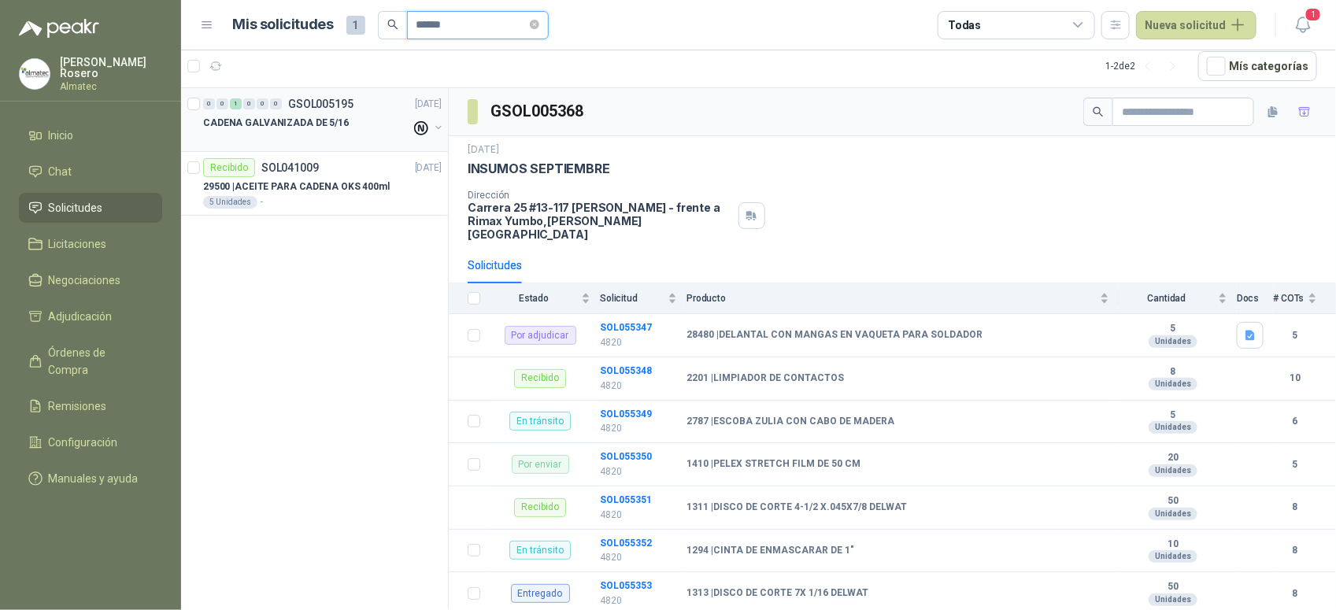
type input "******"
click at [319, 132] on div at bounding box center [307, 138] width 208 height 13
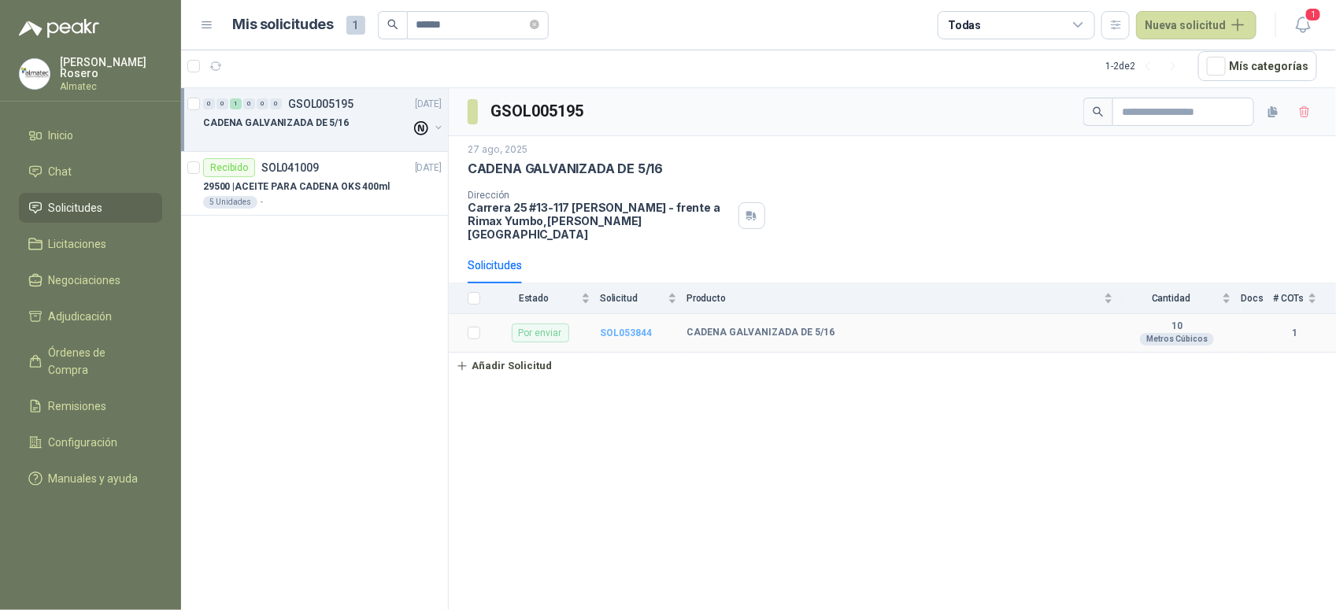
click at [631, 328] on b "SOL053844" at bounding box center [626, 333] width 52 height 11
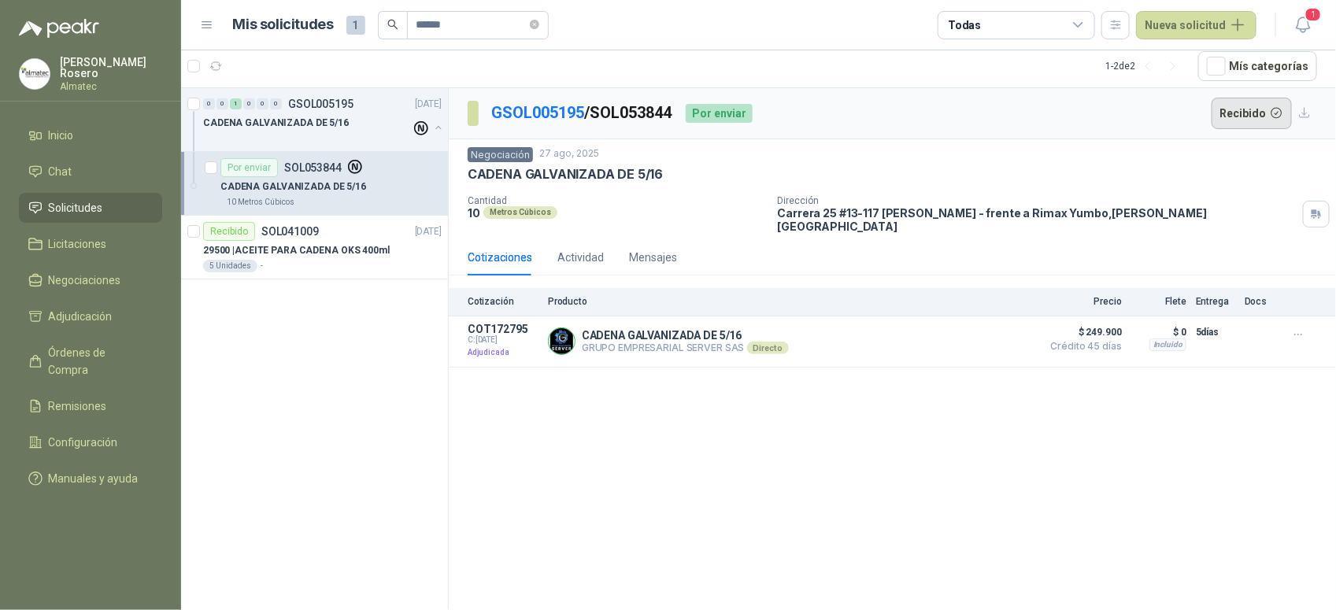
click at [1279, 115] on button "Recibido" at bounding box center [1252, 113] width 81 height 31
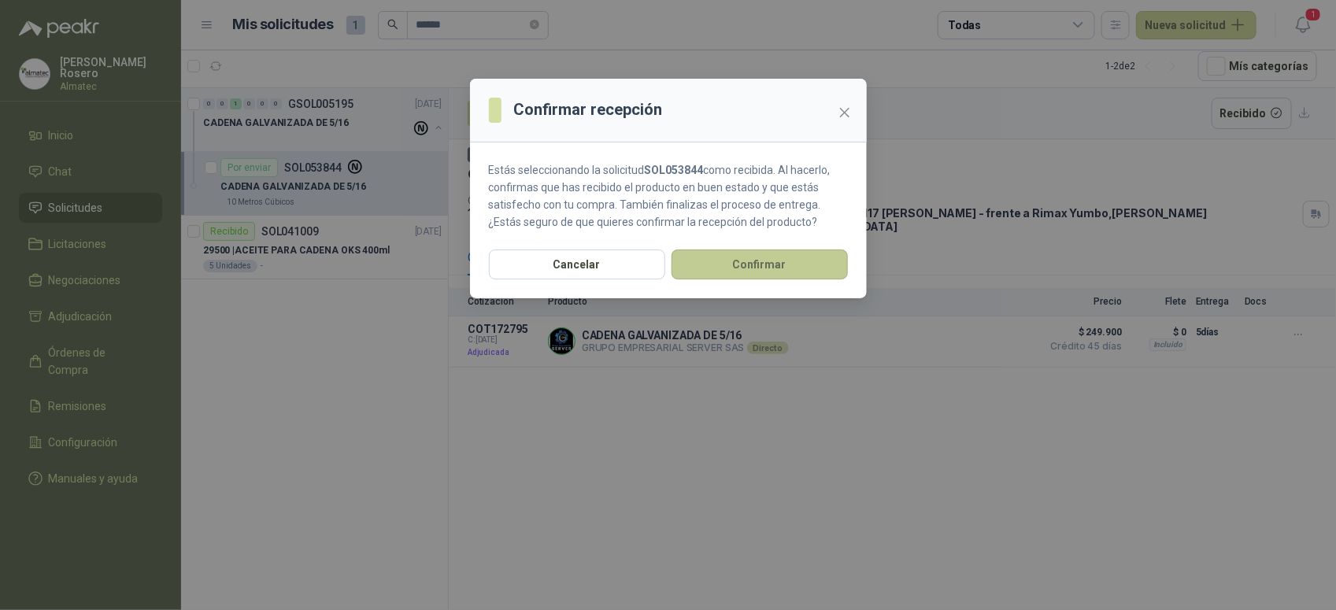
click at [760, 270] on button "Confirmar" at bounding box center [760, 265] width 176 height 30
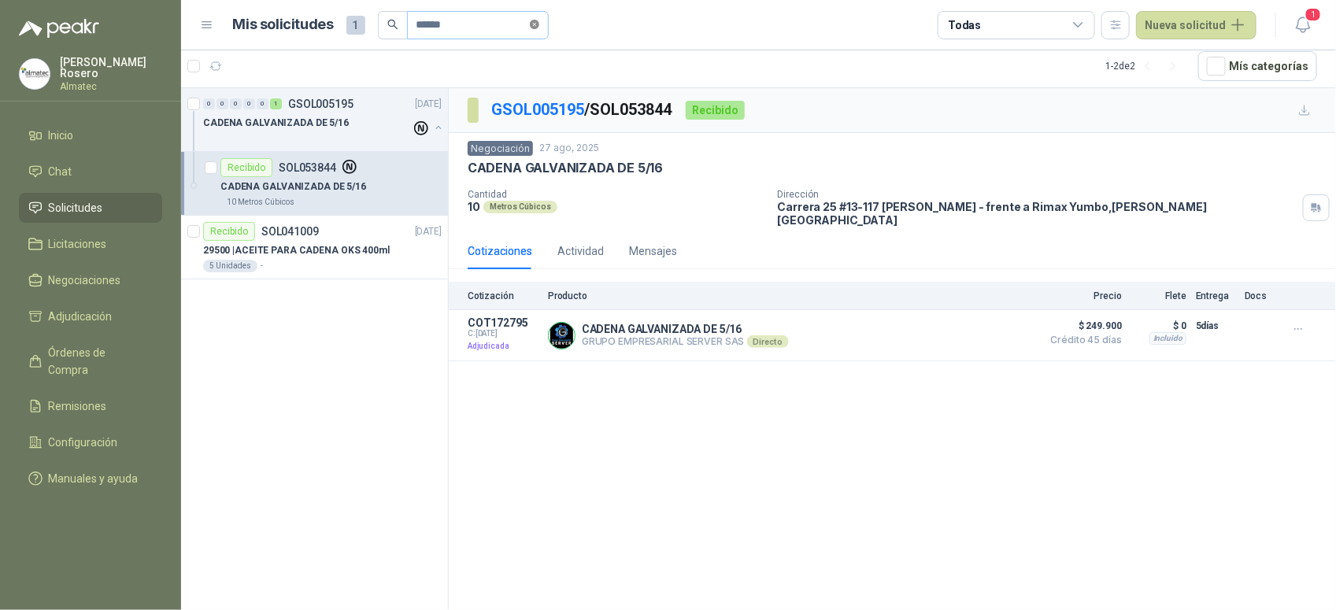
click at [539, 25] on icon "close-circle" at bounding box center [534, 24] width 9 height 9
click at [787, 20] on article "Mis solicitudes 1 Todas Nueva solicitud" at bounding box center [745, 25] width 1024 height 28
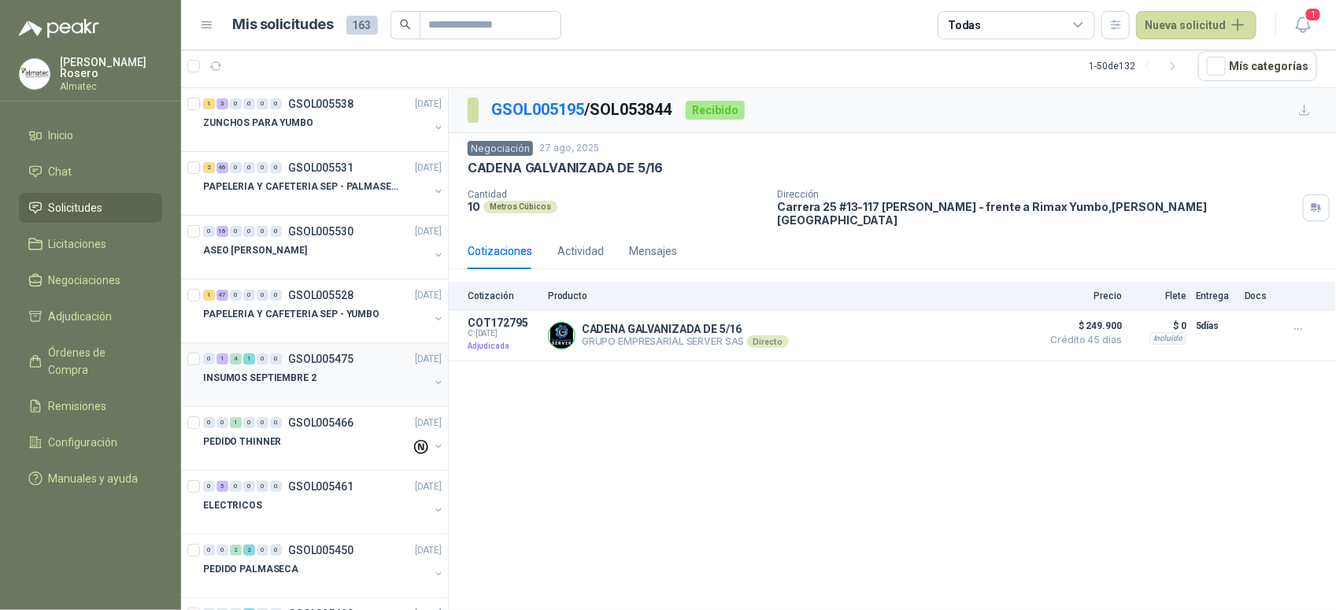
click at [325, 359] on p "GSOL005475" at bounding box center [320, 359] width 65 height 11
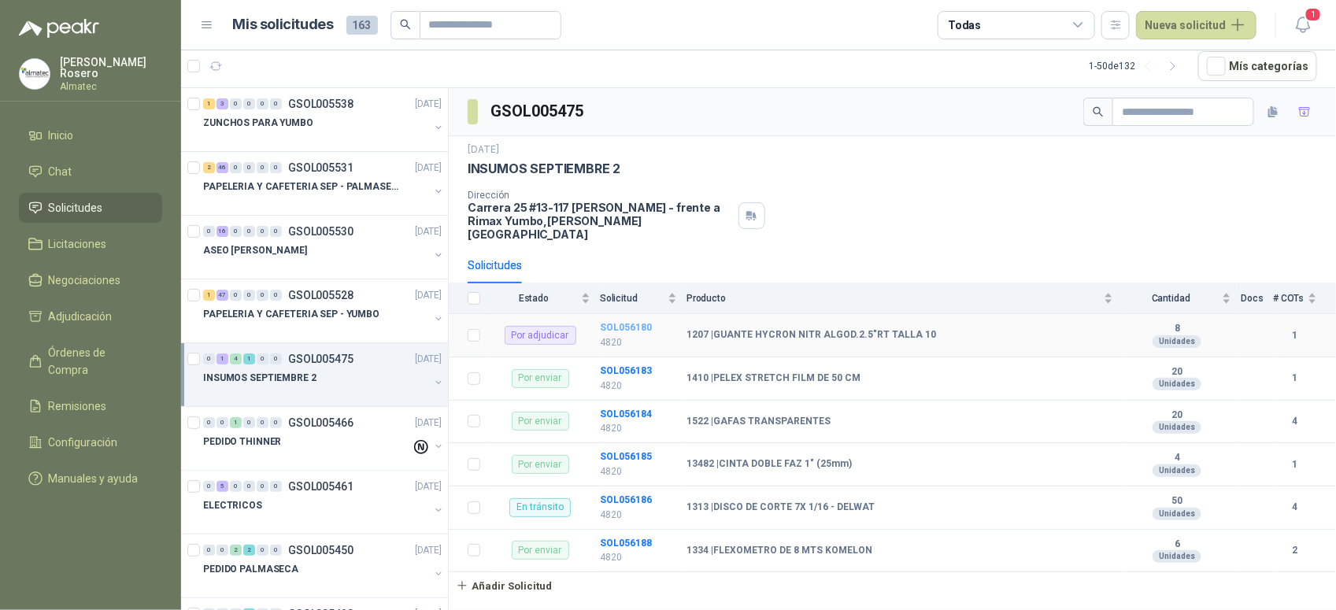
click at [627, 322] on b "SOL056180" at bounding box center [626, 327] width 52 height 11
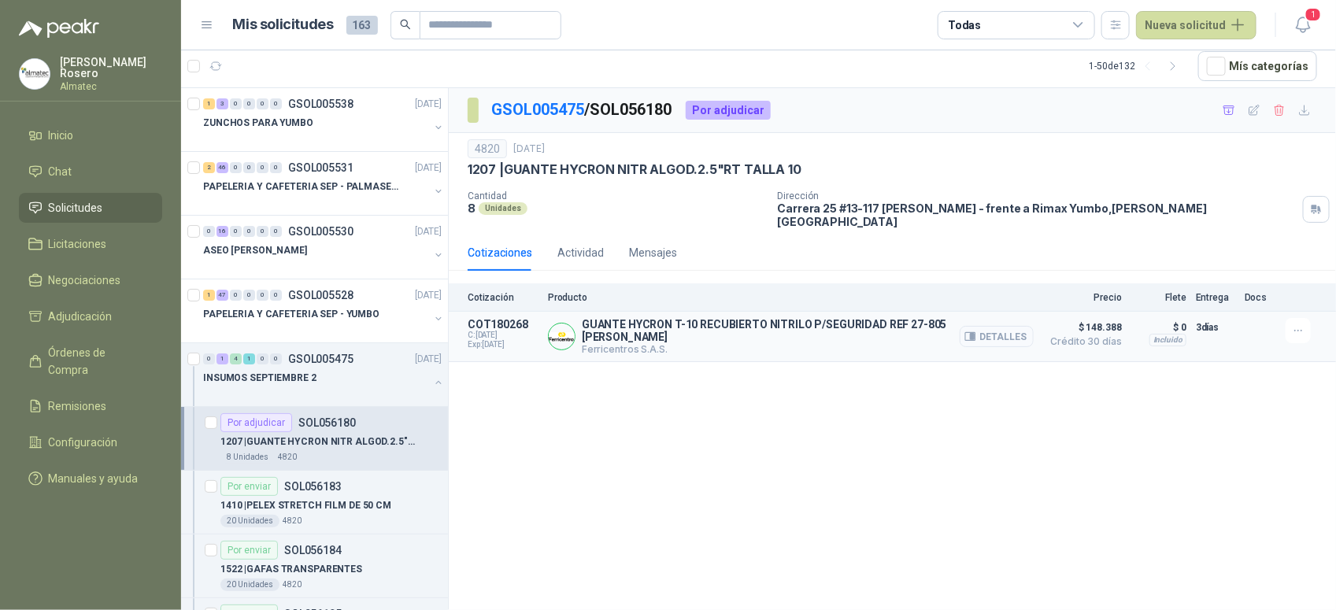
click at [1005, 328] on button "Detalles" at bounding box center [997, 336] width 74 height 21
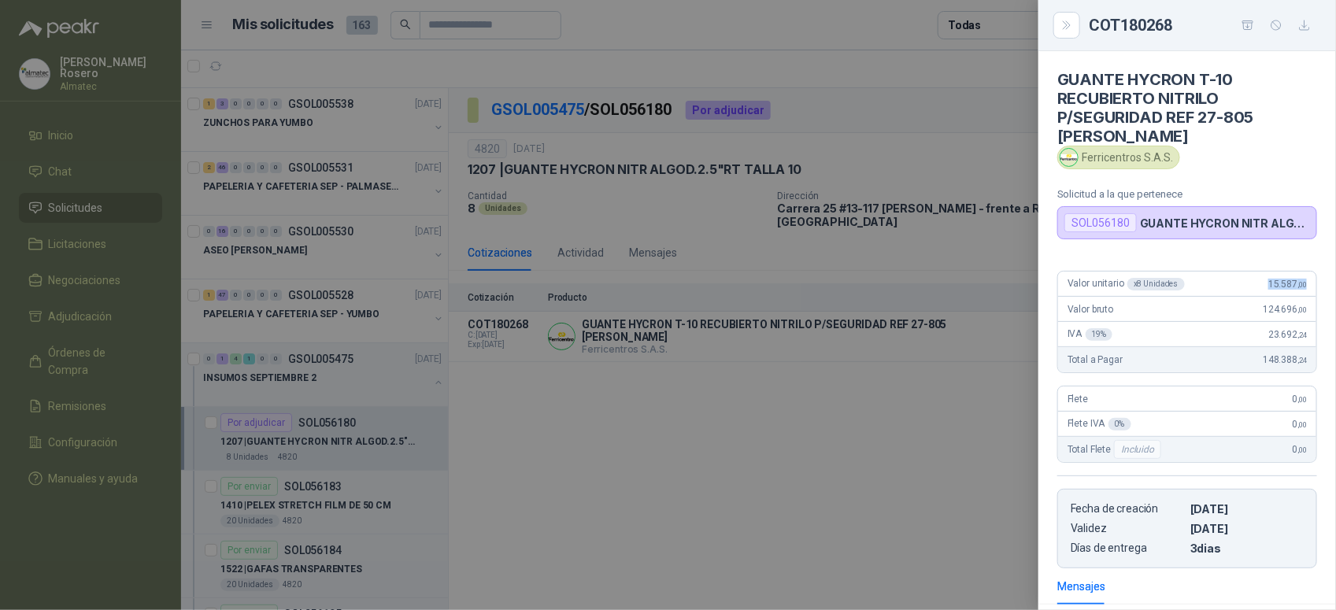
drag, startPoint x: 1253, startPoint y: 288, endPoint x: 1319, endPoint y: 282, distance: 66.4
click at [1319, 282] on div "Valor unitario x 8 Unidades 15.587 ,00 Valor bruto 124.696 ,00 IVA 19 % 23.692 …" at bounding box center [1188, 413] width 298 height 310
copy span "15.587 ,00"
drag, startPoint x: 1147, startPoint y: 157, endPoint x: 1079, endPoint y: 159, distance: 67.7
click at [1079, 159] on div "Ferricentros S.A.S." at bounding box center [1118, 158] width 123 height 24
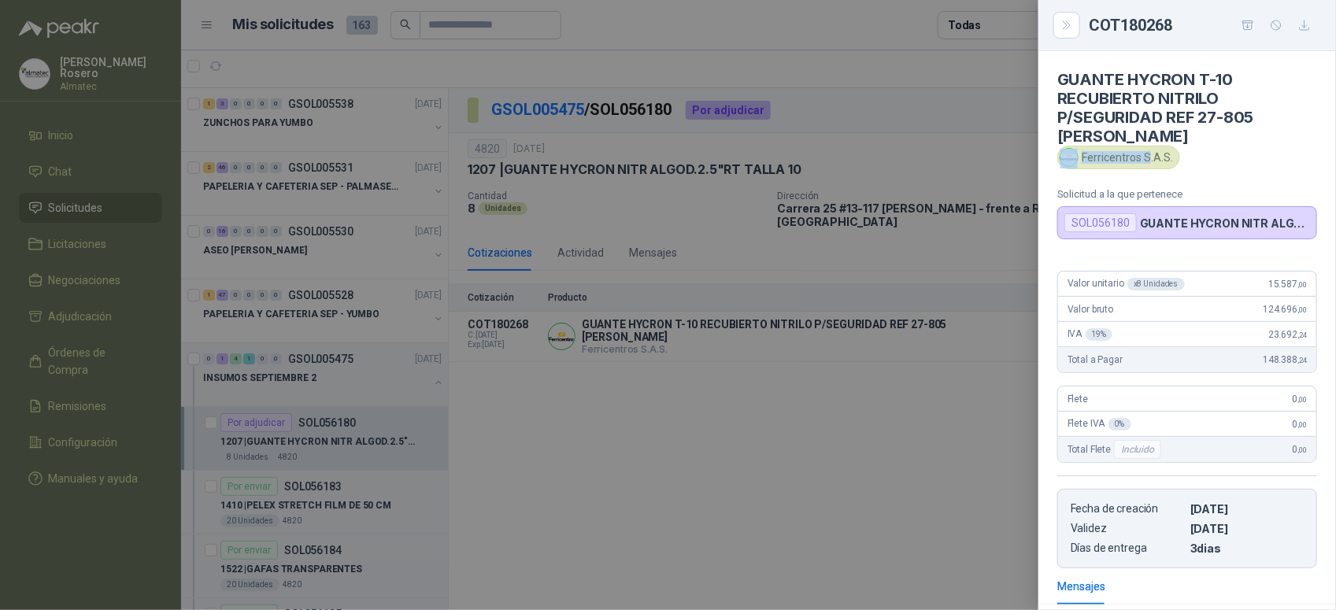
copy div "Ferricentros S"
drag, startPoint x: 568, startPoint y: 229, endPoint x: 497, endPoint y: 61, distance: 183.1
click at [569, 229] on div at bounding box center [668, 305] width 1336 height 610
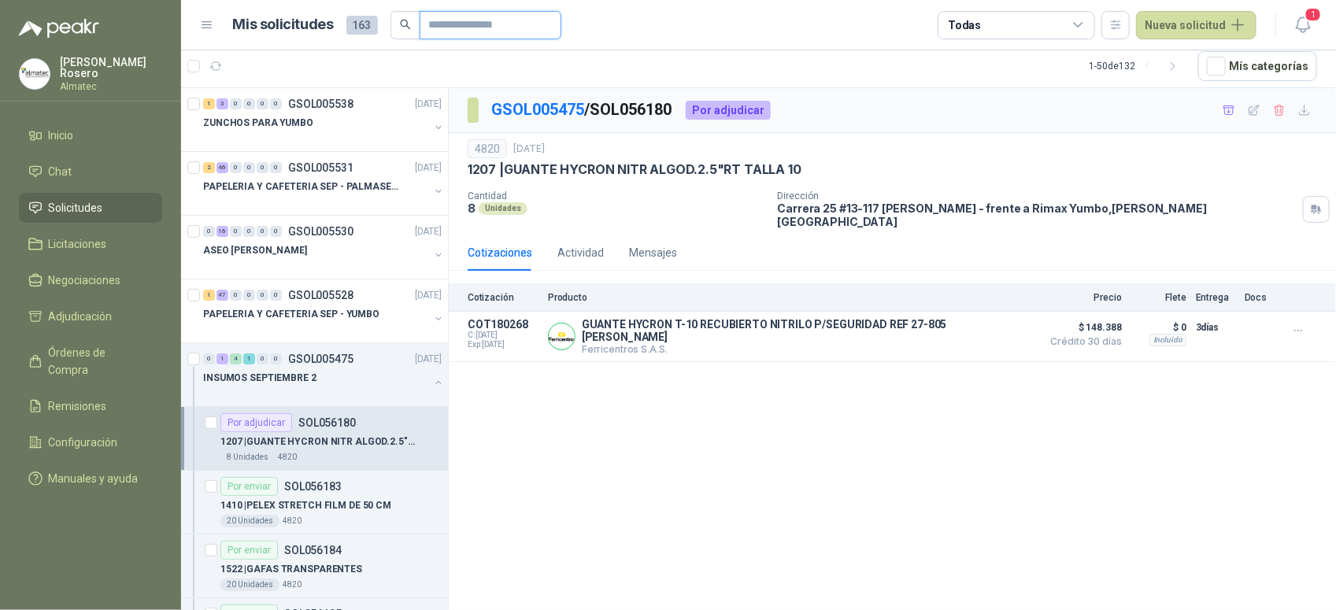
click at [457, 25] on input "text" at bounding box center [484, 25] width 110 height 27
type input "*******"
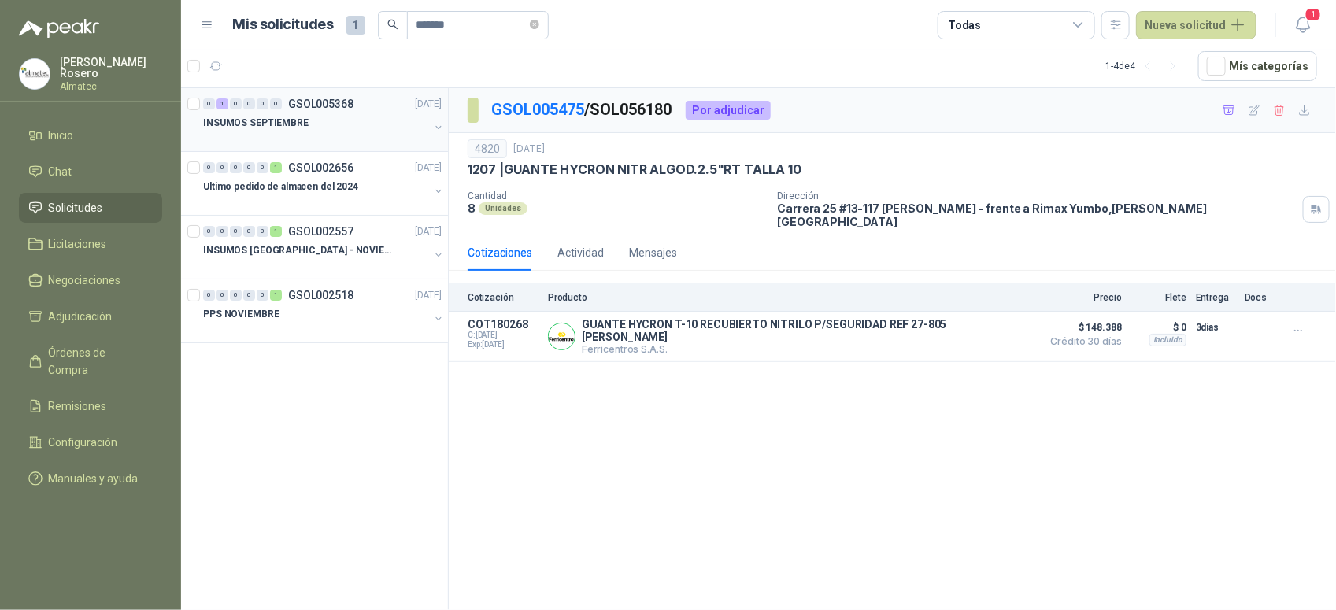
click at [305, 144] on div at bounding box center [316, 138] width 226 height 13
click at [316, 128] on div "INSUMOS SEPTIEMBRE" at bounding box center [316, 122] width 226 height 19
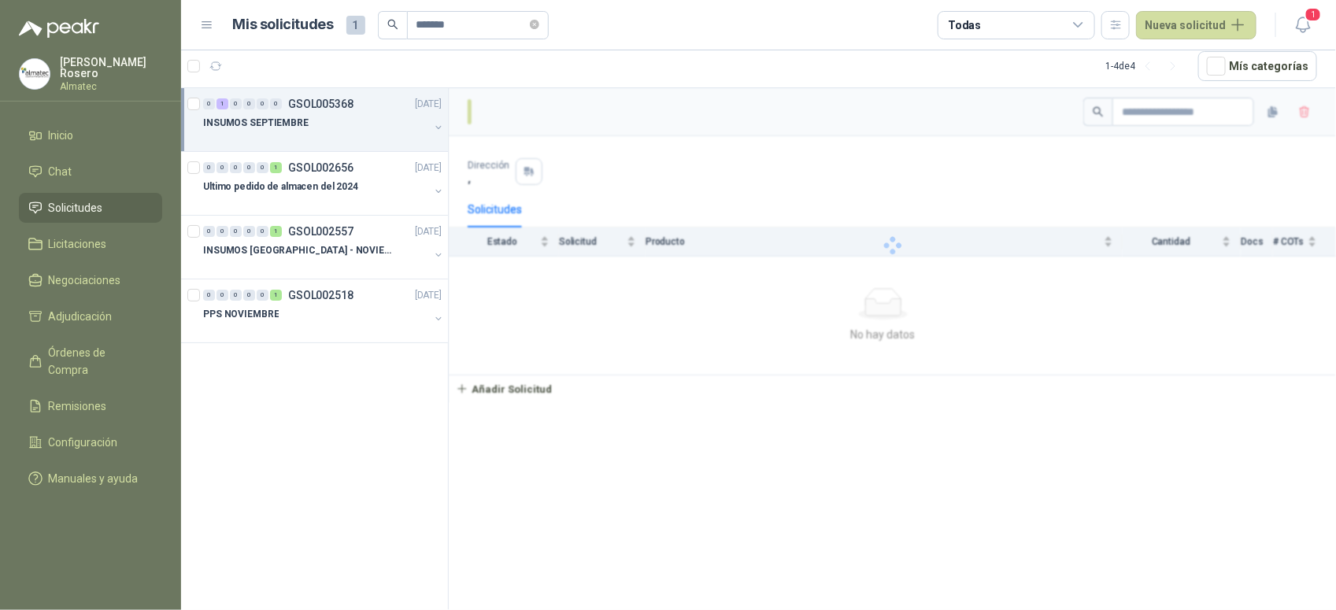
click at [316, 128] on div "INSUMOS SEPTIEMBRE" at bounding box center [316, 122] width 226 height 19
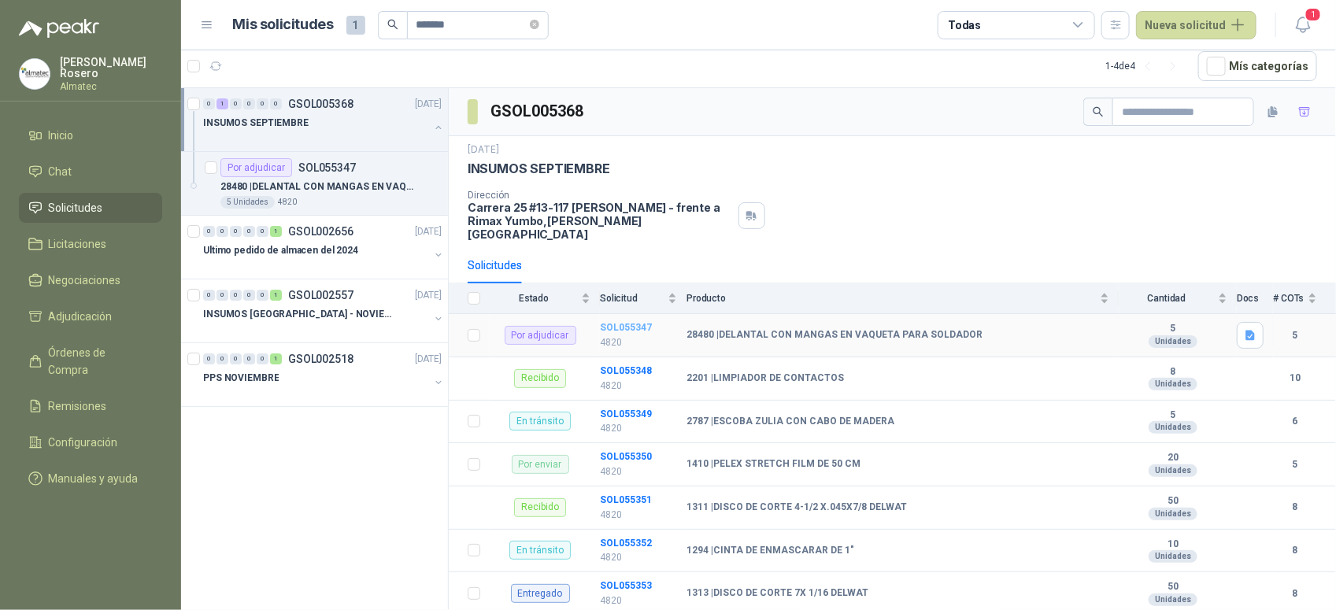
click at [623, 322] on b "SOL055347" at bounding box center [626, 327] width 52 height 11
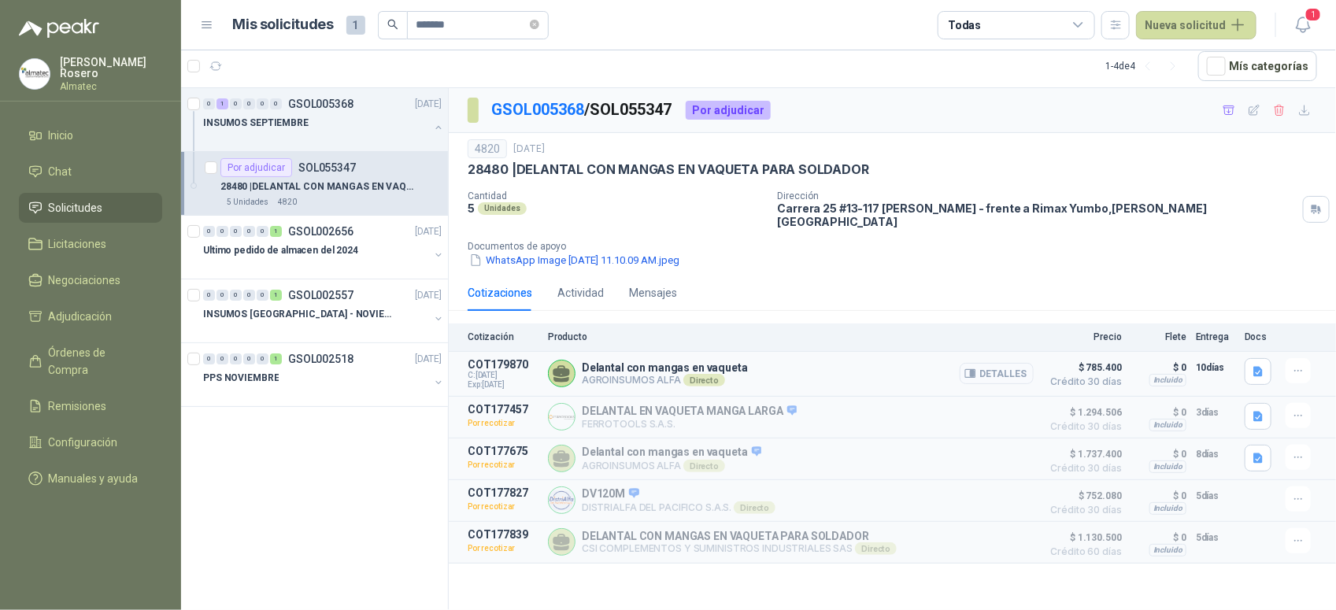
click at [1024, 370] on button "Detalles" at bounding box center [997, 373] width 74 height 21
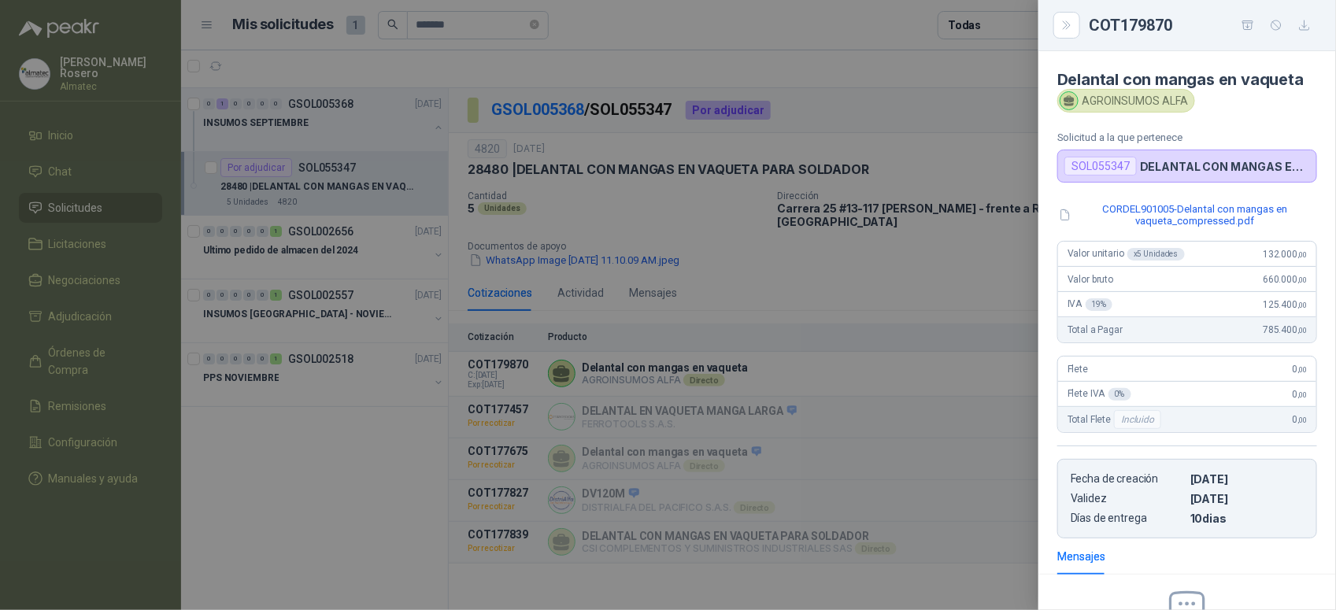
click at [785, 453] on div at bounding box center [668, 305] width 1336 height 610
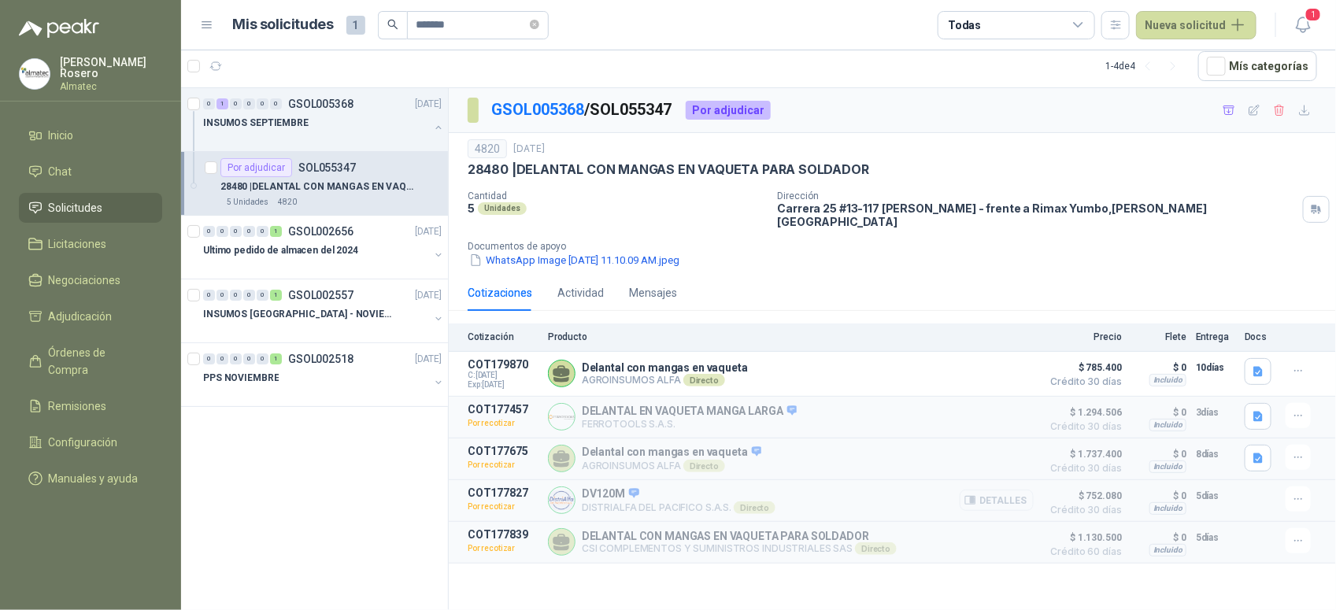
click at [1033, 490] on button "Detalles" at bounding box center [997, 500] width 74 height 21
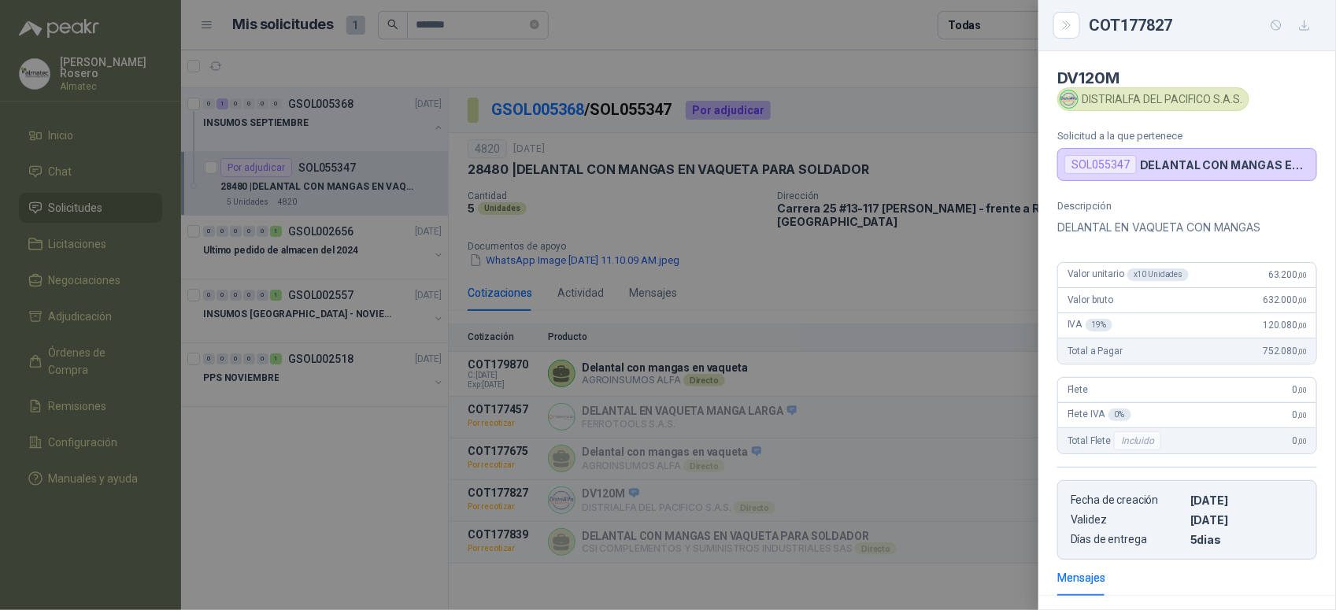
scroll to position [0, 0]
click at [811, 157] on div at bounding box center [668, 305] width 1336 height 610
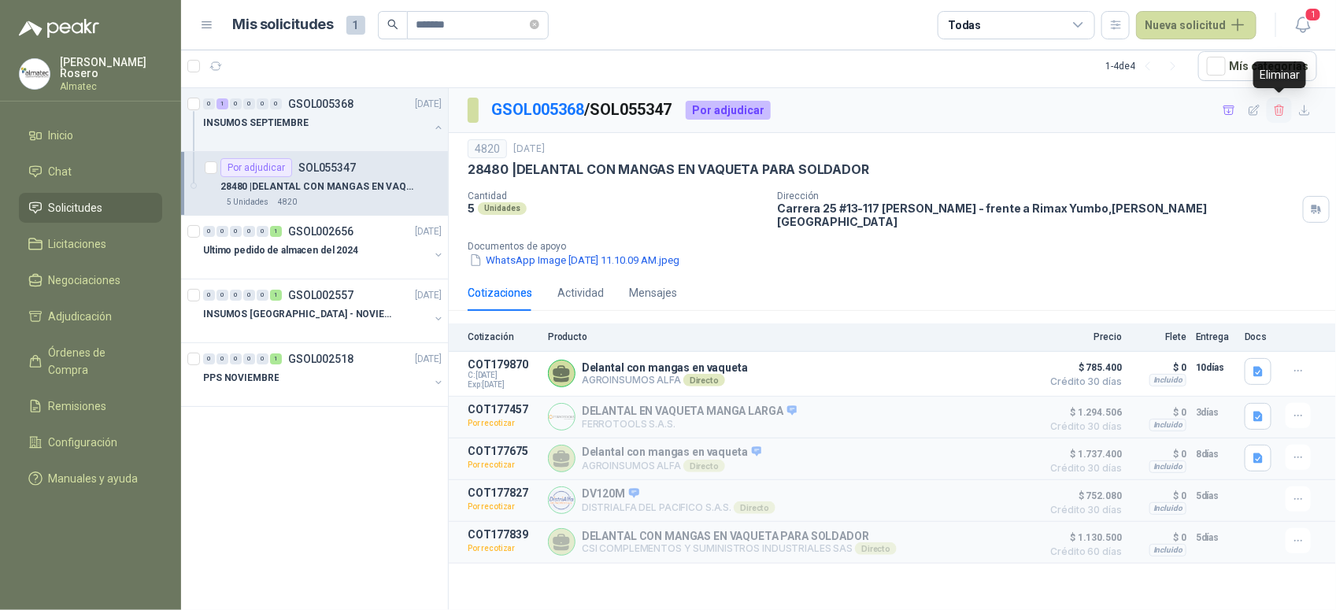
click at [1287, 114] on button "button" at bounding box center [1279, 110] width 25 height 25
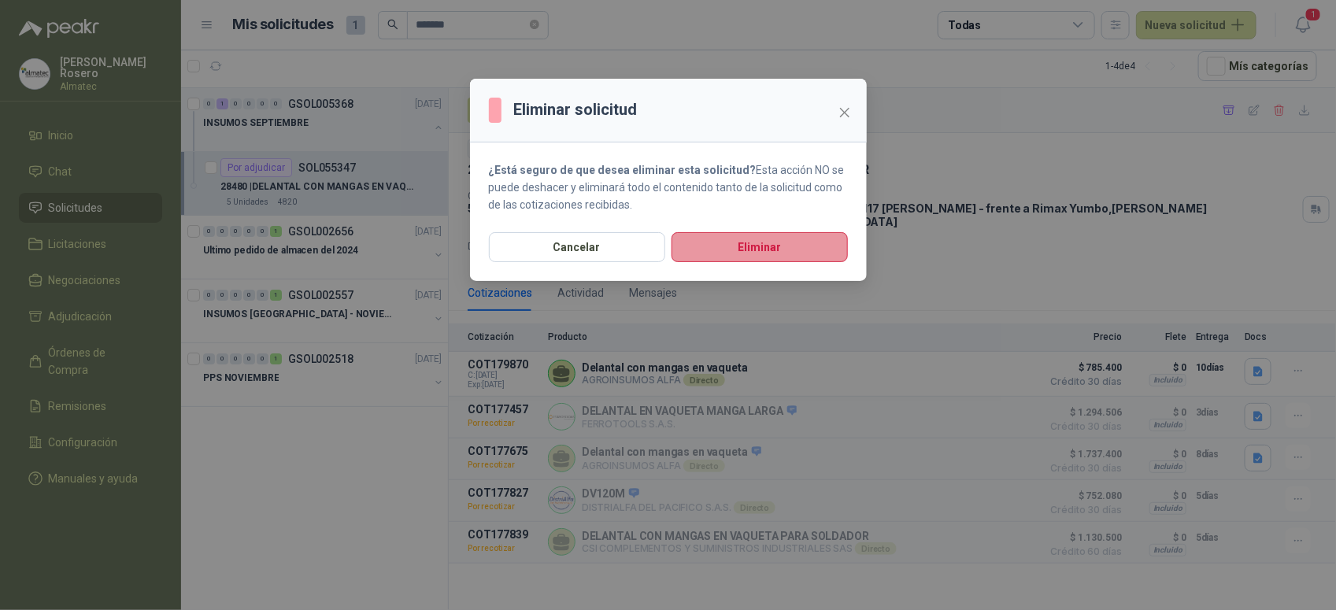
click at [744, 254] on button "Eliminar" at bounding box center [760, 247] width 176 height 30
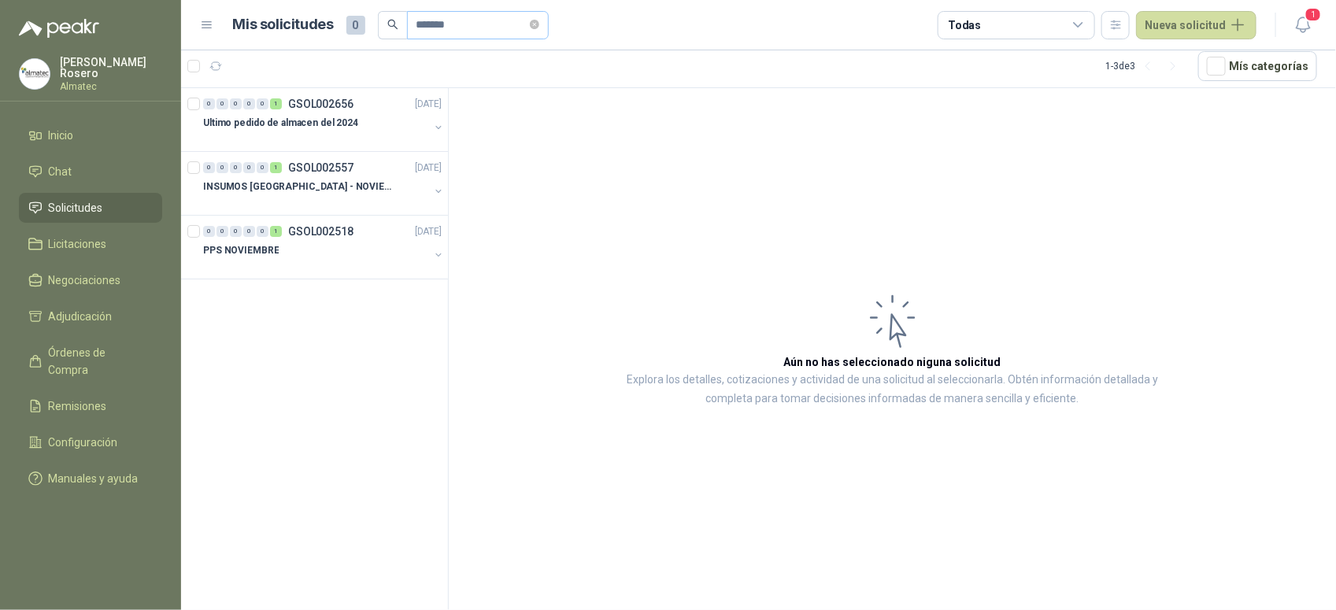
click at [549, 28] on span "*******" at bounding box center [478, 25] width 142 height 28
click at [539, 26] on icon "close-circle" at bounding box center [534, 24] width 9 height 9
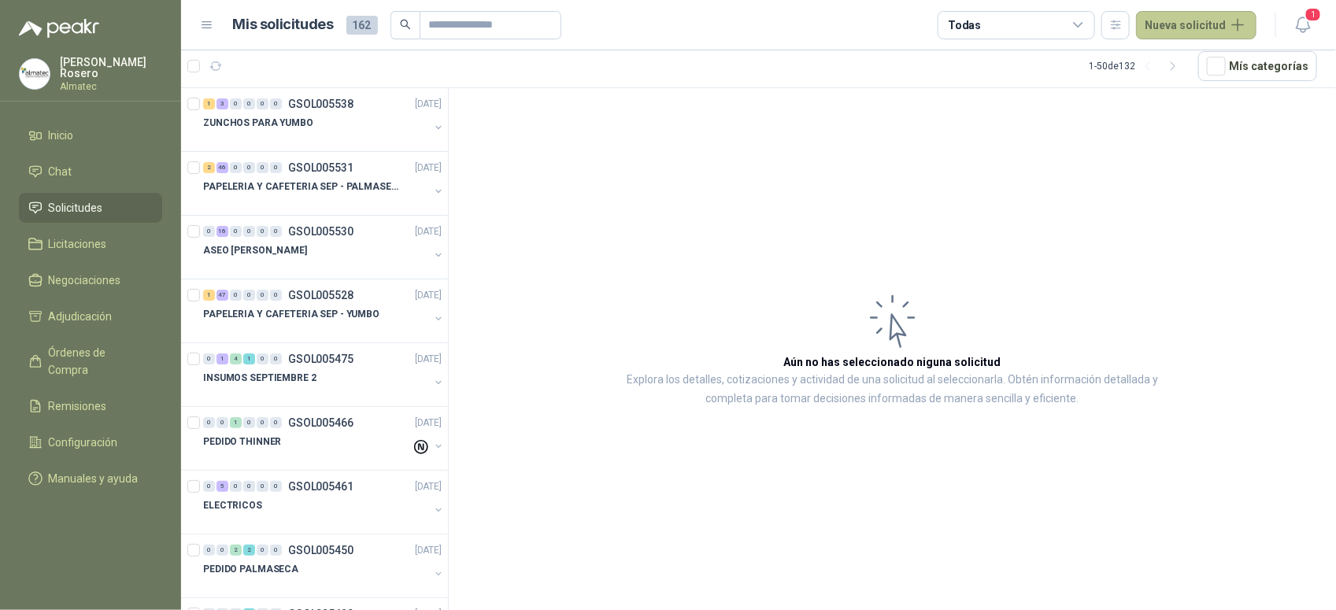
click at [1194, 33] on button "Nueva solicitud" at bounding box center [1196, 25] width 120 height 28
click at [1183, 95] on link "Solicitud grupal" at bounding box center [1215, 90] width 134 height 28
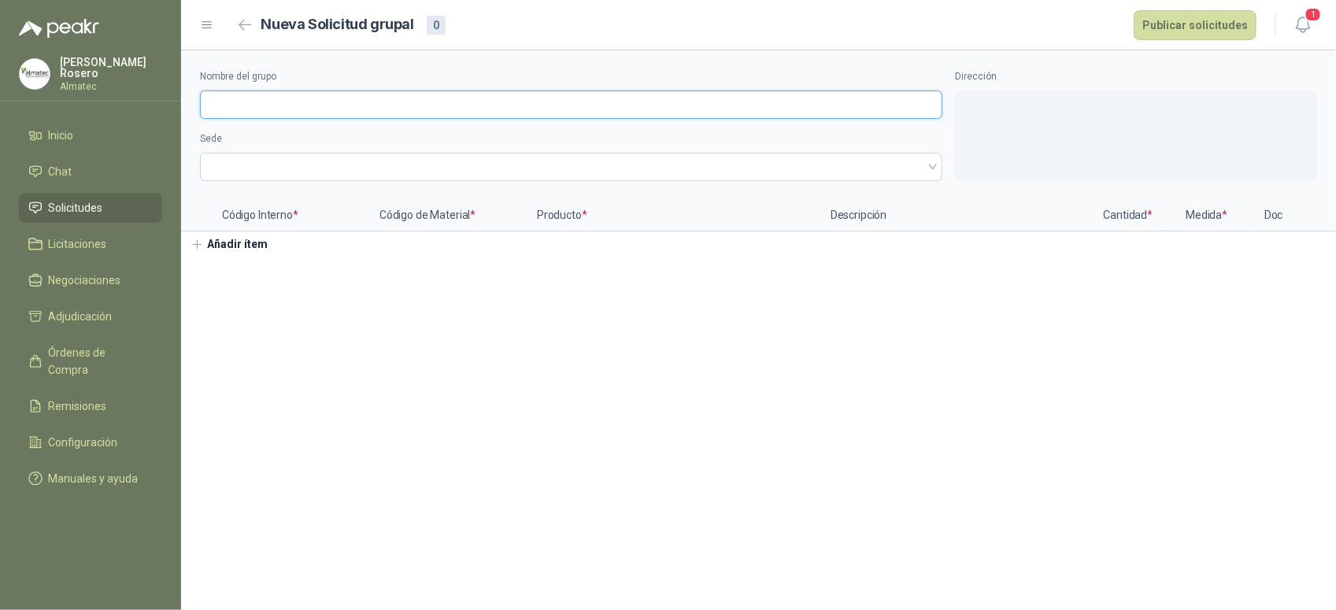
click at [331, 108] on input "Nombre del grupo" at bounding box center [571, 105] width 742 height 28
type input "*"
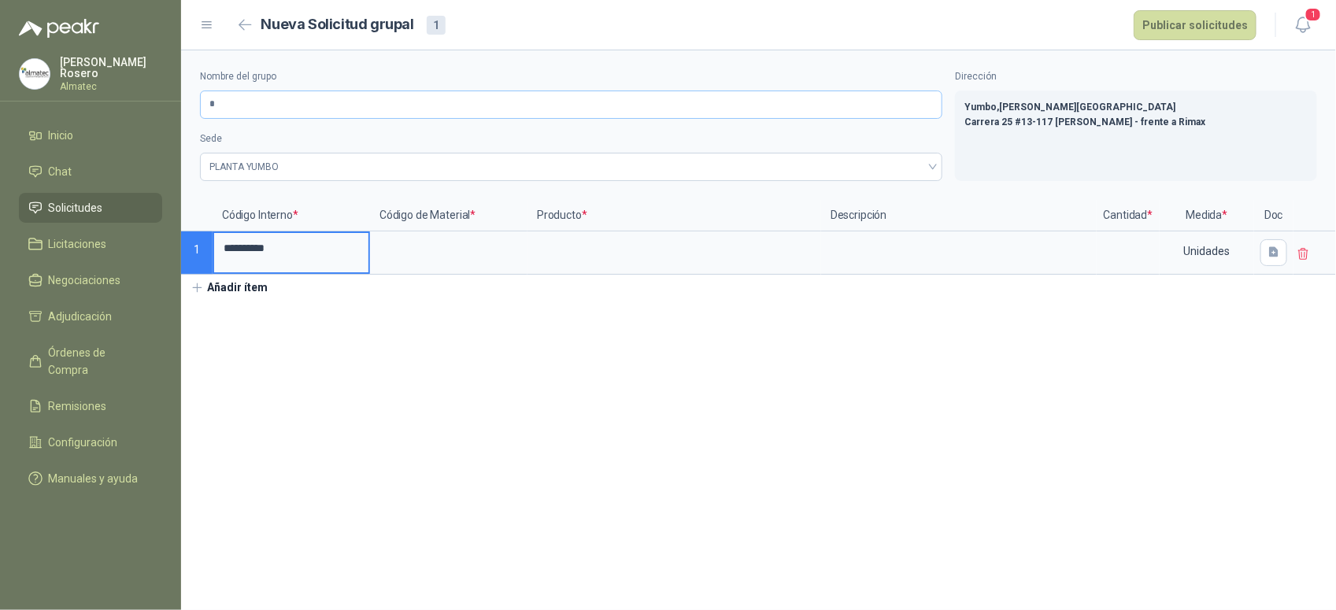
type input "**********"
drag, startPoint x: 316, startPoint y: 233, endPoint x: 273, endPoint y: 96, distance: 143.4
click at [131, 203] on div "**********" at bounding box center [668, 305] width 1336 height 610
click at [244, 104] on input "*" at bounding box center [571, 105] width 742 height 28
drag, startPoint x: 359, startPoint y: 105, endPoint x: 152, endPoint y: 80, distance: 208.6
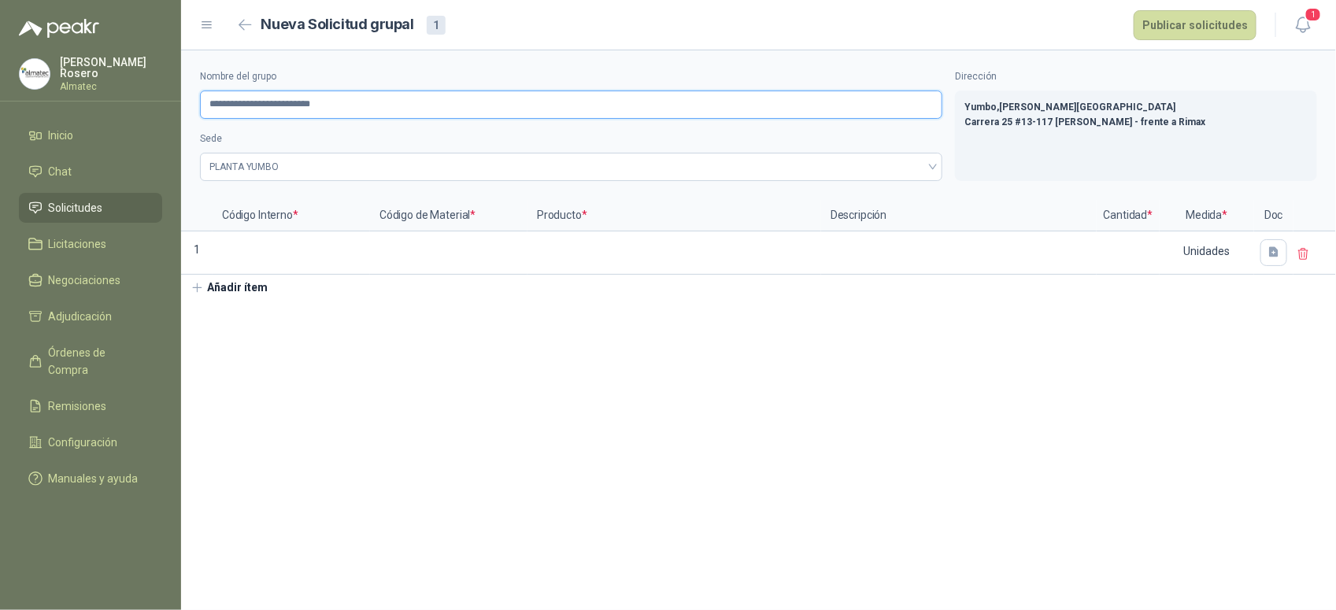
click at [152, 80] on div "**********" at bounding box center [668, 305] width 1336 height 610
click at [215, 102] on input "**********" at bounding box center [571, 105] width 742 height 28
drag, startPoint x: 299, startPoint y: 100, endPoint x: 64, endPoint y: 77, distance: 236.5
click at [64, 77] on div "**********" at bounding box center [668, 305] width 1336 height 610
type input "**********"
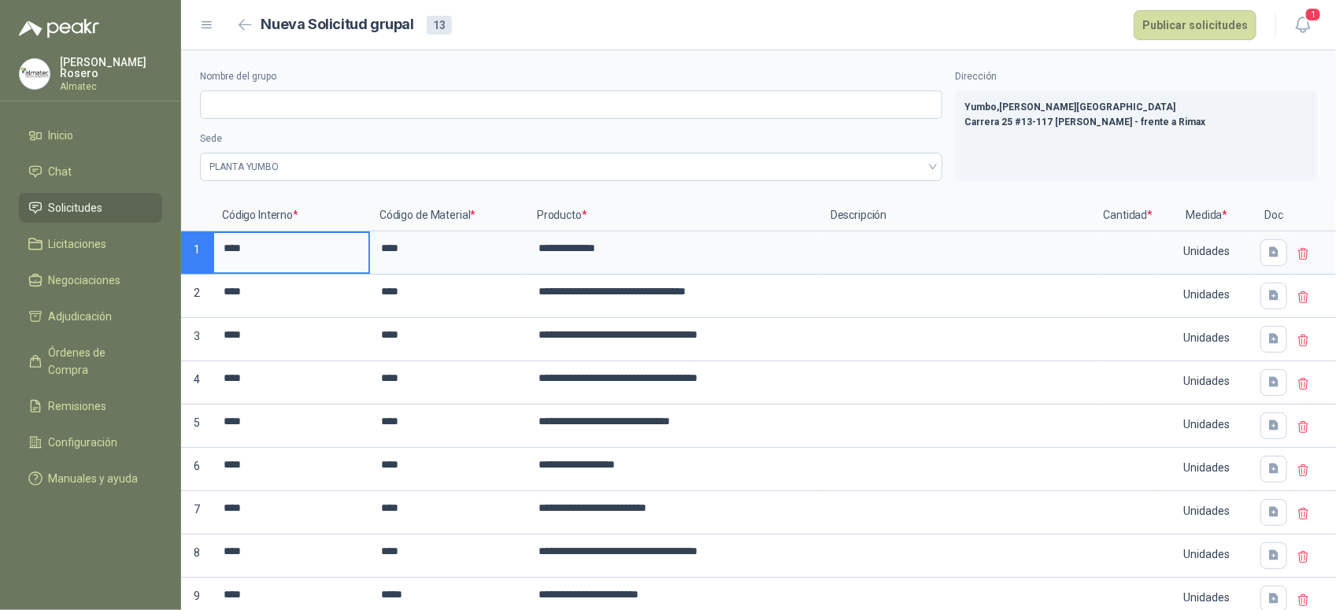
click at [1300, 258] on div at bounding box center [1315, 252] width 43 height 43
click at [1297, 257] on icon at bounding box center [1304, 254] width 14 height 14
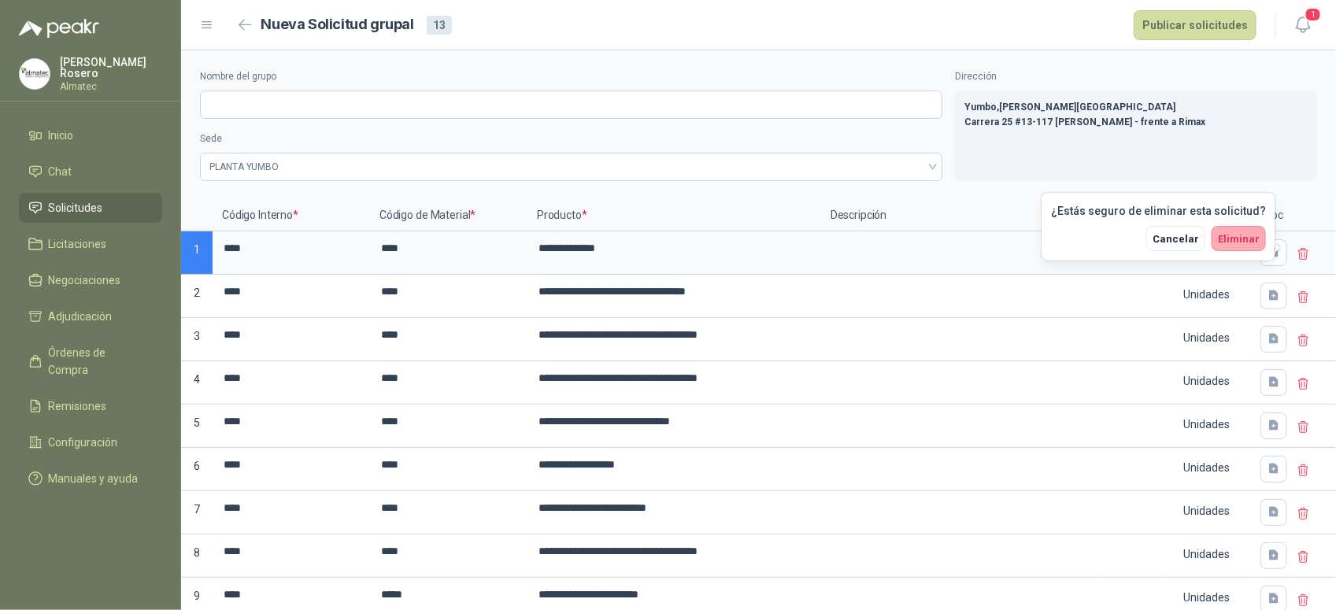
click at [1246, 237] on span "Eliminar" at bounding box center [1239, 239] width 42 height 12
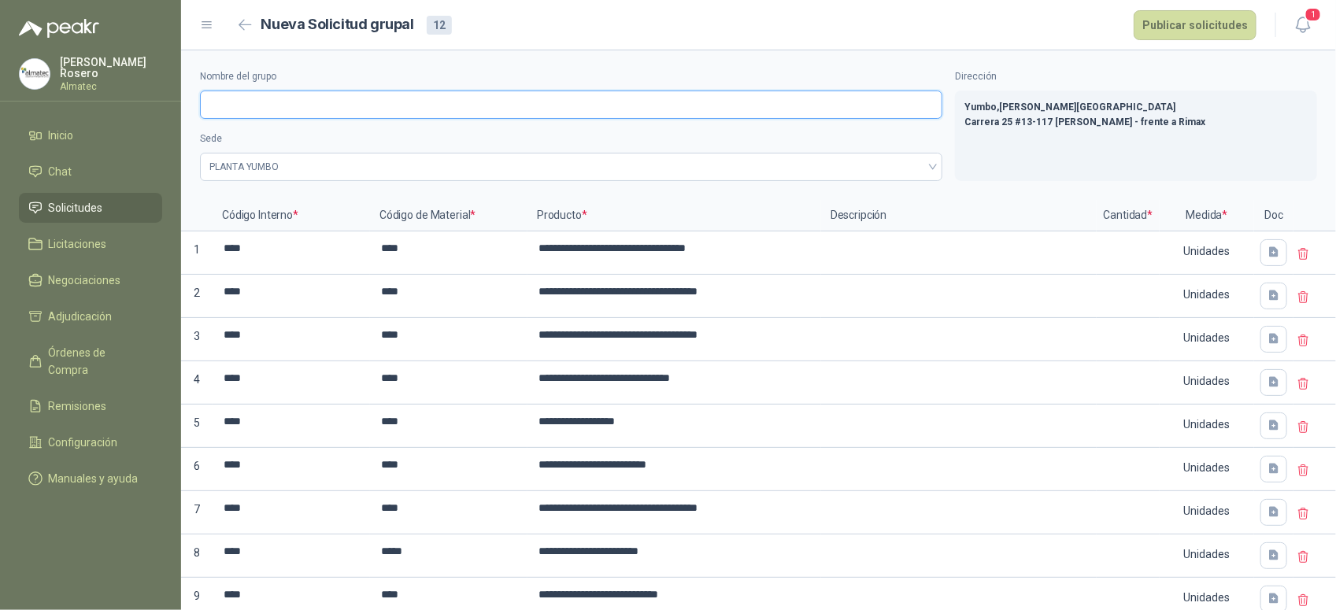
click at [272, 100] on input "Nombre del grupo" at bounding box center [571, 105] width 742 height 28
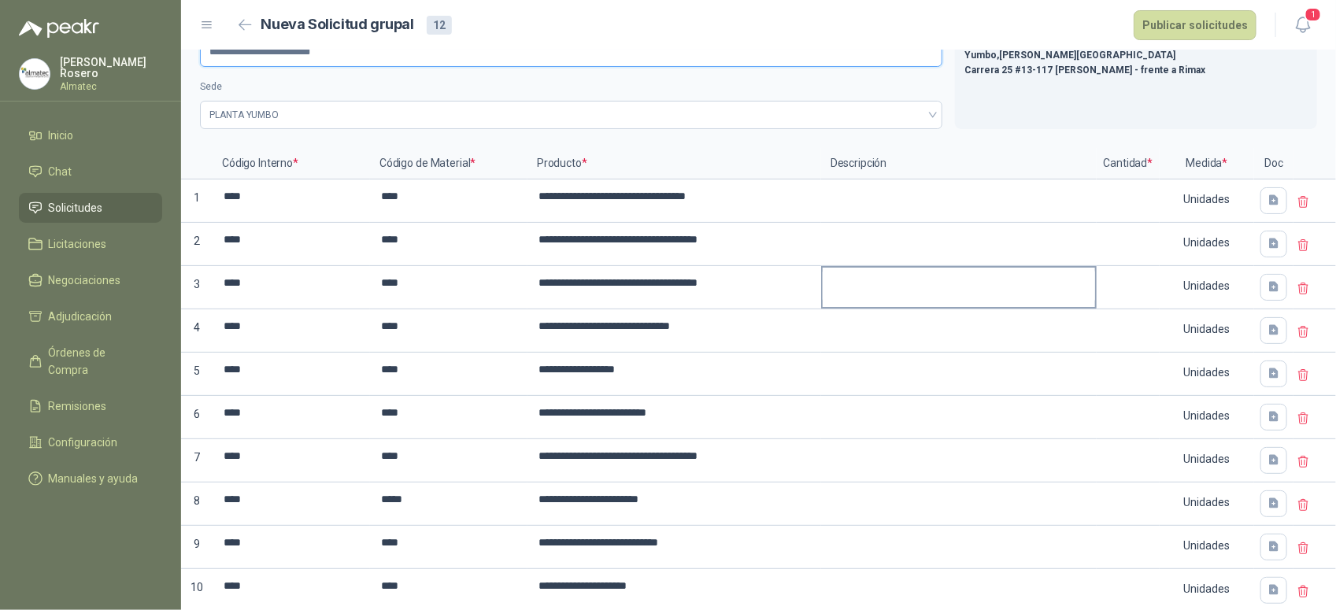
scroll to position [98, 0]
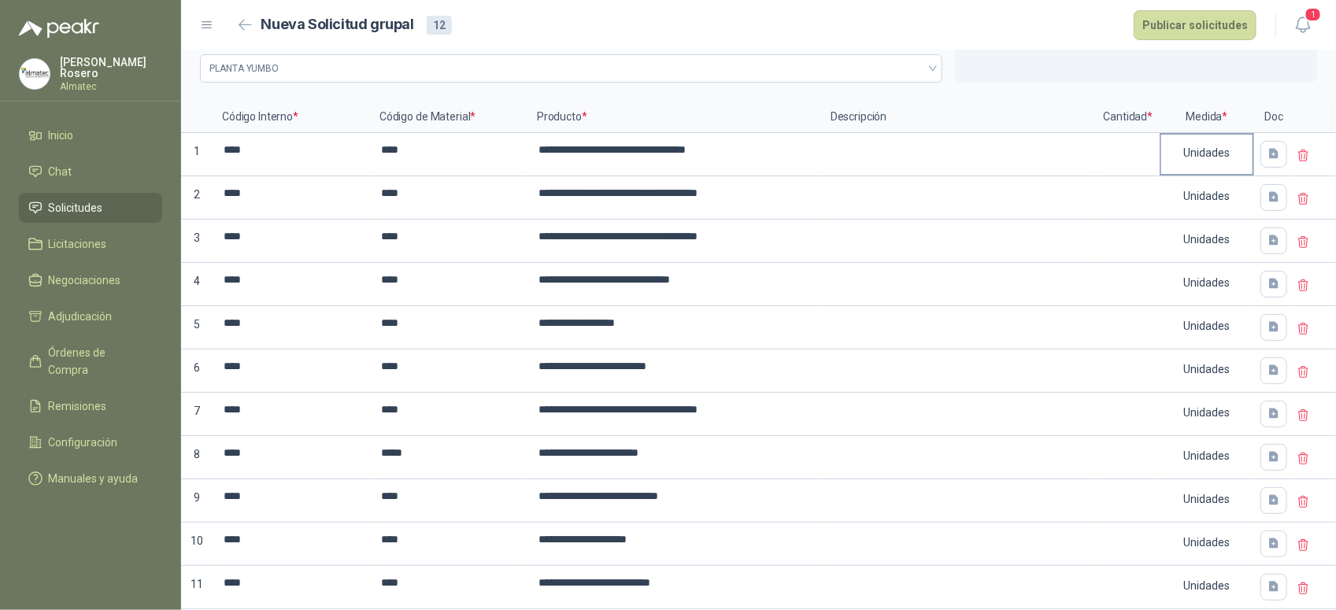
type input "**********"
click at [1218, 154] on div "Unidades" at bounding box center [1206, 153] width 91 height 36
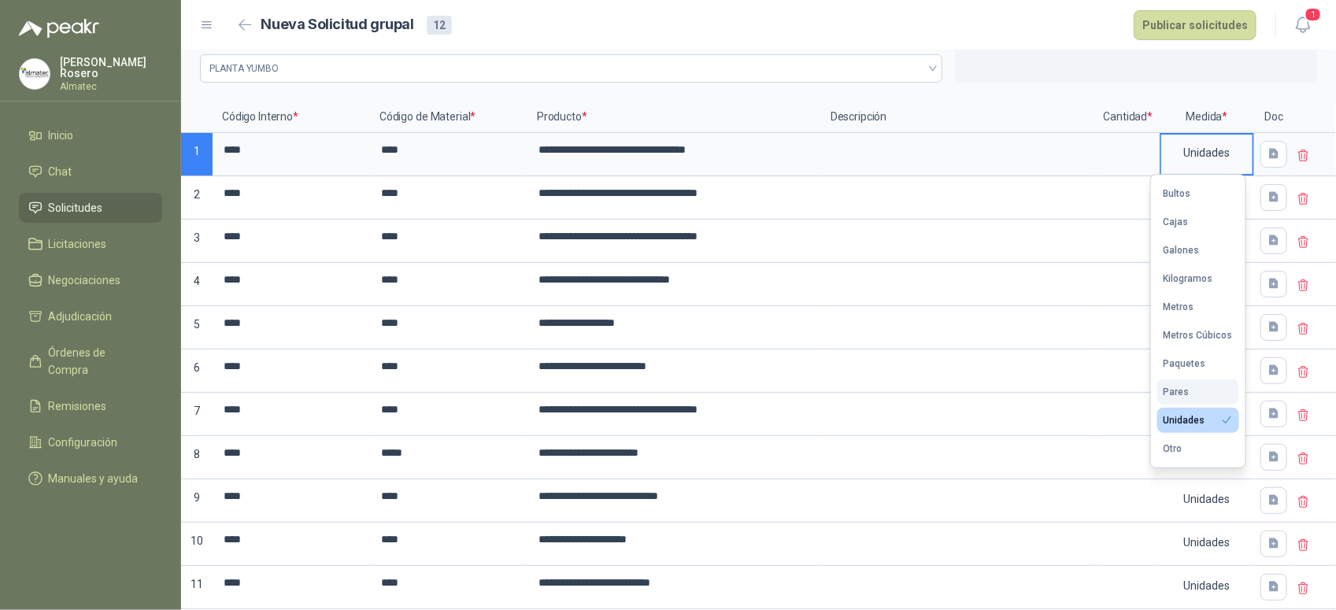
click at [1191, 392] on button "Pares" at bounding box center [1198, 392] width 82 height 25
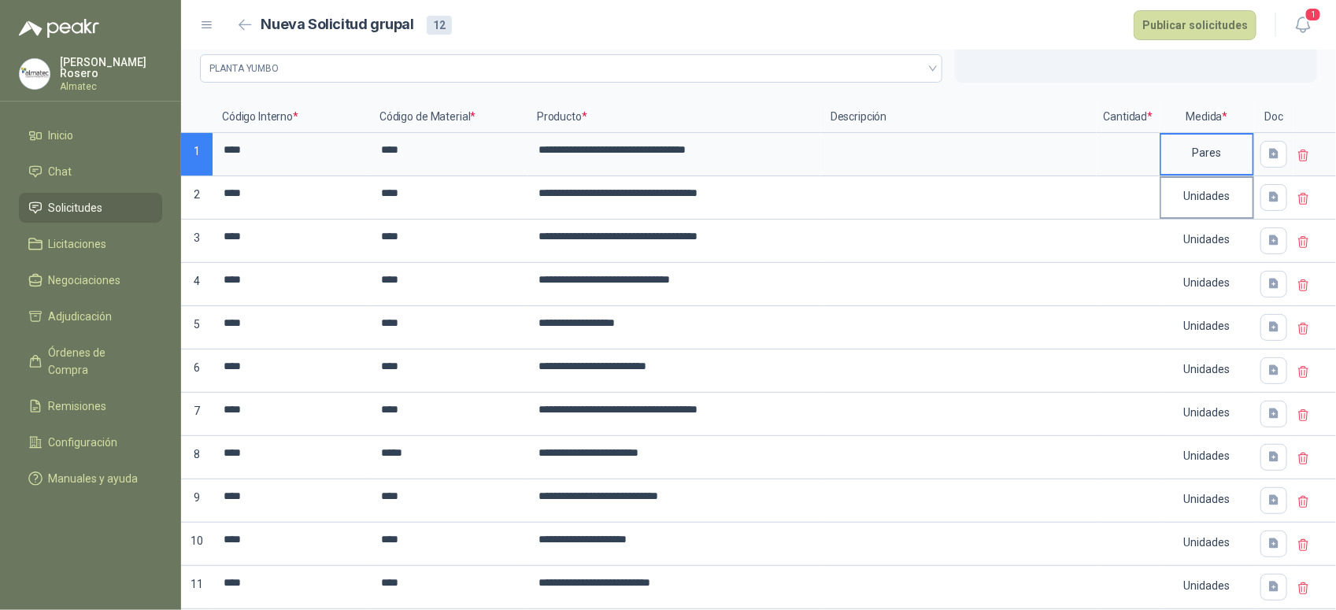
click at [1198, 198] on div "Unidades" at bounding box center [1206, 196] width 91 height 36
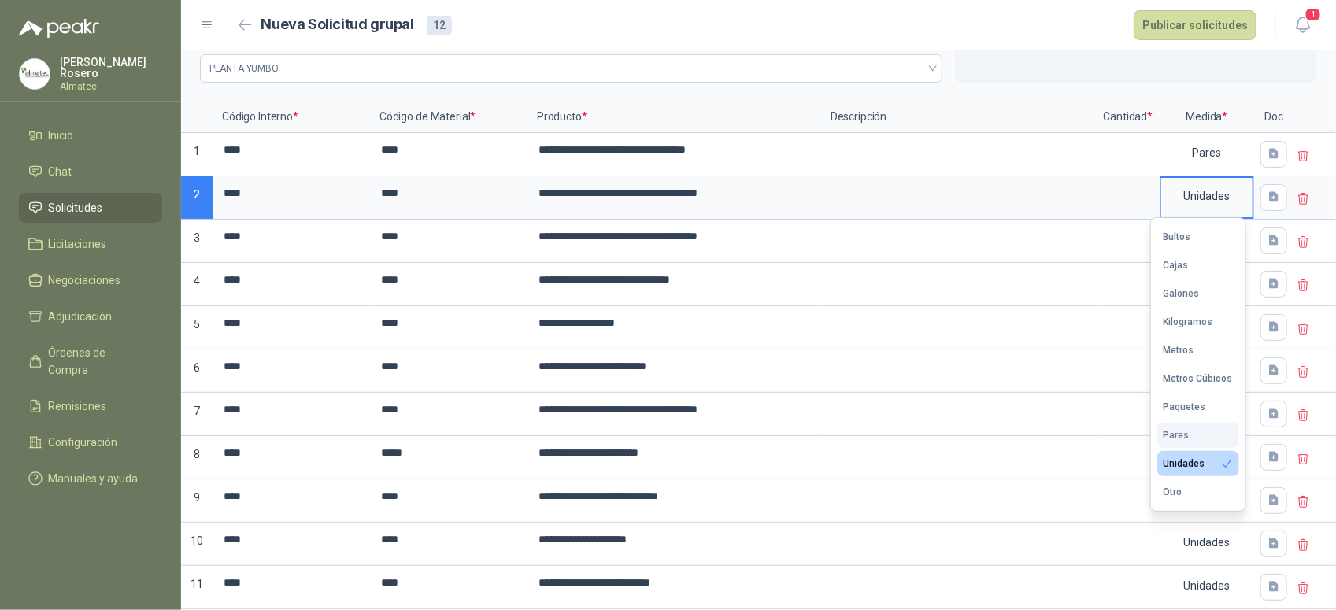
click at [1187, 430] on button "Pares" at bounding box center [1198, 435] width 82 height 25
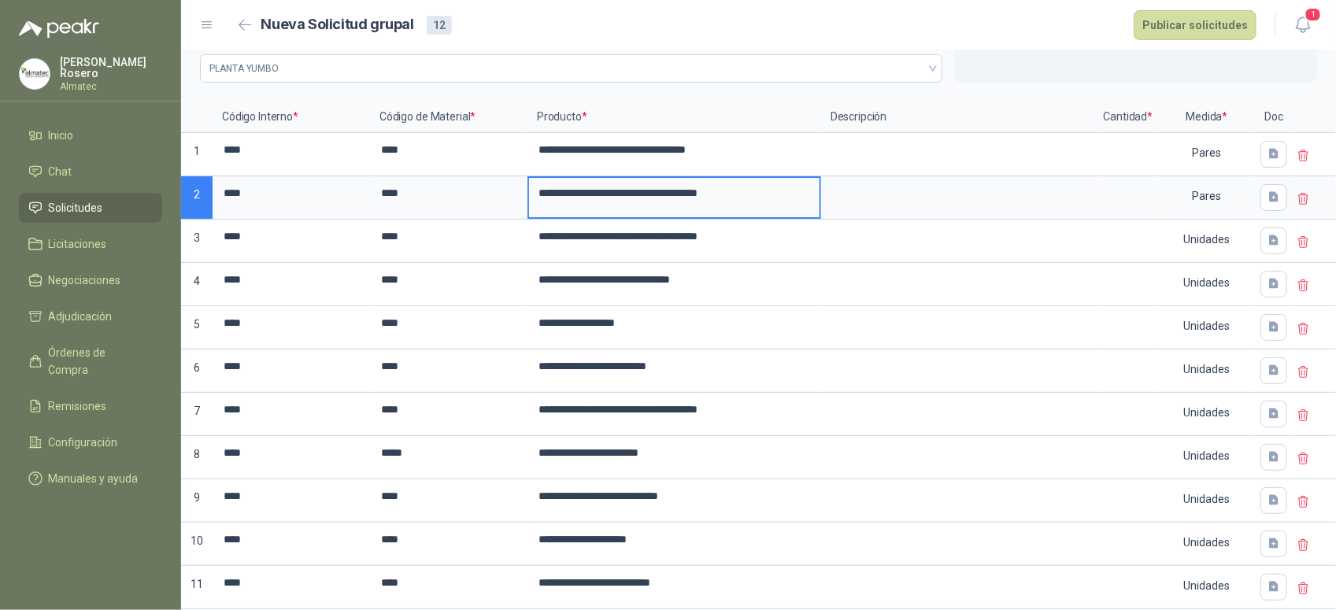
click at [774, 191] on input "**********" at bounding box center [674, 193] width 291 height 31
drag, startPoint x: 740, startPoint y: 194, endPoint x: 593, endPoint y: 199, distance: 147.3
click at [593, 199] on input "**********" at bounding box center [674, 193] width 291 height 31
drag, startPoint x: 776, startPoint y: 198, endPoint x: 728, endPoint y: 195, distance: 47.3
click at [728, 195] on input "**********" at bounding box center [674, 193] width 291 height 31
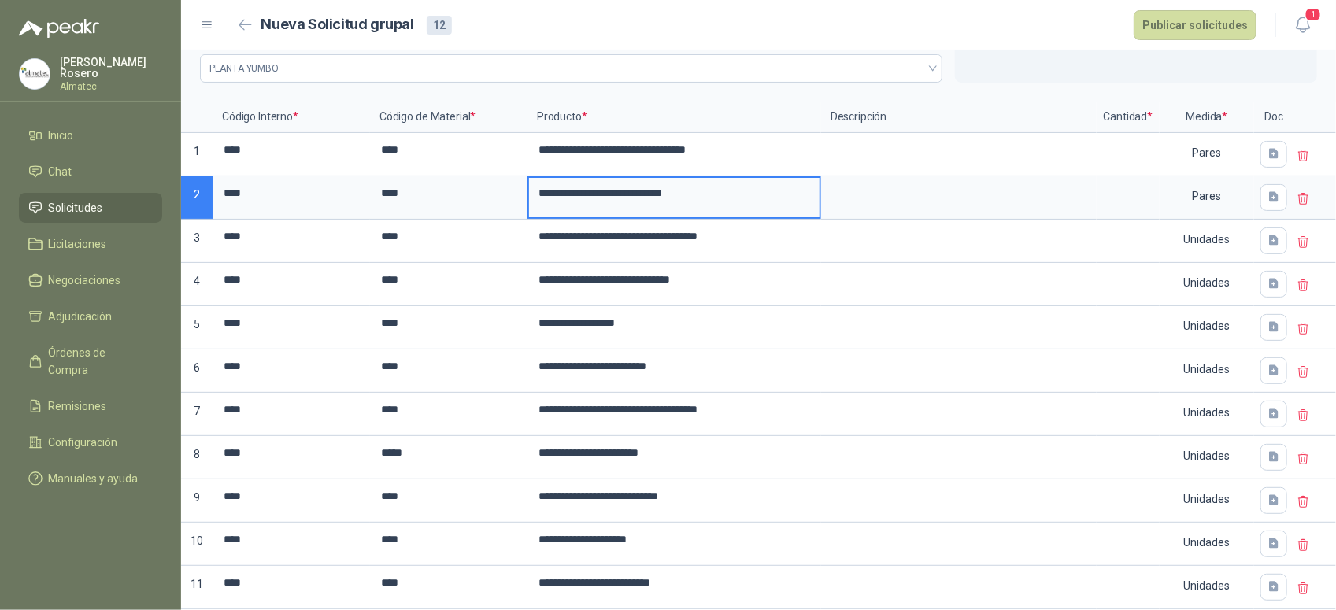
click at [616, 193] on input "**********" at bounding box center [674, 193] width 291 height 31
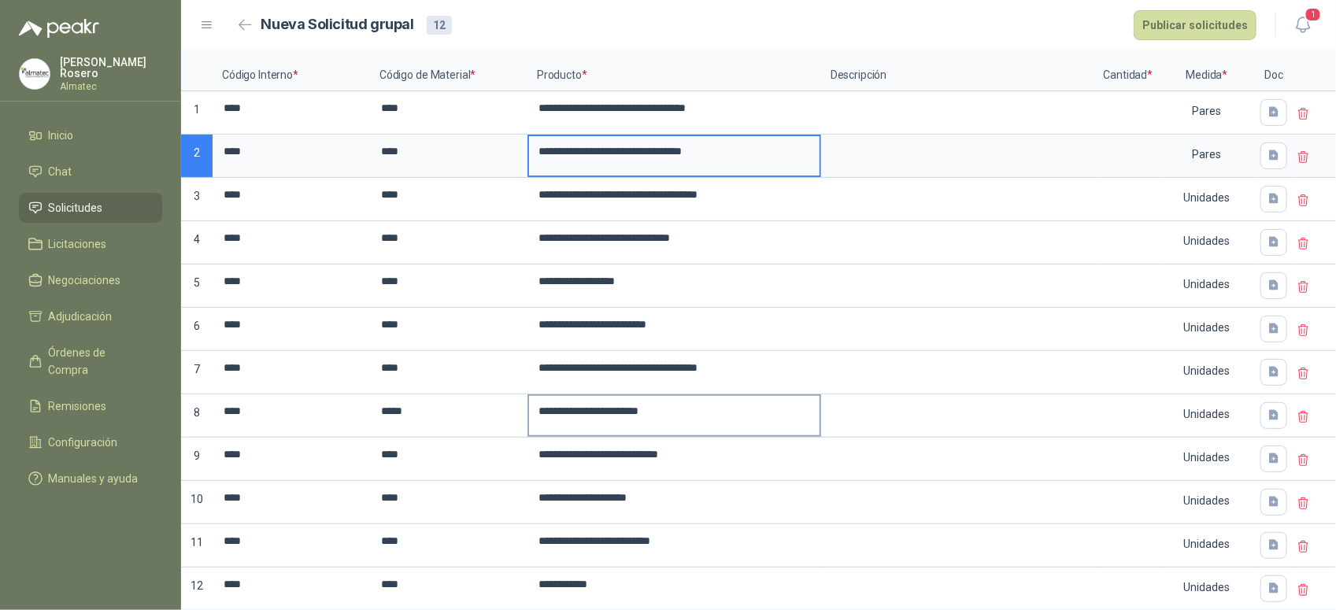
scroll to position [173, 0]
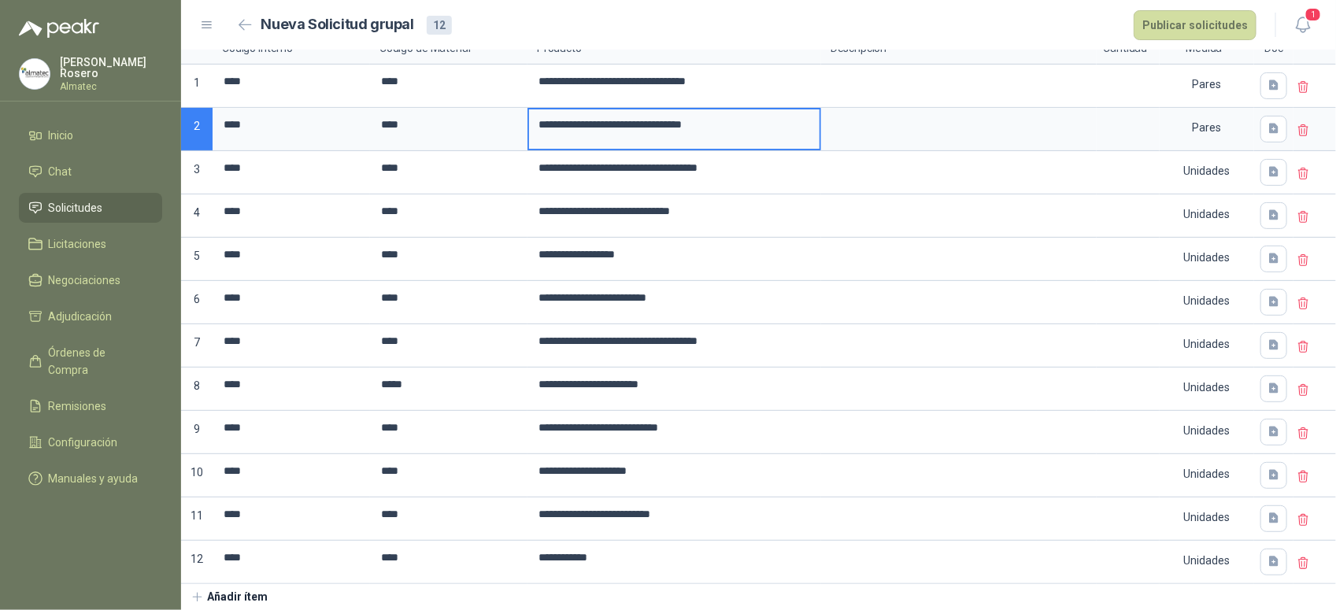
type input "**********"
click at [1130, 94] on label at bounding box center [1128, 85] width 60 height 39
click at [820, 94] on input "**********" at bounding box center [674, 81] width 291 height 31
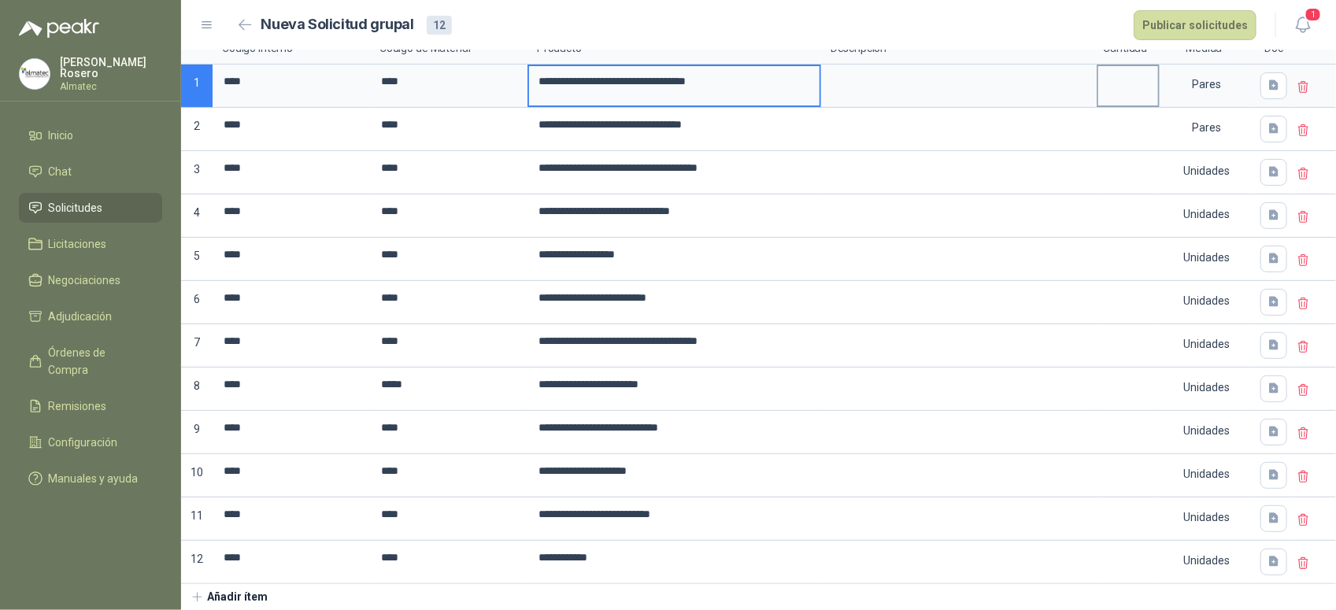
click at [1124, 83] on input at bounding box center [1128, 81] width 60 height 31
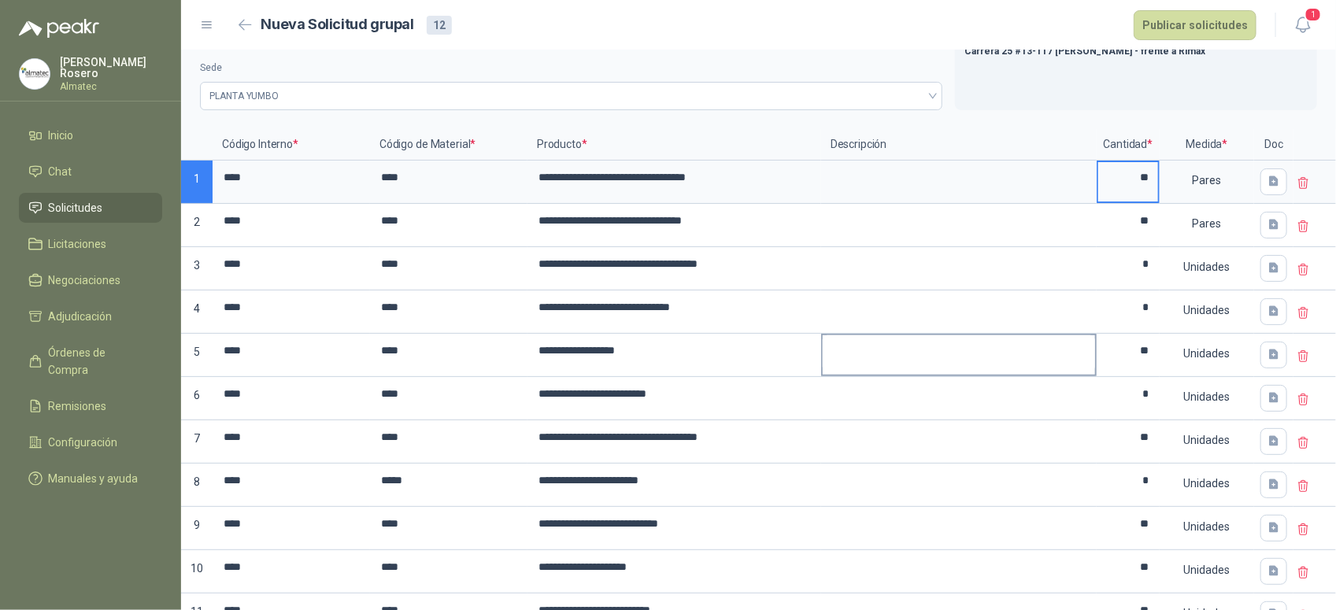
scroll to position [0, 0]
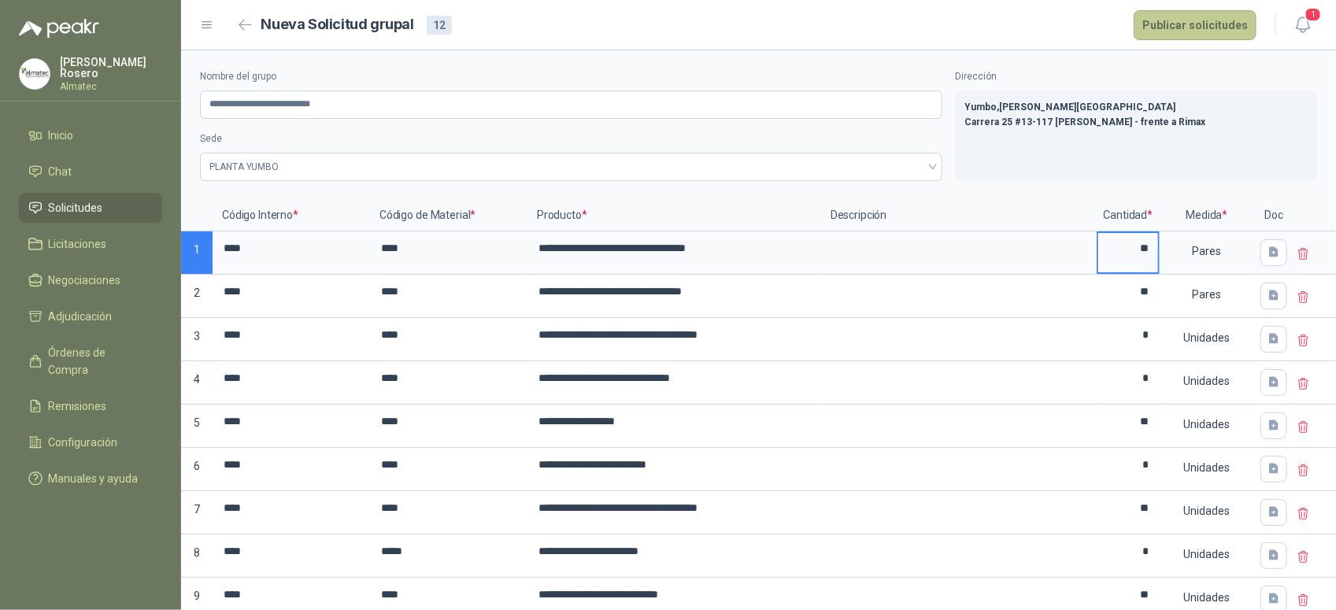
click at [1201, 36] on button "Publicar solicitudes" at bounding box center [1195, 25] width 123 height 30
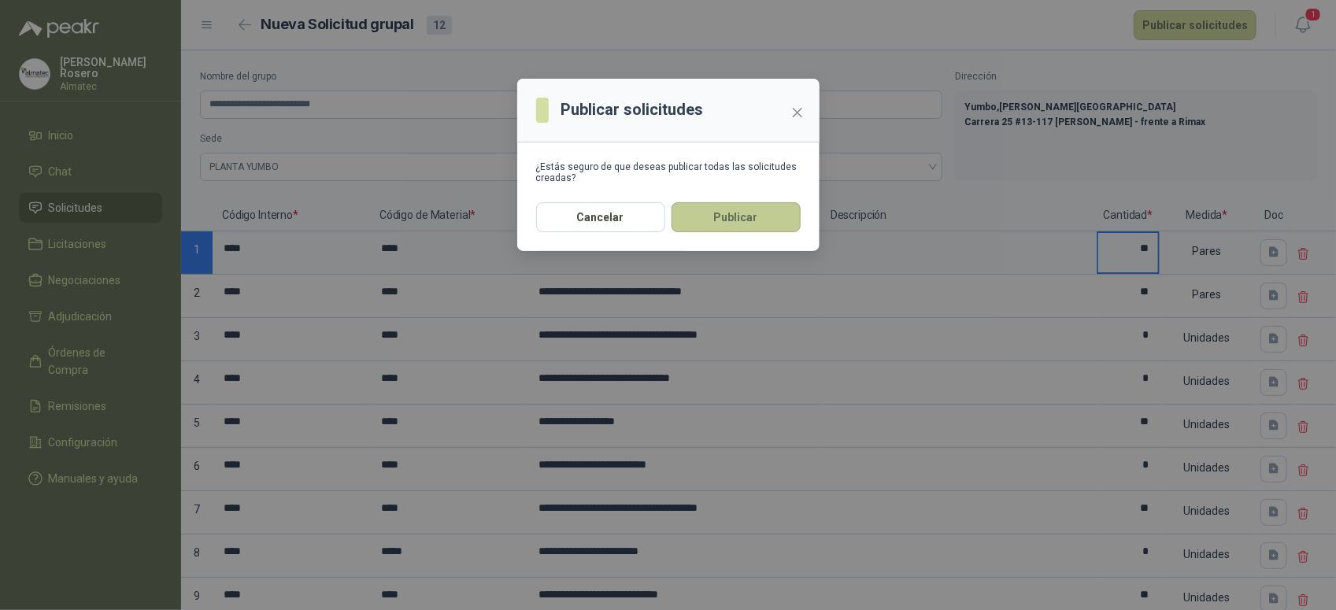
click at [724, 213] on button "Publicar" at bounding box center [736, 217] width 129 height 30
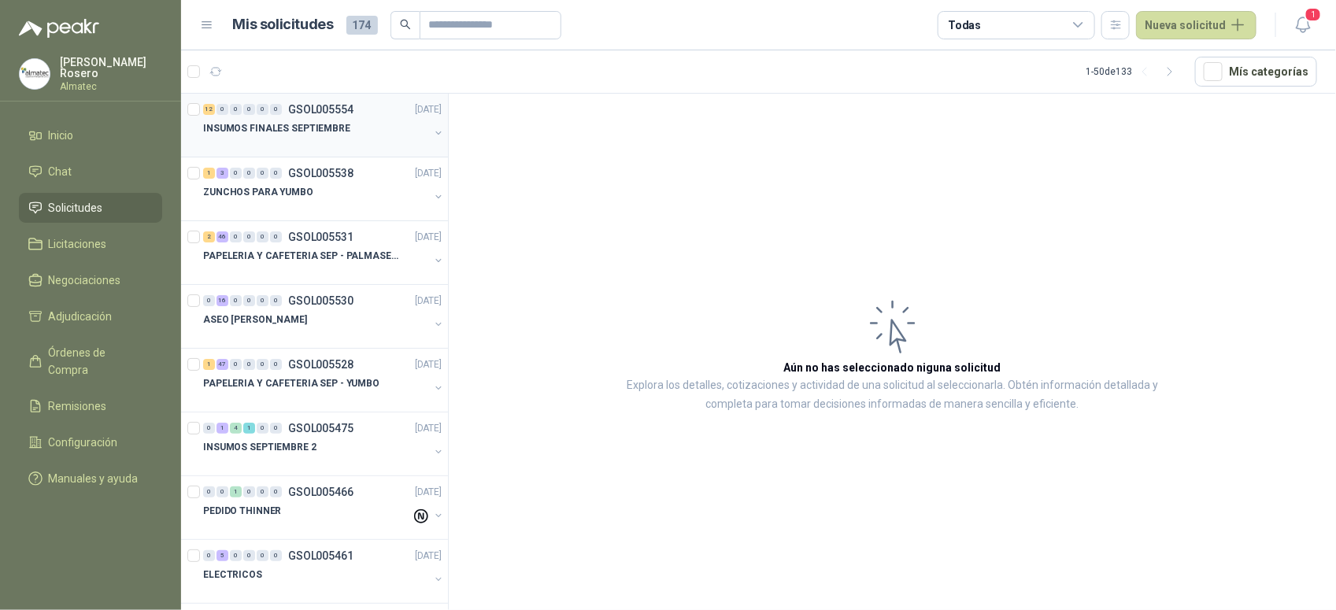
click at [339, 113] on p "GSOL005554" at bounding box center [320, 109] width 65 height 11
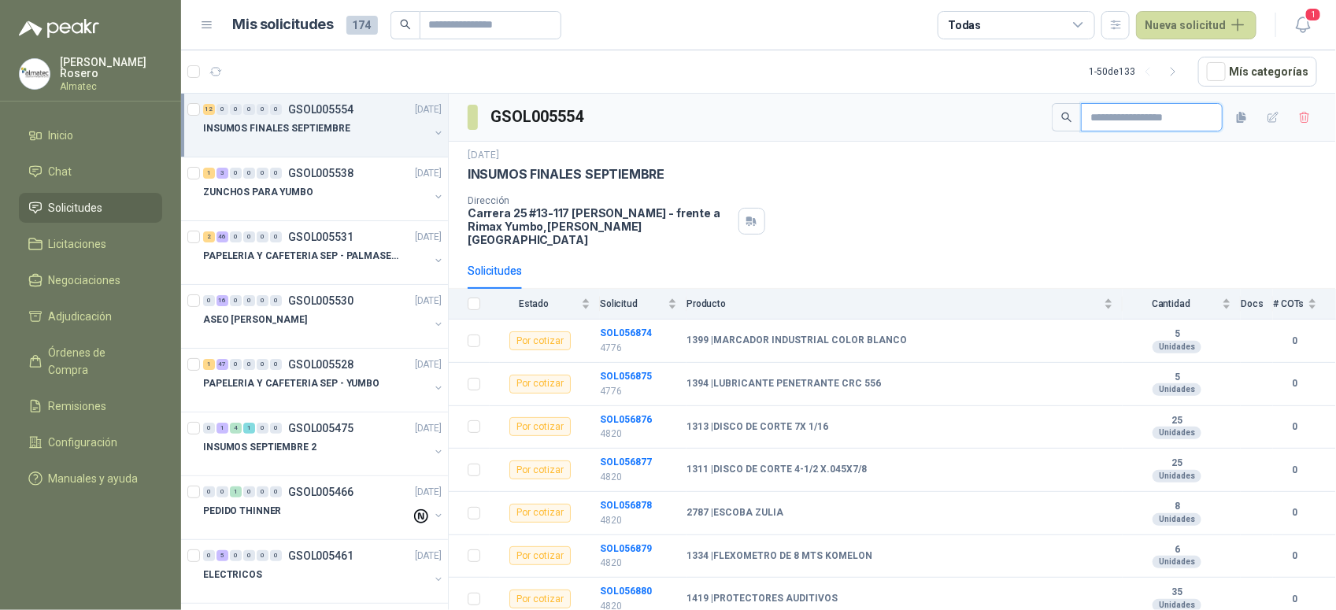
click at [1105, 120] on input "text" at bounding box center [1145, 117] width 110 height 27
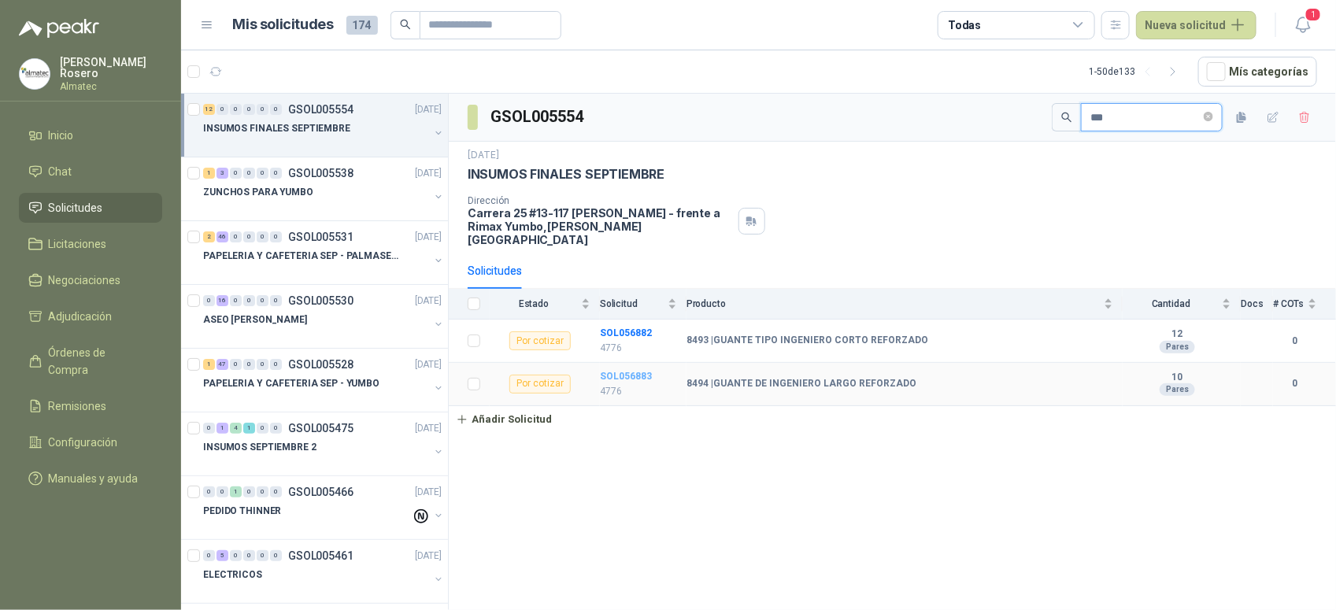
type input "***"
click at [607, 371] on b "SOL056883" at bounding box center [626, 376] width 52 height 11
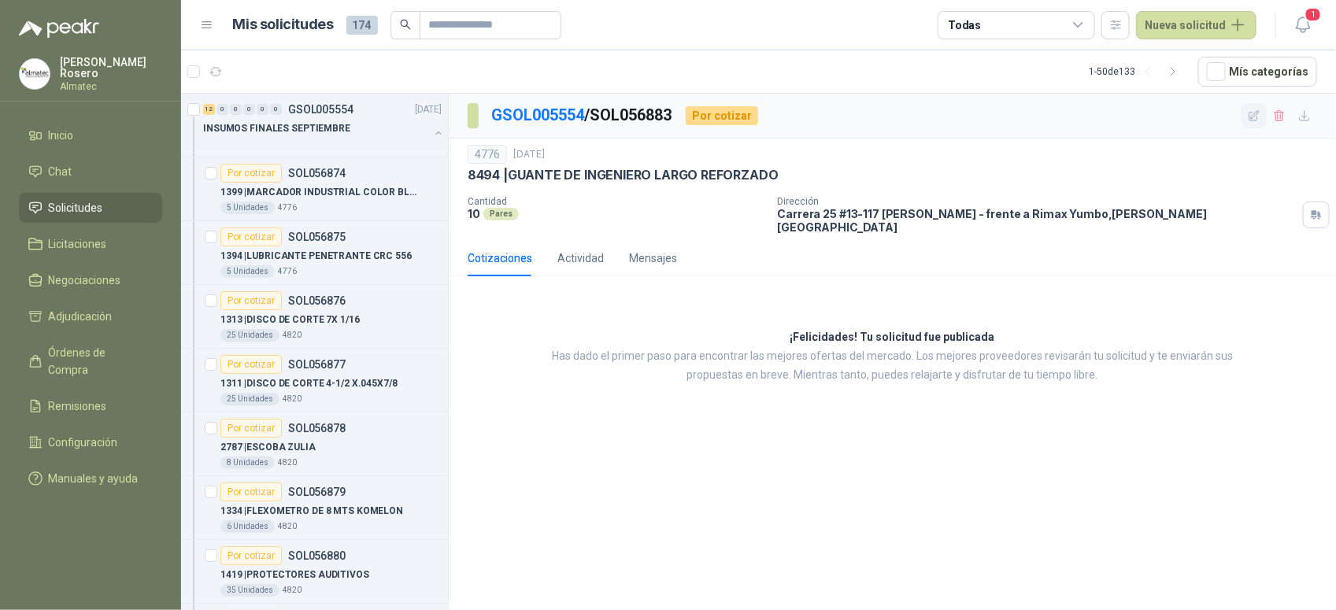
click at [1246, 116] on button "button" at bounding box center [1254, 115] width 25 height 25
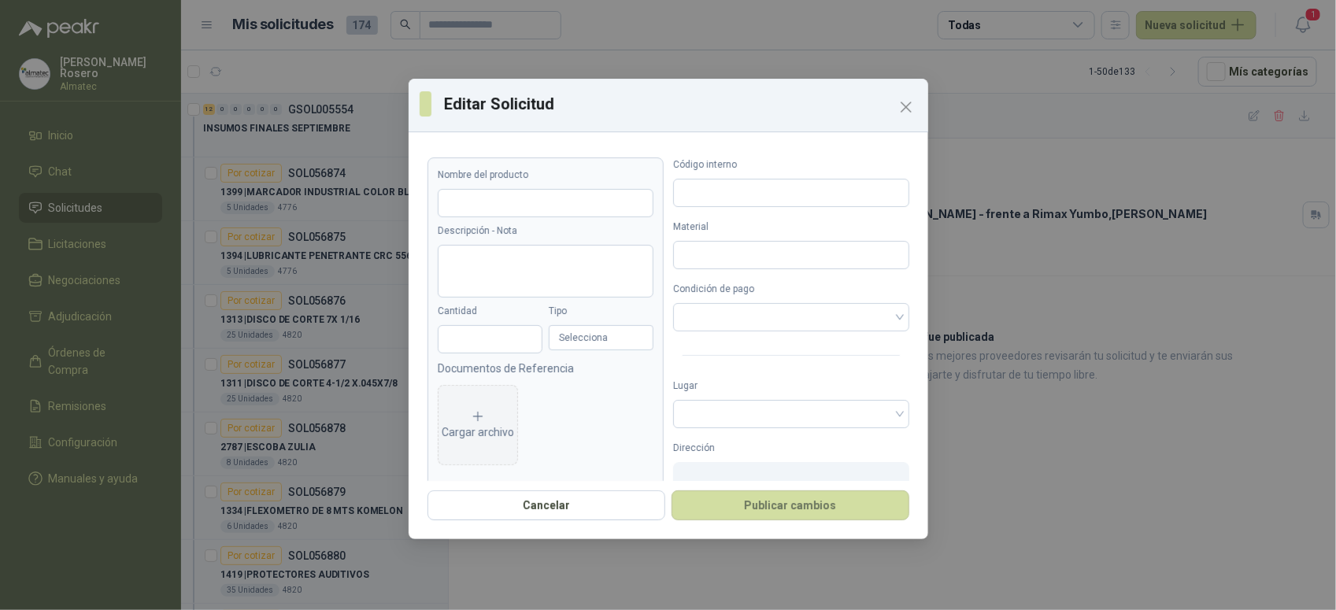
type input "**********"
type input "**"
type input "****"
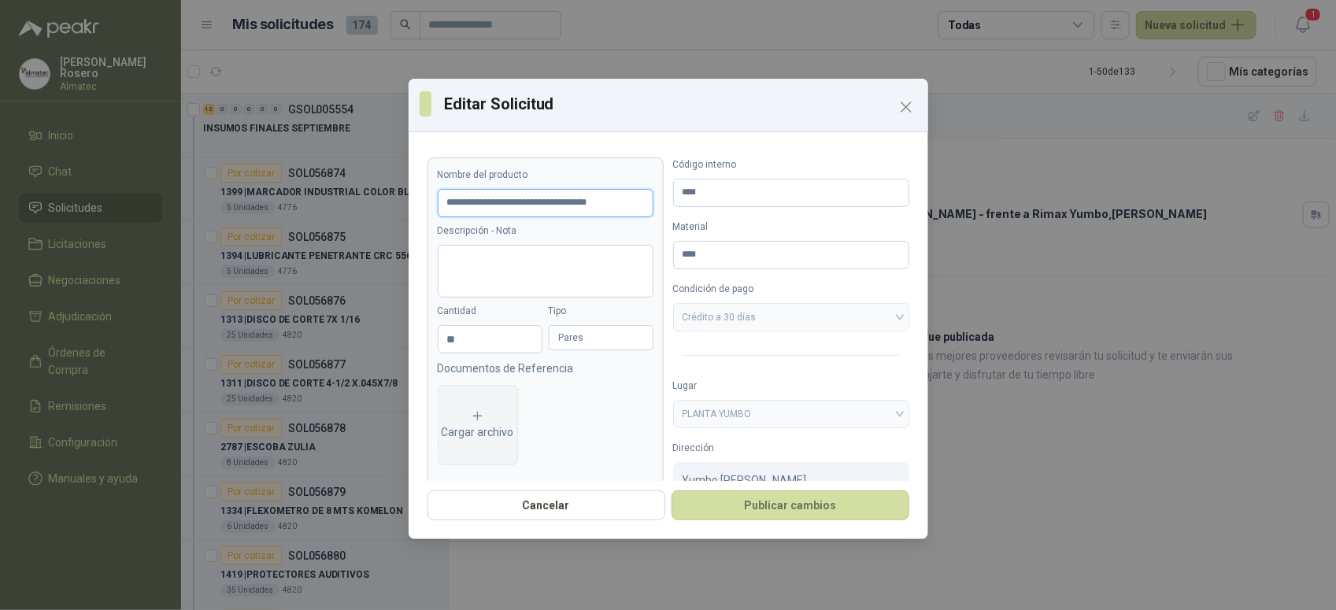
click at [496, 205] on input "**********" at bounding box center [546, 203] width 216 height 28
type input "**********"
click at [471, 428] on div "Cargar archivo" at bounding box center [478, 424] width 72 height 31
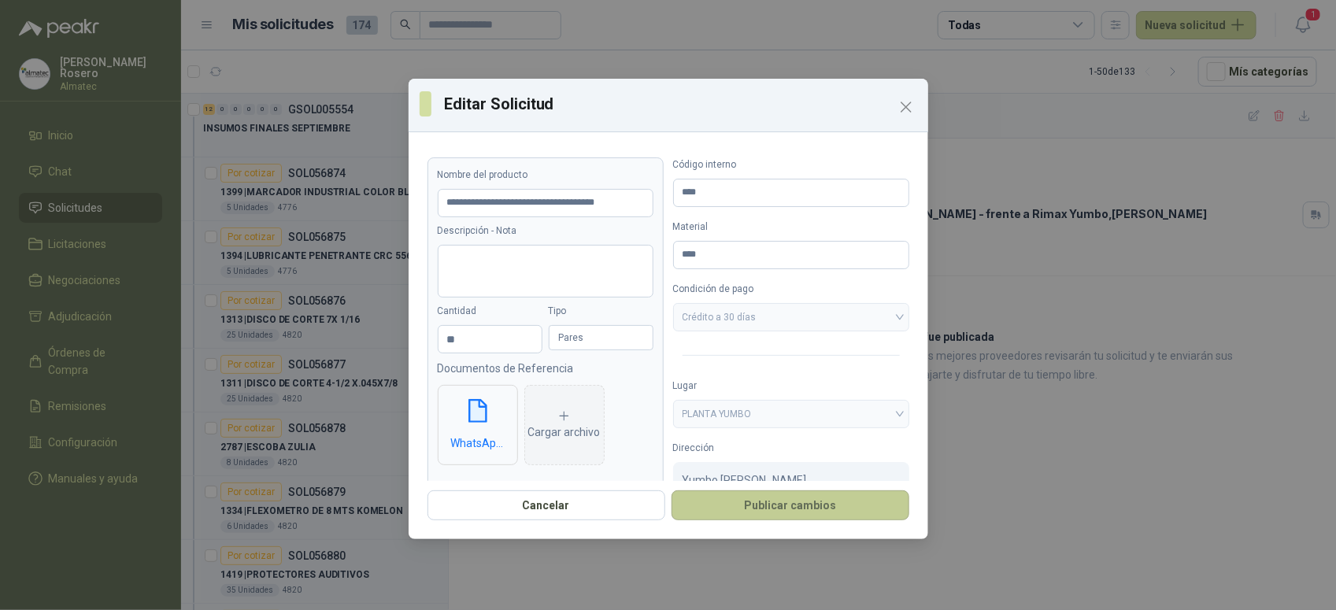
click at [776, 516] on button "Publicar cambios" at bounding box center [791, 506] width 238 height 30
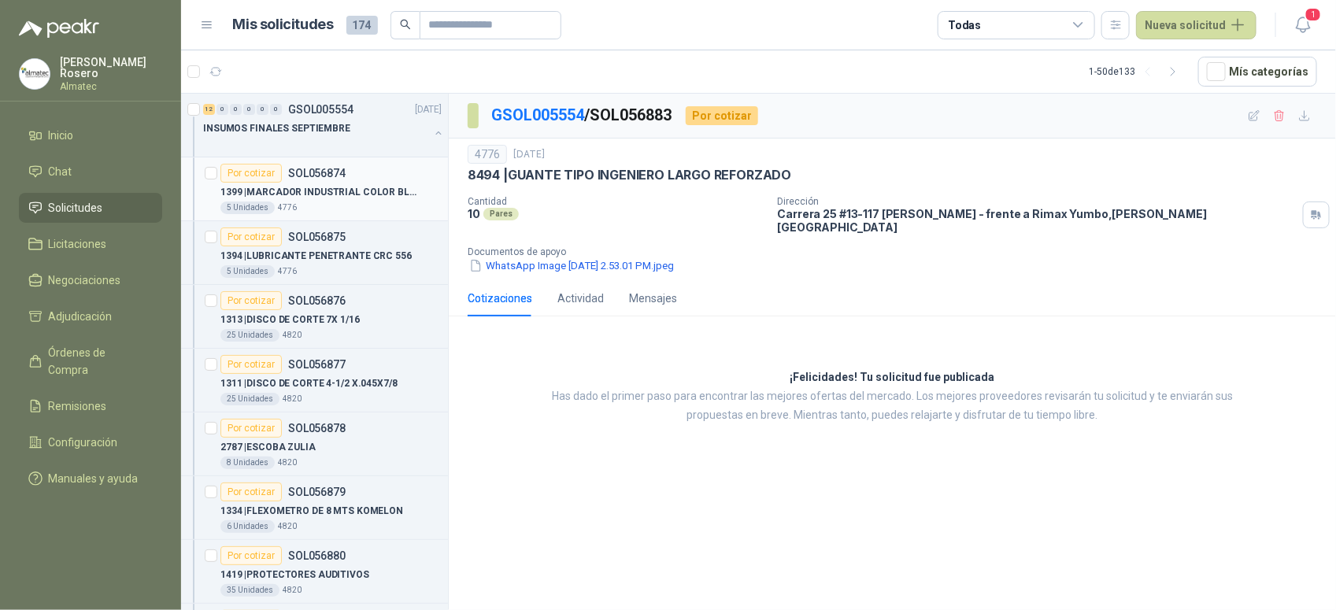
click at [329, 197] on p "1399 | MARCADOR INDUSTRIAL COLOR BLANCO" at bounding box center [318, 192] width 196 height 15
click at [417, 135] on div "INSUMOS FINALES SEPTIEMBRE" at bounding box center [324, 134] width 242 height 31
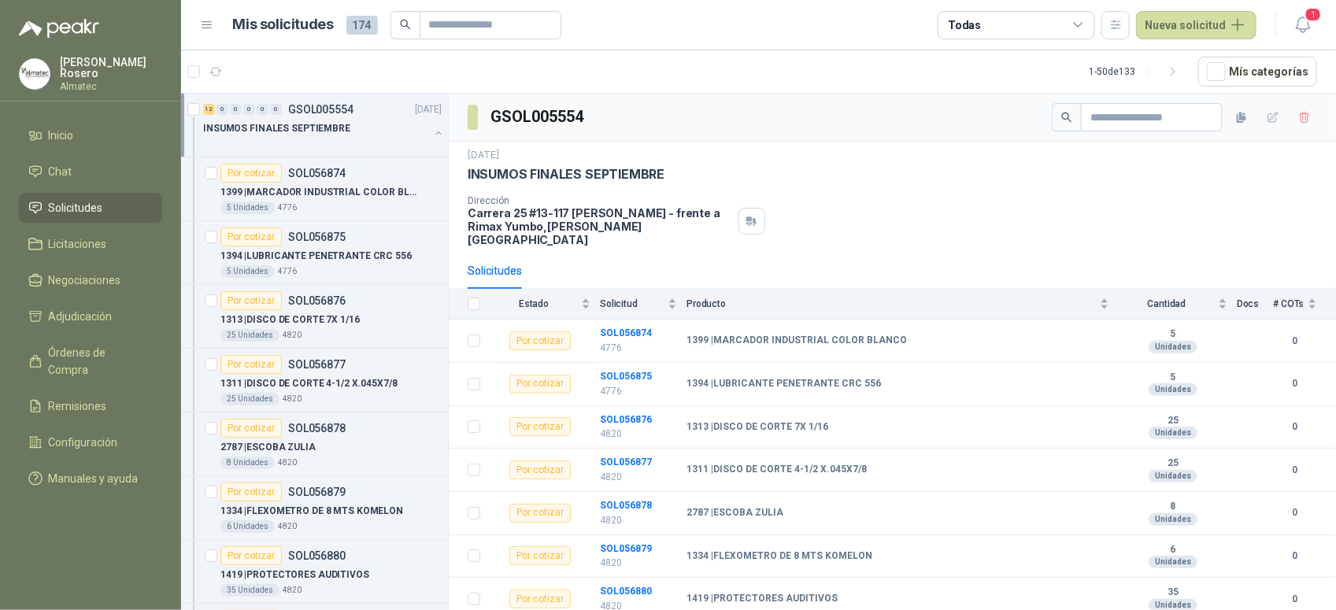
click at [432, 135] on button "button" at bounding box center [438, 133] width 13 height 13
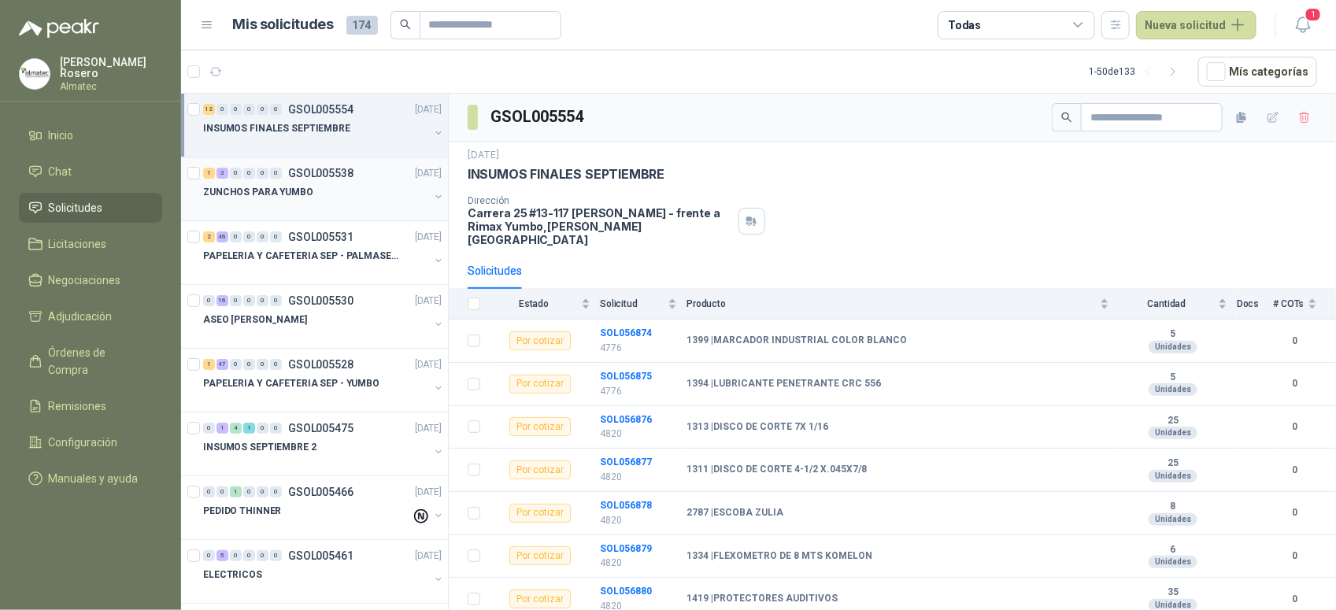
scroll to position [6, 0]
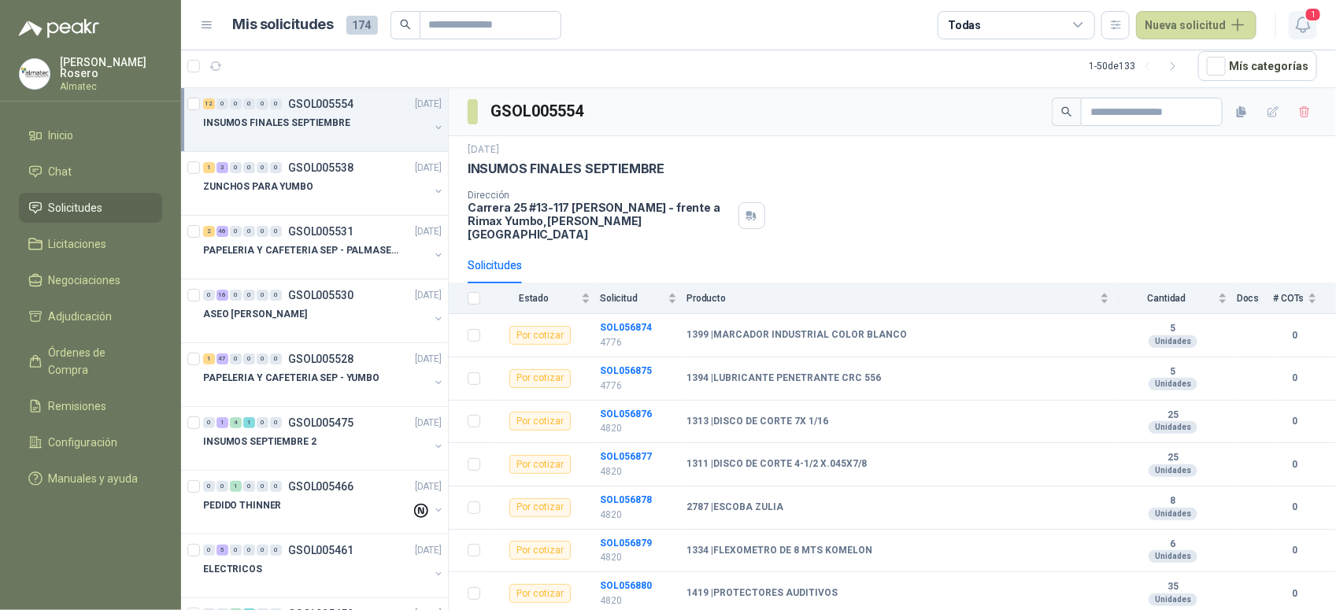
click at [1301, 21] on icon "button" at bounding box center [1304, 25] width 20 height 20
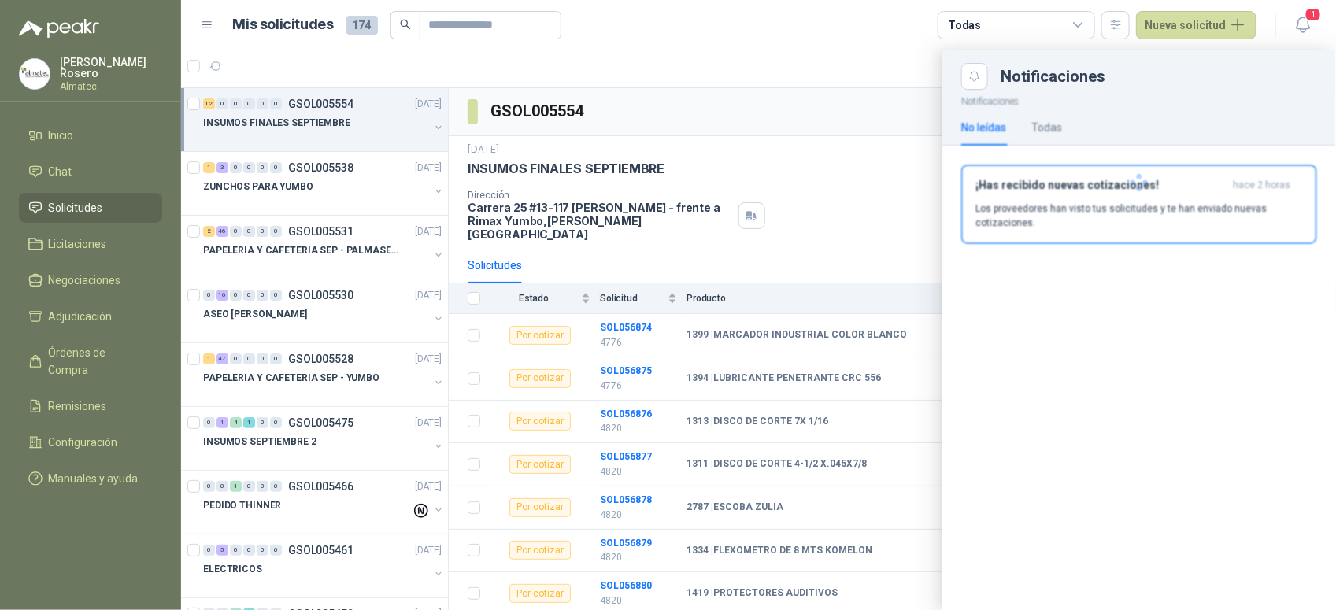
click at [1131, 194] on div at bounding box center [1139, 183] width 394 height 186
click at [1260, 207] on p "Los proveedores han visto tus solicitudes y te han enviado nuevas cotizaciones." at bounding box center [1140, 216] width 328 height 28
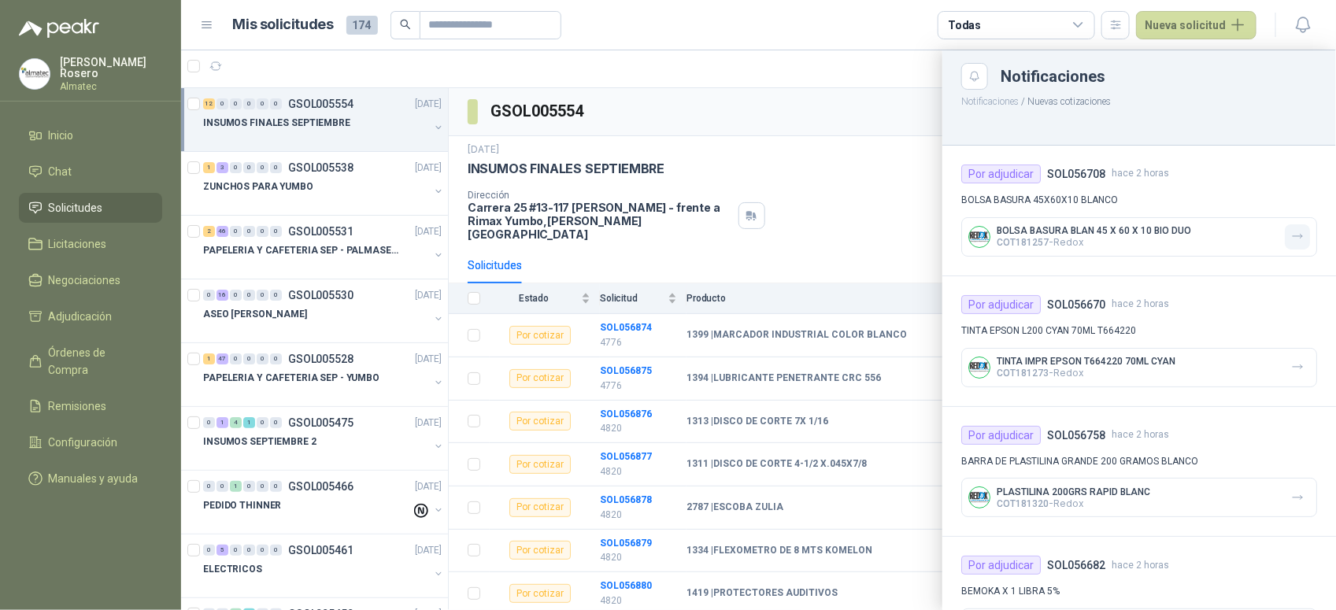
click at [1291, 231] on icon "button" at bounding box center [1297, 236] width 13 height 13
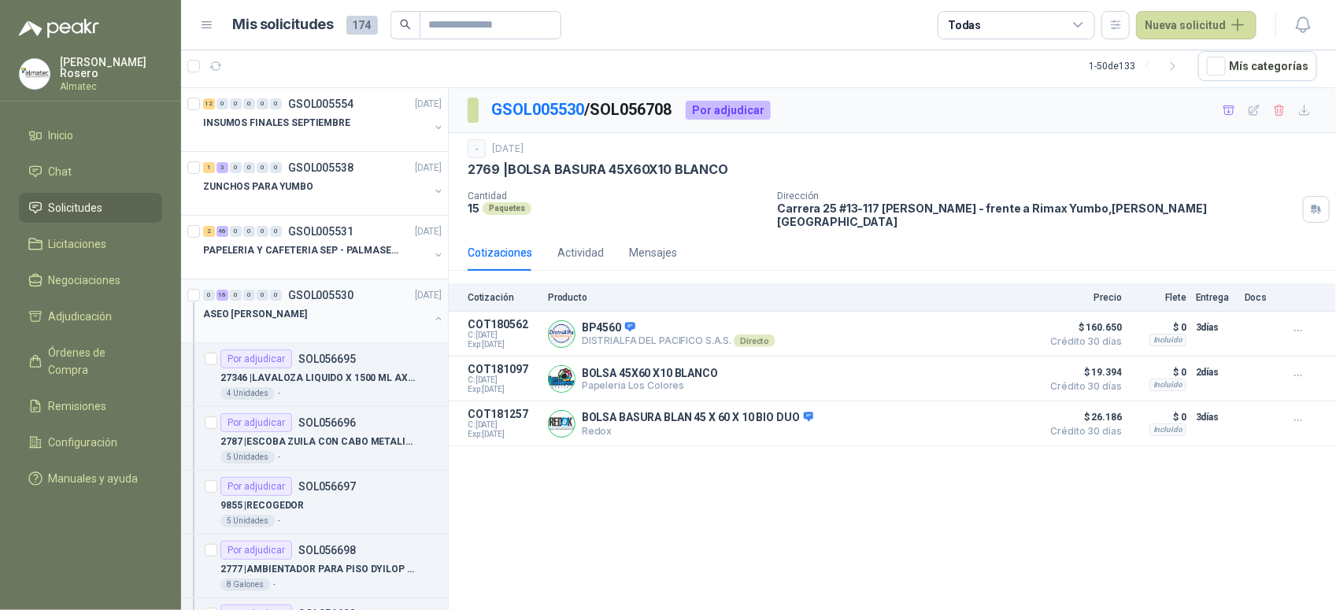
click at [432, 325] on div at bounding box center [438, 321] width 13 height 16
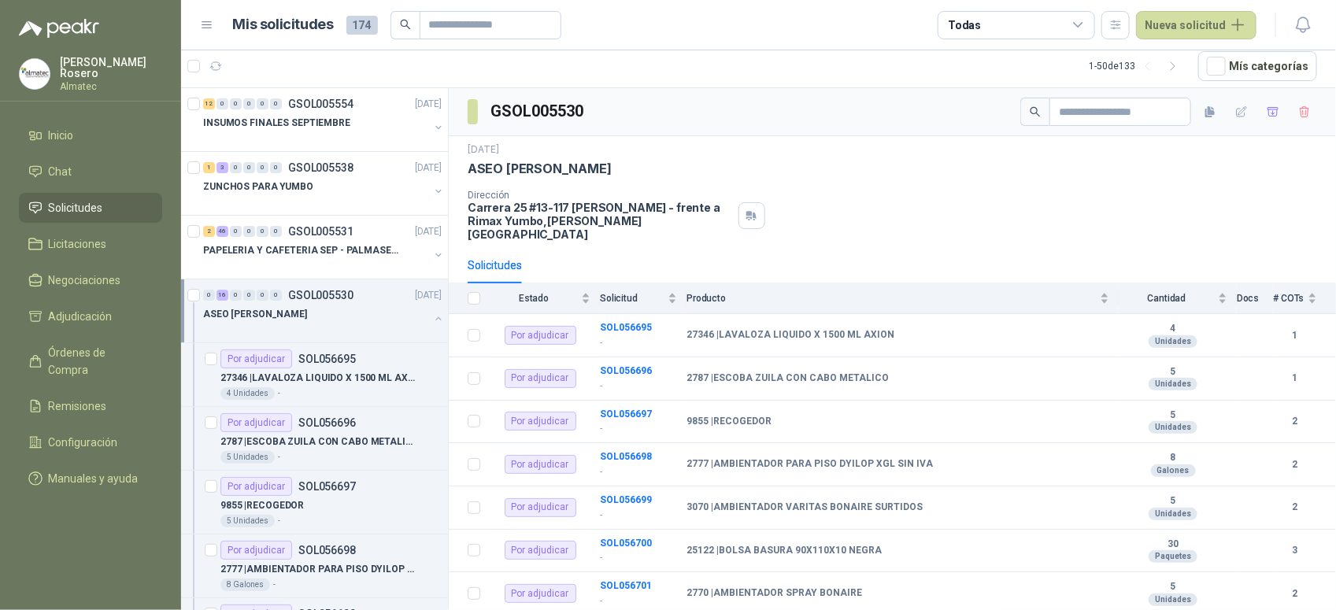
click at [432, 324] on button "button" at bounding box center [438, 319] width 13 height 13
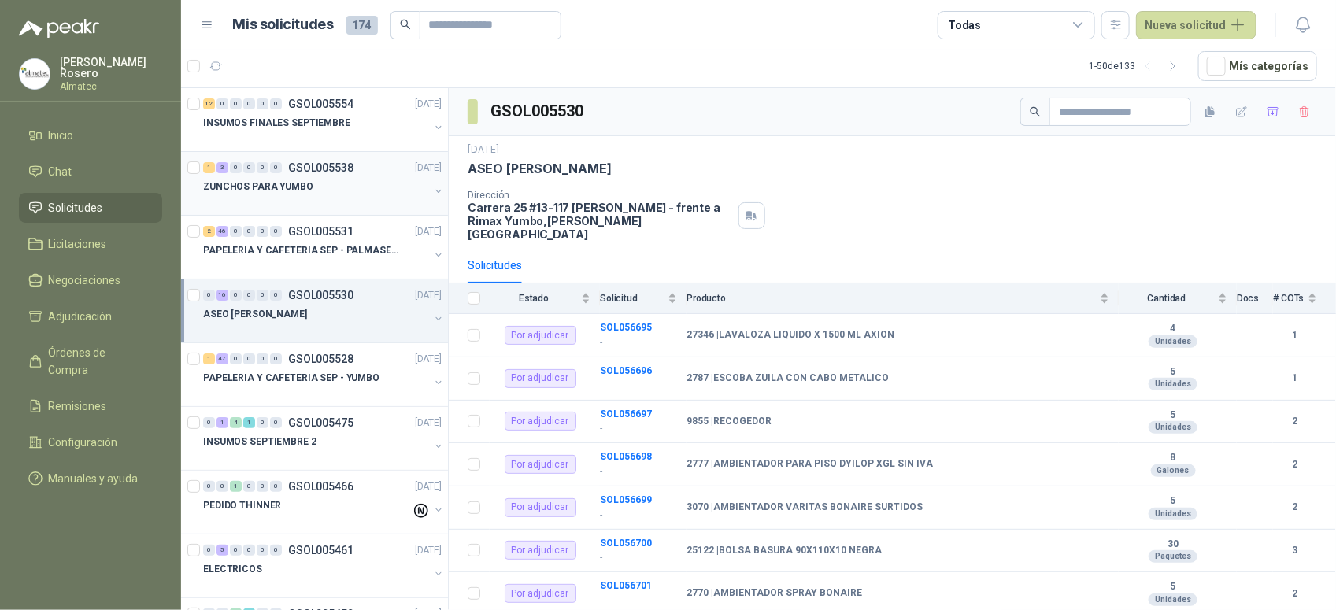
click at [432, 190] on button "button" at bounding box center [438, 191] width 13 height 13
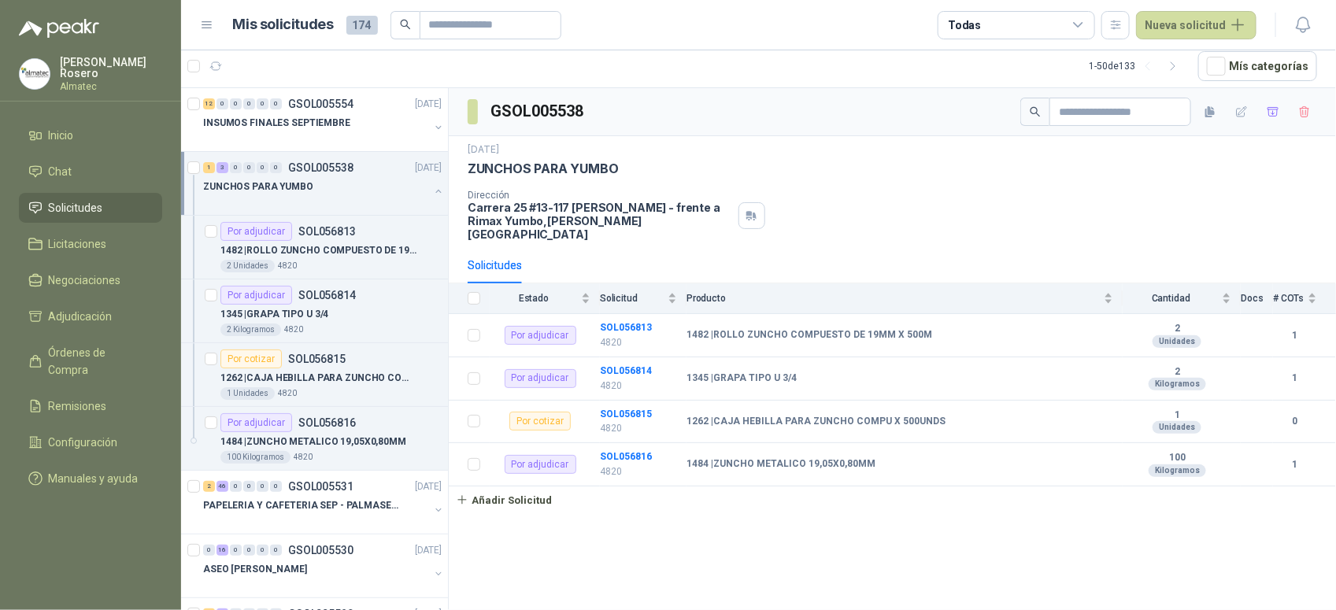
click at [420, 181] on div "ZUNCHOS PARA YUMBO" at bounding box center [324, 192] width 242 height 31
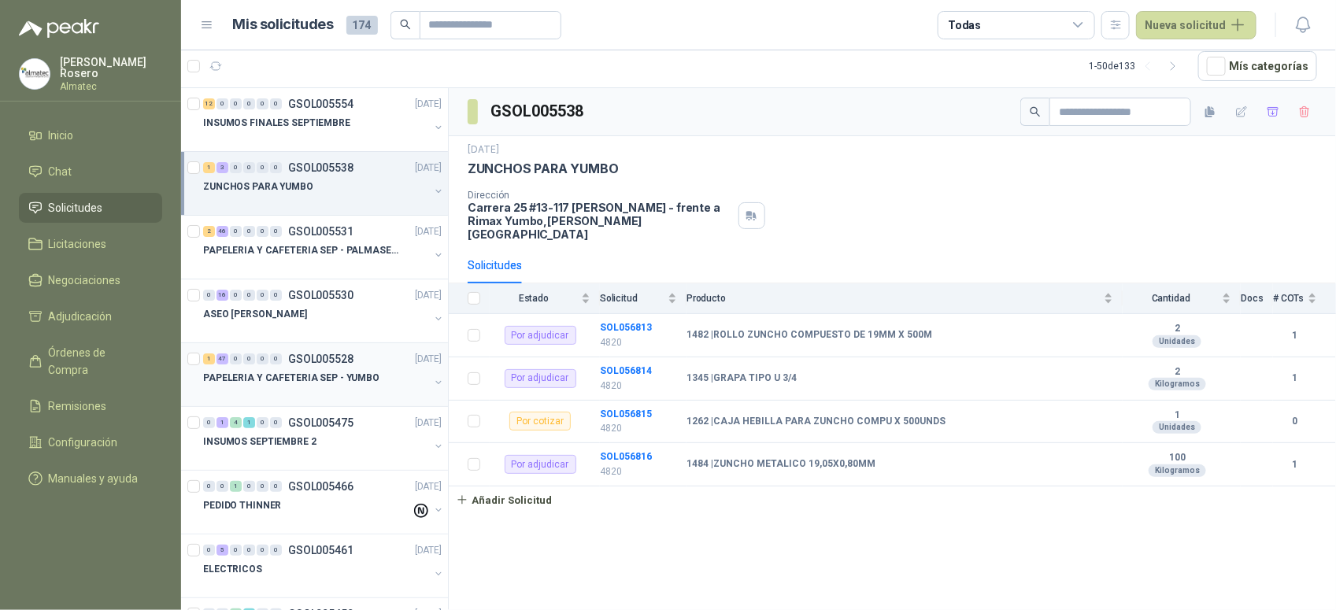
click at [407, 388] on div at bounding box center [316, 393] width 226 height 13
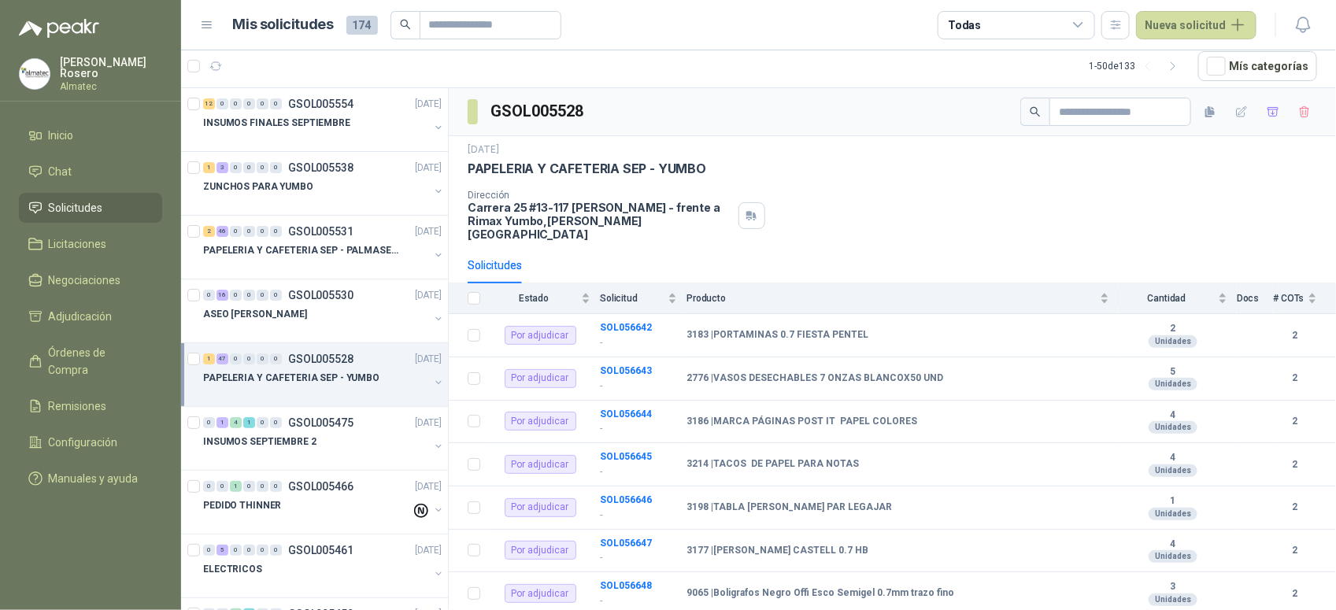
click at [418, 386] on div "PAPELERIA Y CAFETERIA SEP - YUMBO" at bounding box center [324, 383] width 242 height 31
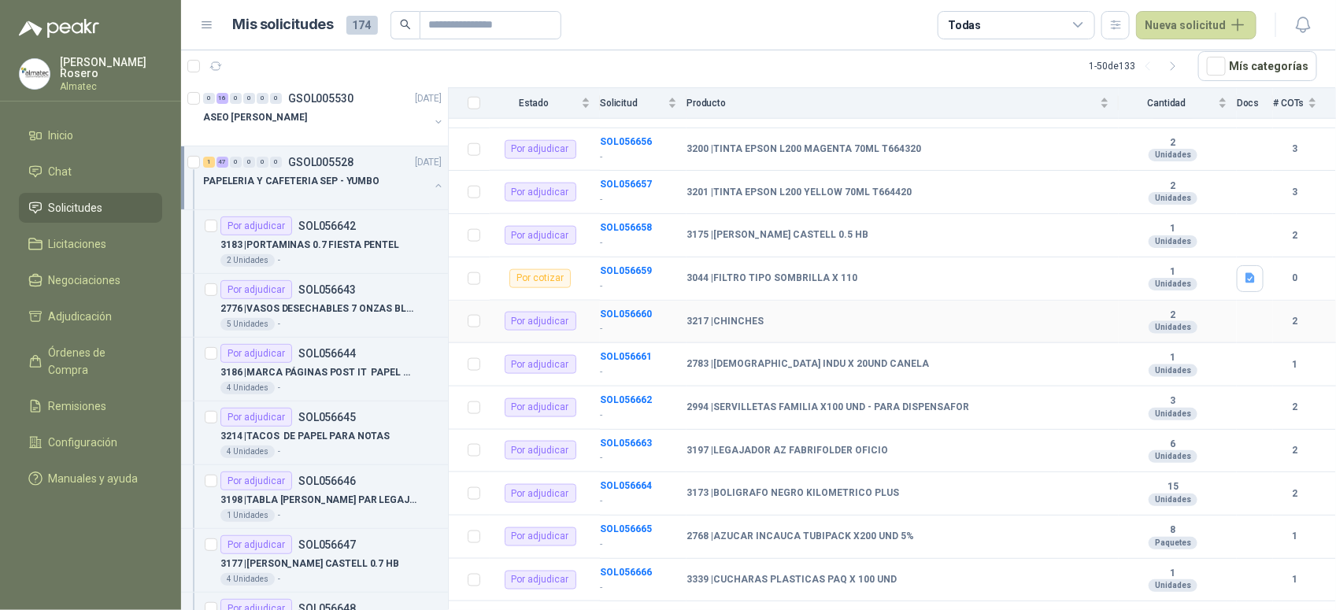
scroll to position [787, 0]
click at [648, 280] on p "-" at bounding box center [638, 287] width 77 height 15
click at [632, 267] on b "SOL056659" at bounding box center [626, 272] width 52 height 11
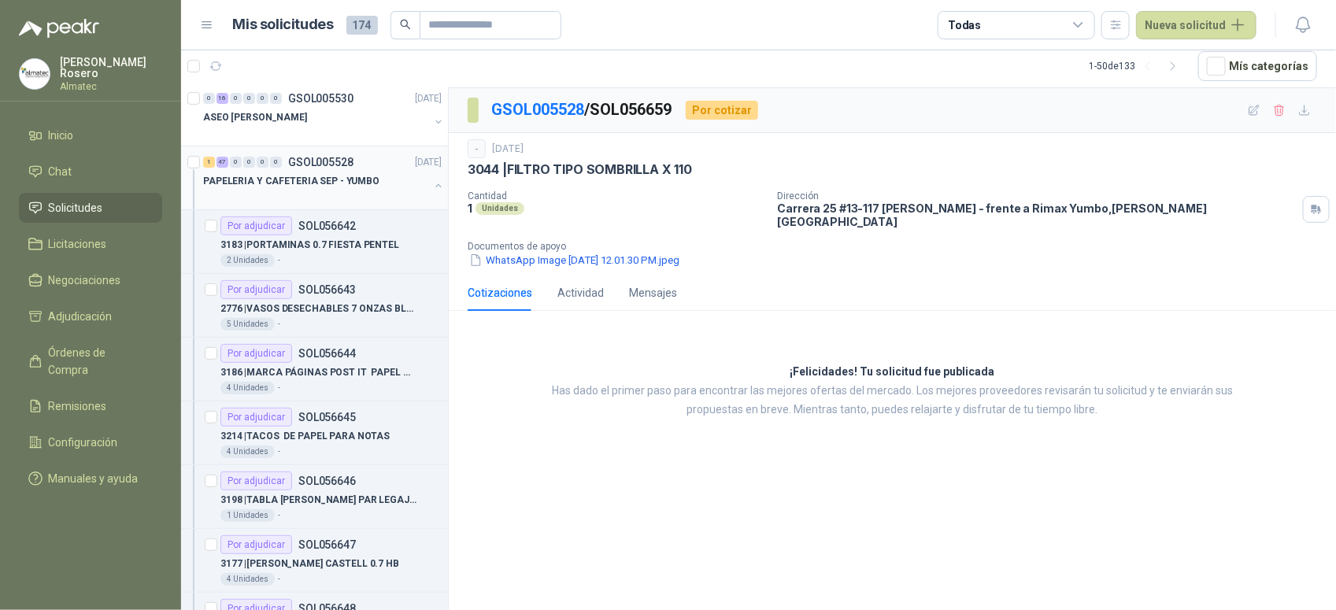
click at [432, 183] on button "button" at bounding box center [438, 186] width 13 height 13
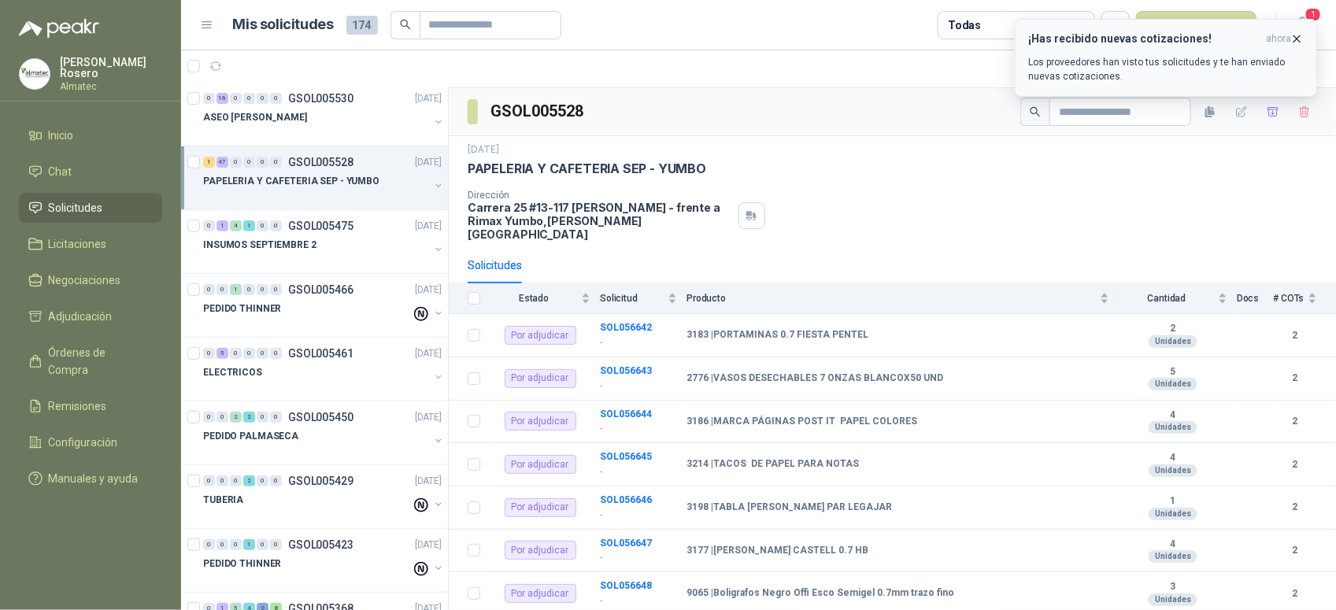
click at [1221, 69] on p "Los proveedores han visto tus solicitudes y te han enviado nuevas cotizaciones." at bounding box center [1166, 69] width 276 height 28
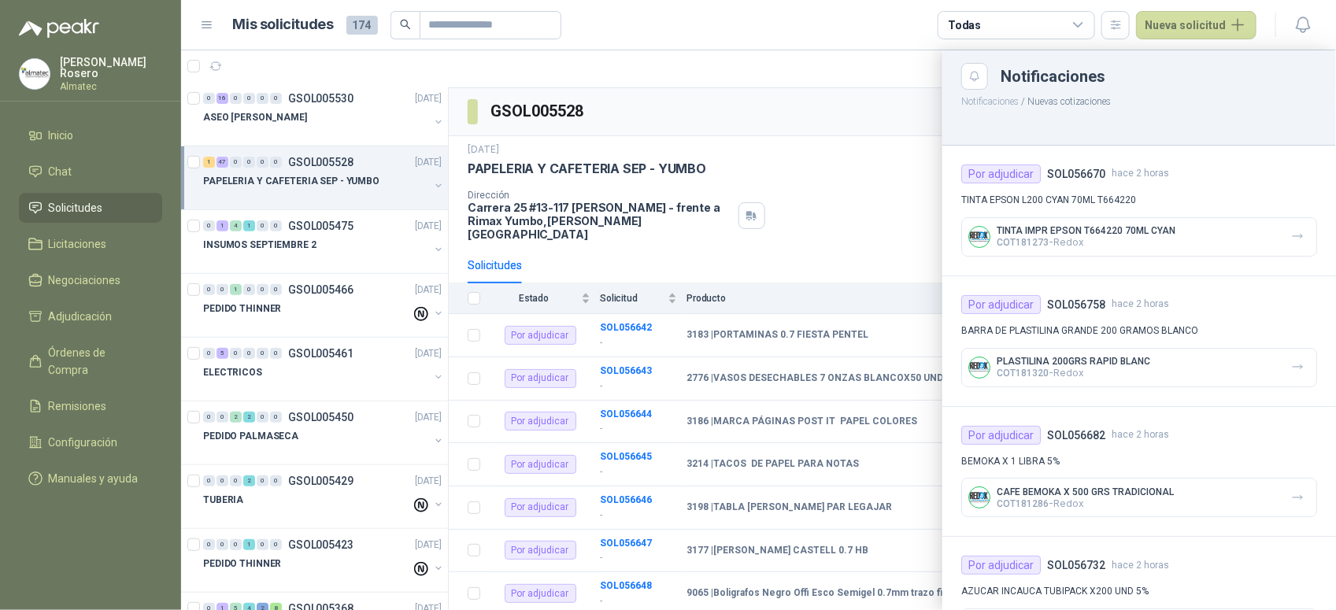
click at [809, 162] on div at bounding box center [758, 330] width 1155 height 560
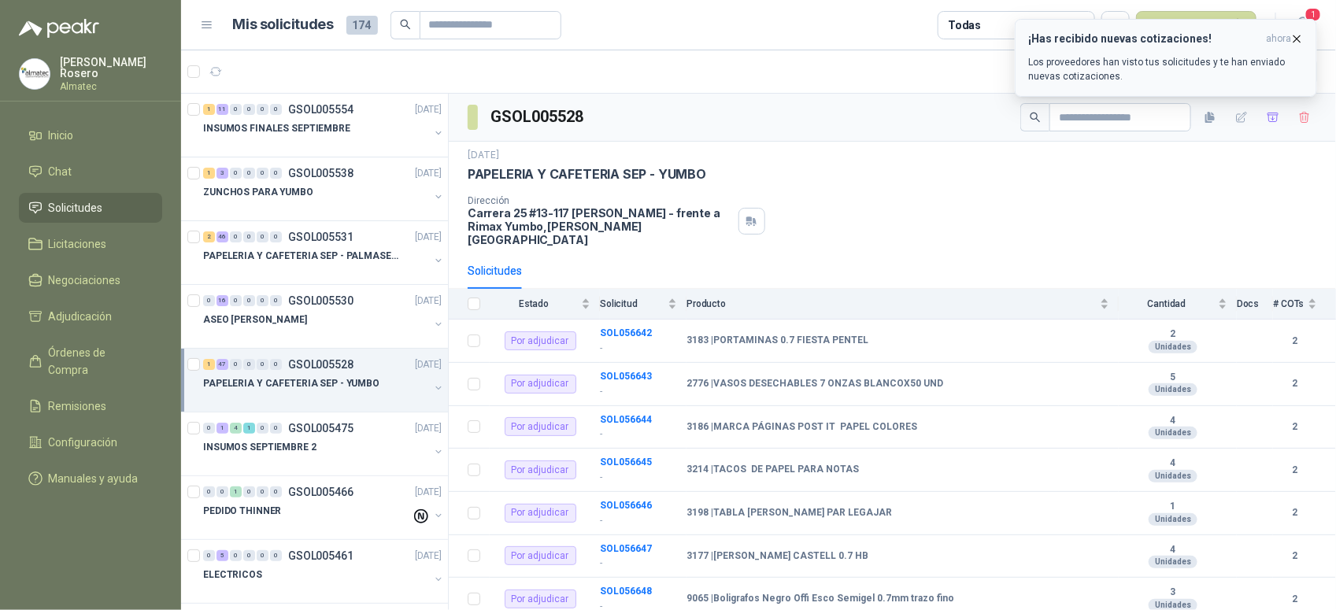
click at [1068, 77] on p "Los proveedores han visto tus solicitudes y te han enviado nuevas cotizaciones." at bounding box center [1166, 69] width 276 height 28
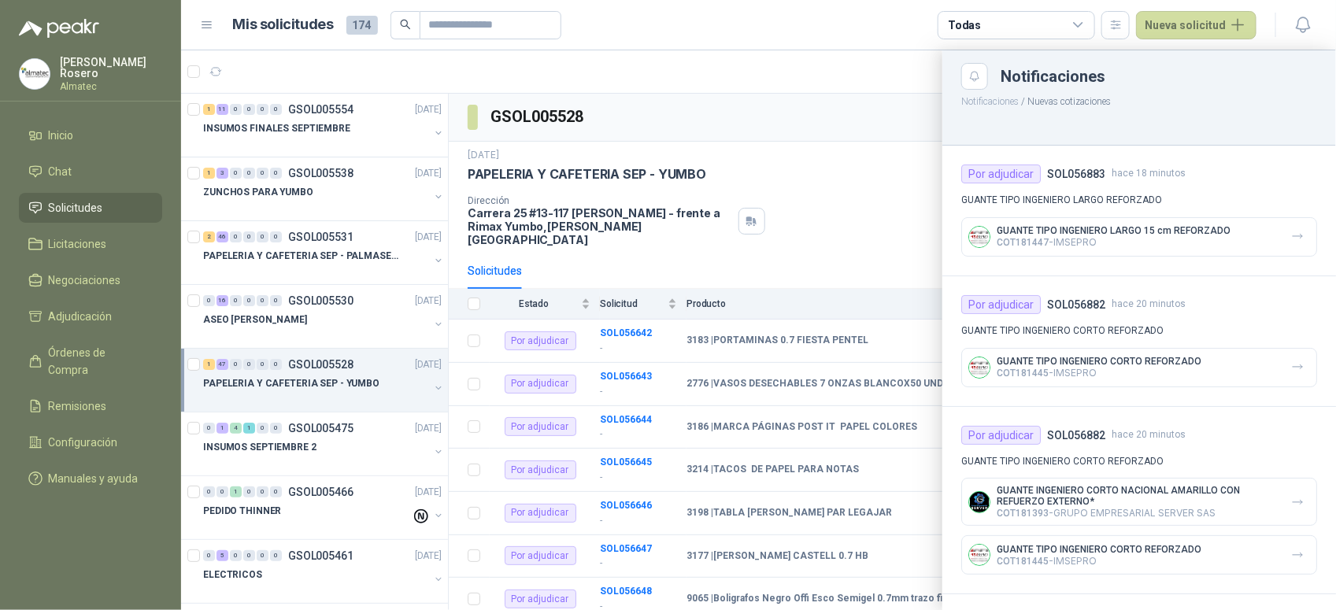
click at [900, 219] on div at bounding box center [758, 330] width 1155 height 560
